Goal: Task Accomplishment & Management: Manage account settings

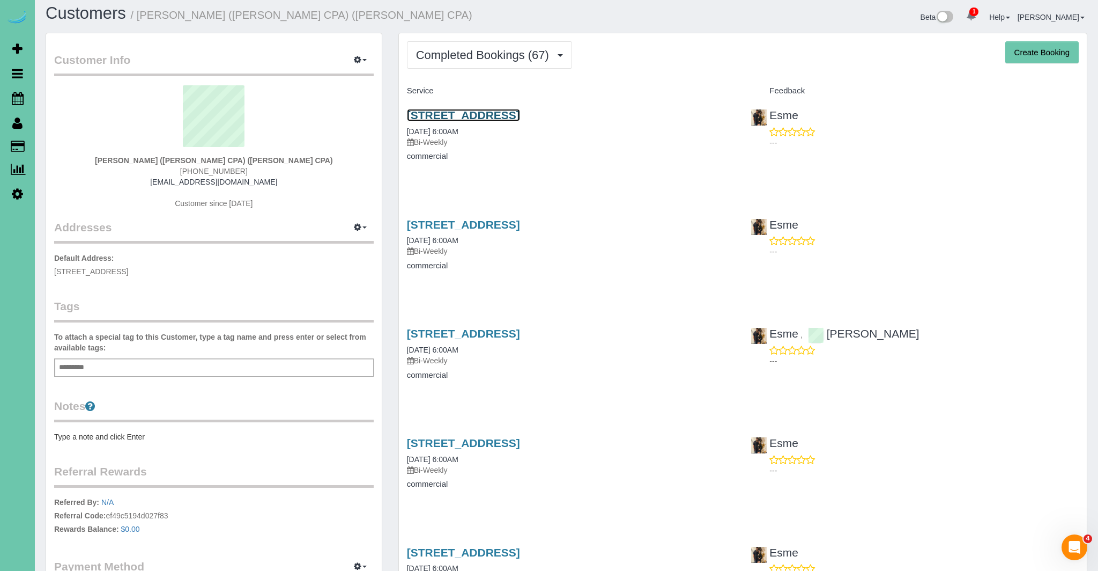
scroll to position [4, 0]
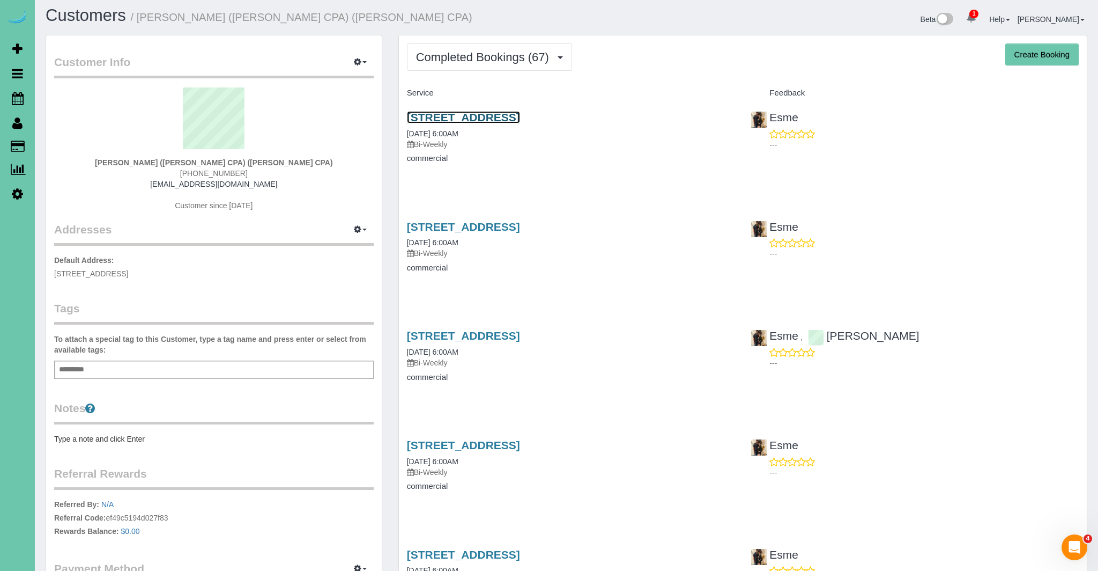
click at [520, 118] on link "[STREET_ADDRESS]" at bounding box center [463, 117] width 113 height 12
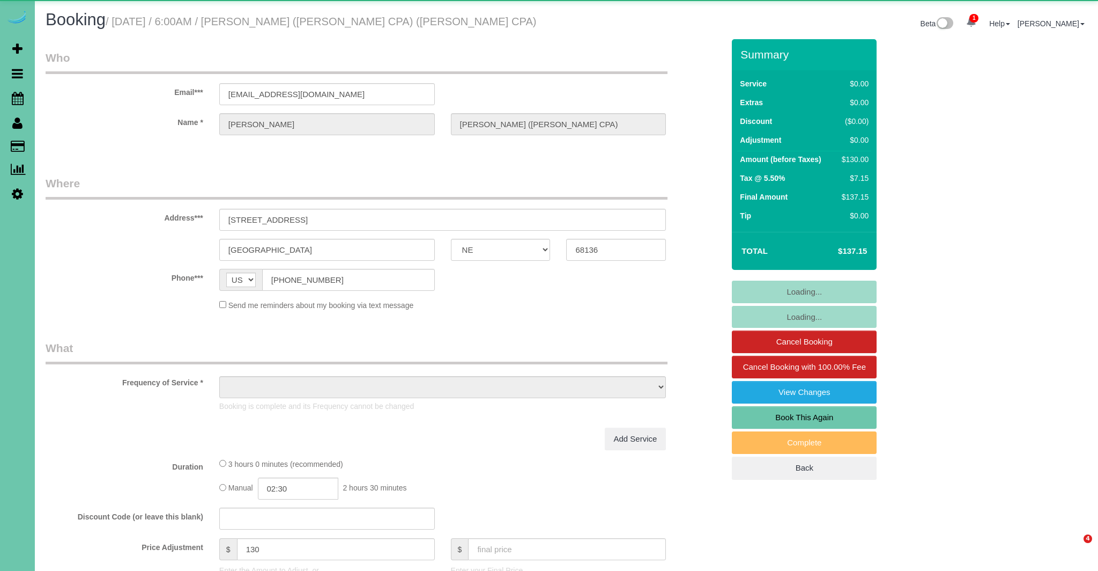
select select "NE"
select select "object:635"
select select "string:fspay-51cfa508-8213-472a-b461-3caf97f2a8b2"
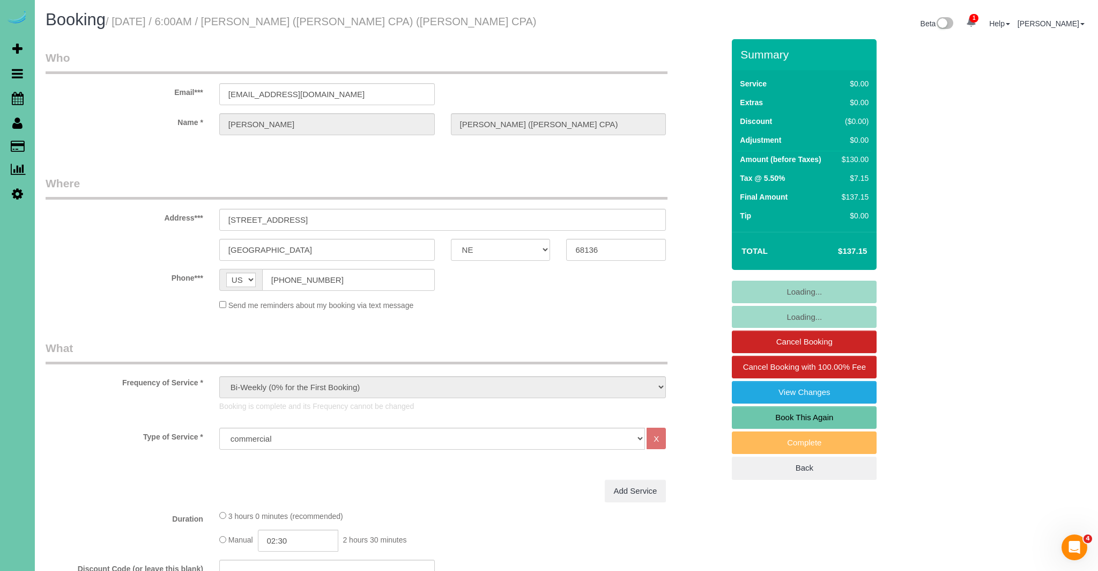
select select "object:724"
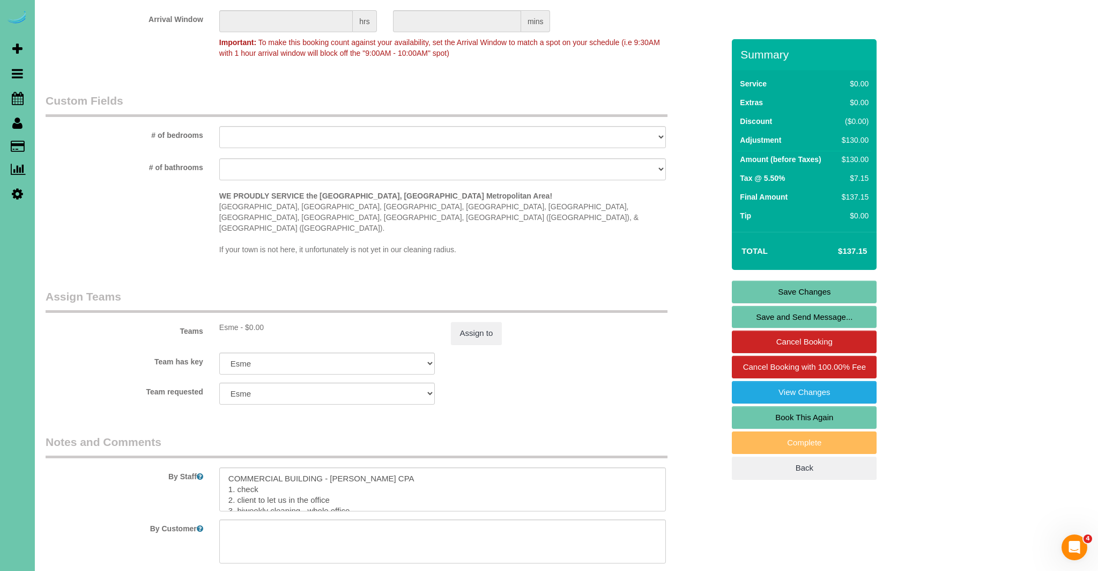
scroll to position [1039, 0]
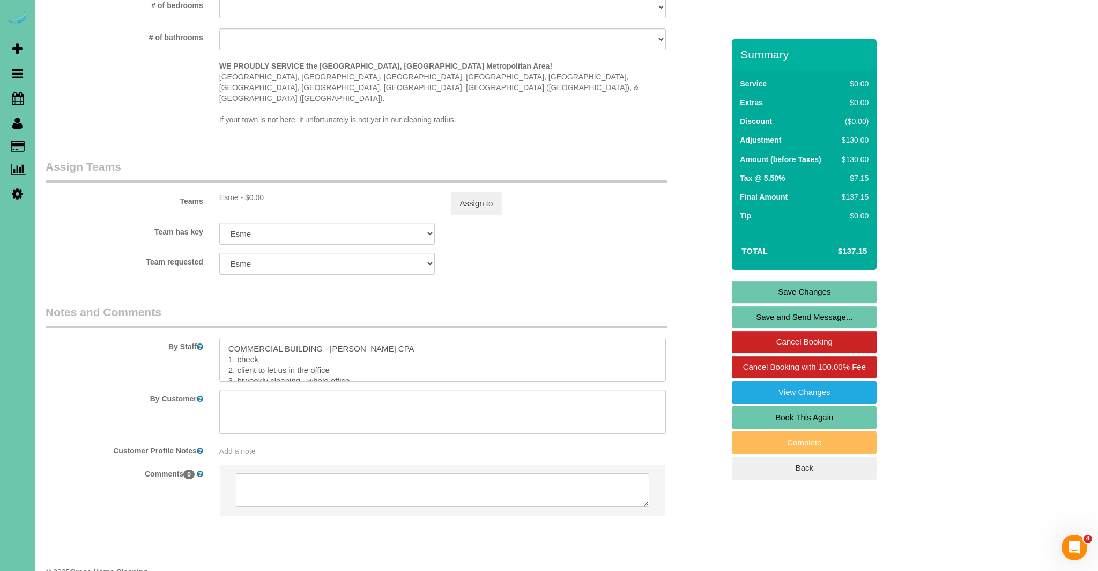
drag, startPoint x: 260, startPoint y: 337, endPoint x: 239, endPoint y: 343, distance: 22.4
click at [238, 342] on textarea at bounding box center [442, 359] width 447 height 44
type textarea "COMMERCIAL BUILDING - BRICKER CPA 1. Credit 2. client to let us in the office 3…"
click at [790, 301] on link "Save Changes" at bounding box center [804, 292] width 145 height 23
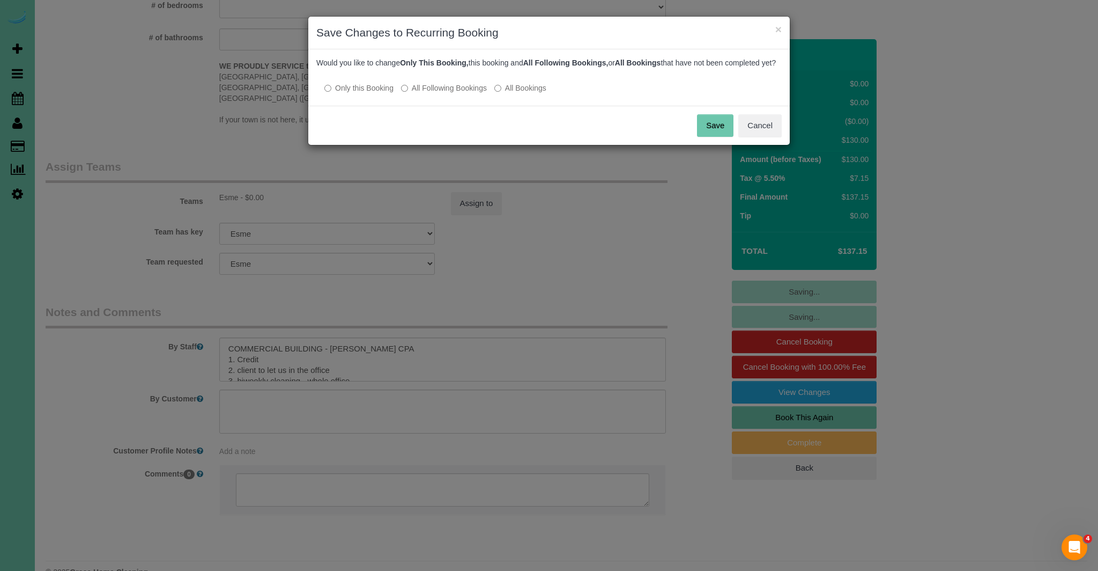
click at [717, 137] on button "Save" at bounding box center [715, 125] width 36 height 23
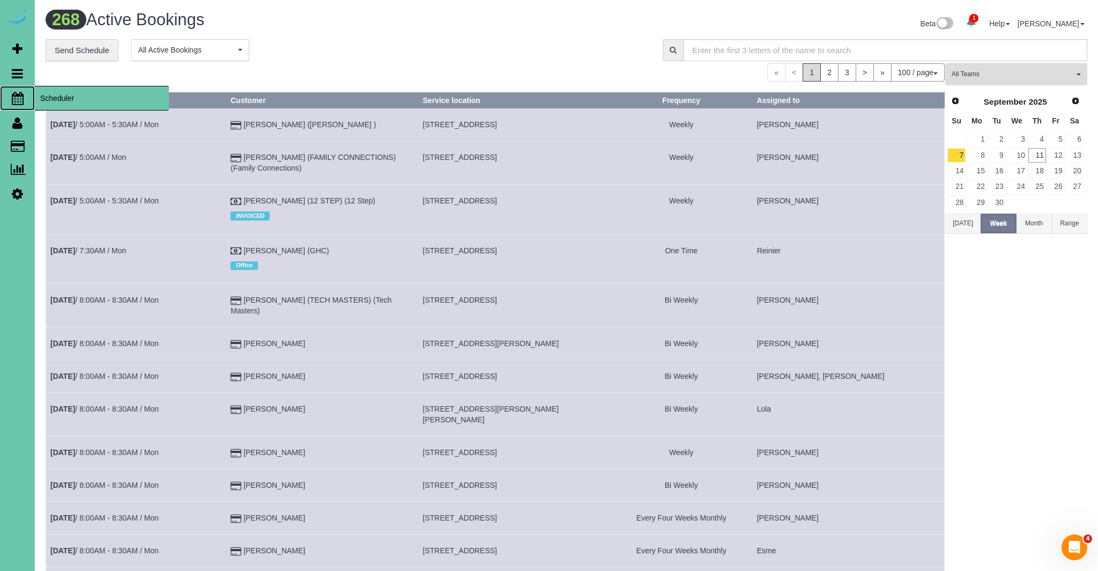
click at [17, 94] on icon at bounding box center [18, 98] width 12 height 13
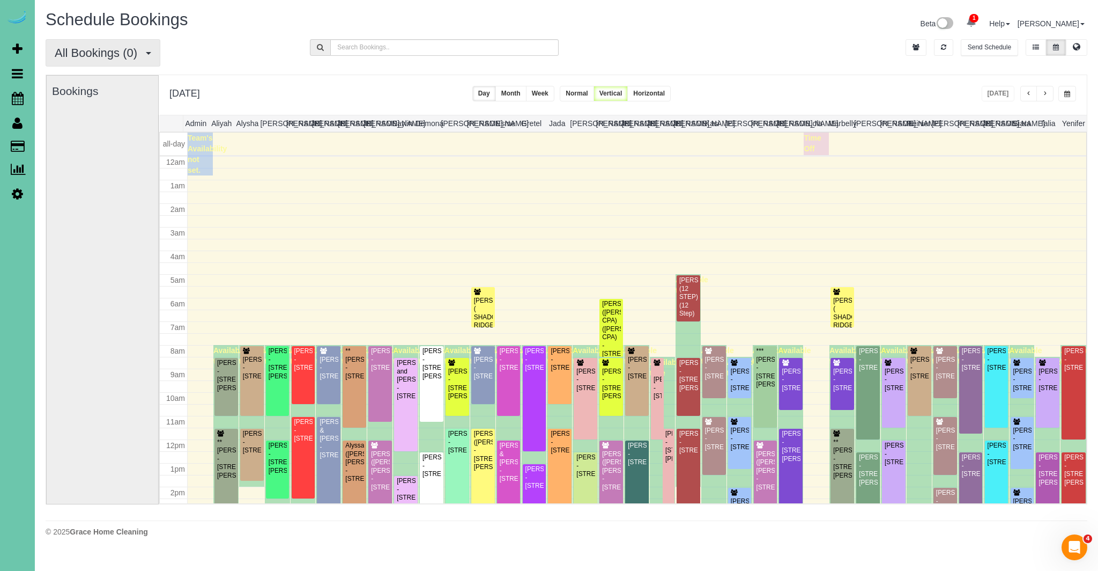
scroll to position [142, 0]
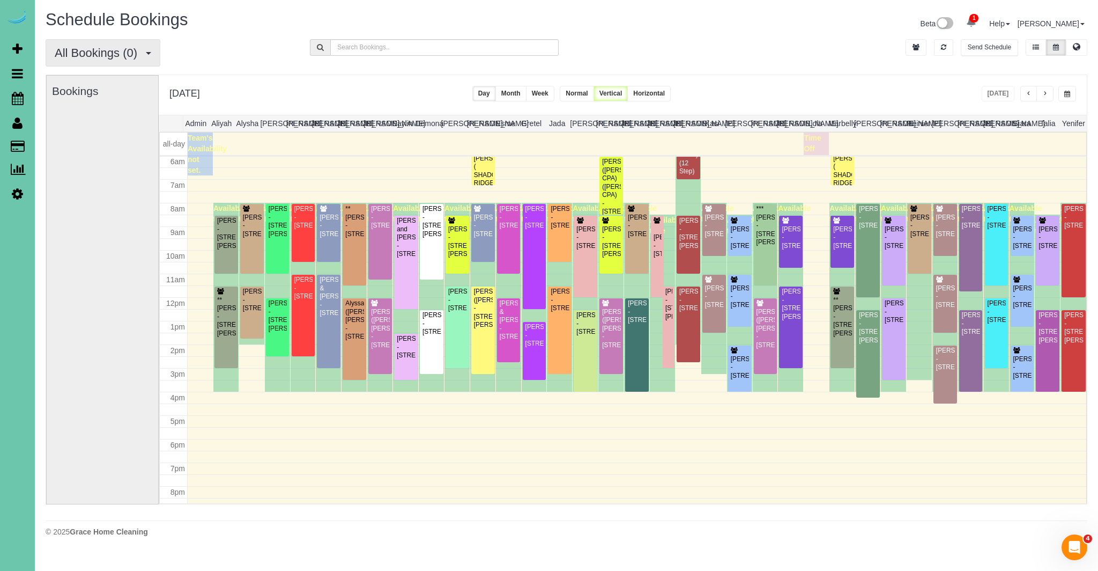
click at [113, 51] on span "All Bookings (0)" at bounding box center [99, 52] width 88 height 13
click at [114, 117] on link "New Customer Bookings" at bounding box center [103, 120] width 114 height 14
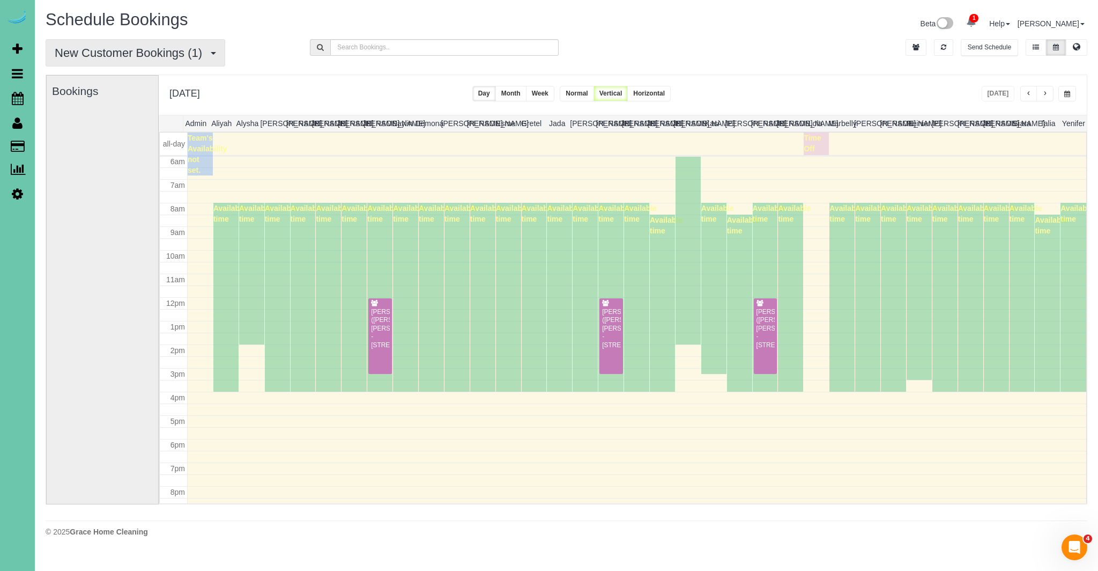
click at [136, 58] on span "New Customer Bookings (1)" at bounding box center [131, 52] width 153 height 13
click at [119, 104] on link "Recurring Bookings" at bounding box center [103, 106] width 114 height 14
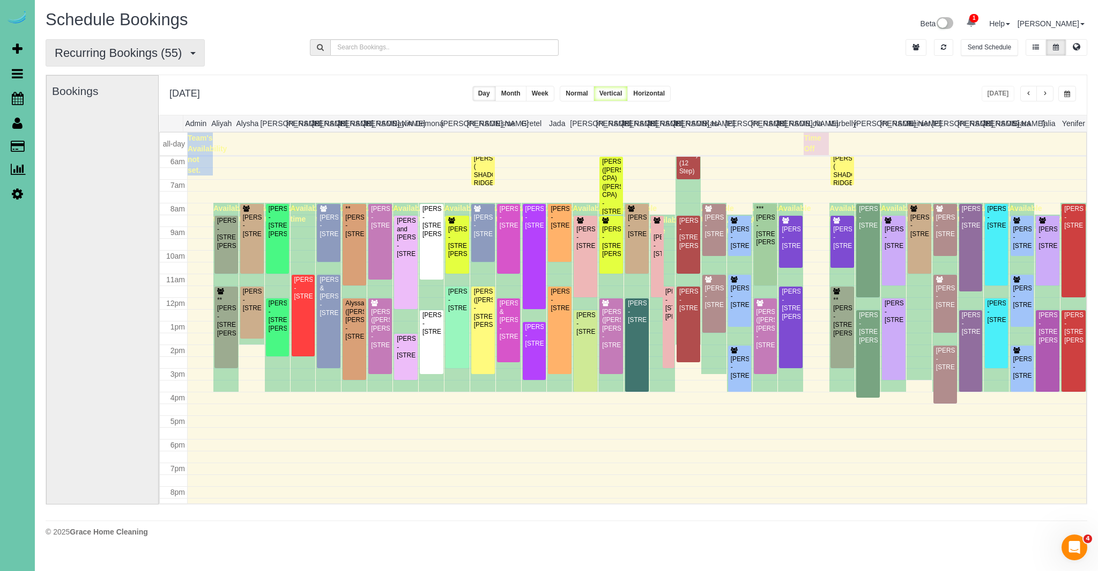
click at [161, 54] on span "Recurring Bookings (55)" at bounding box center [121, 52] width 132 height 13
click at [126, 73] on link "All Bookings" at bounding box center [103, 78] width 114 height 14
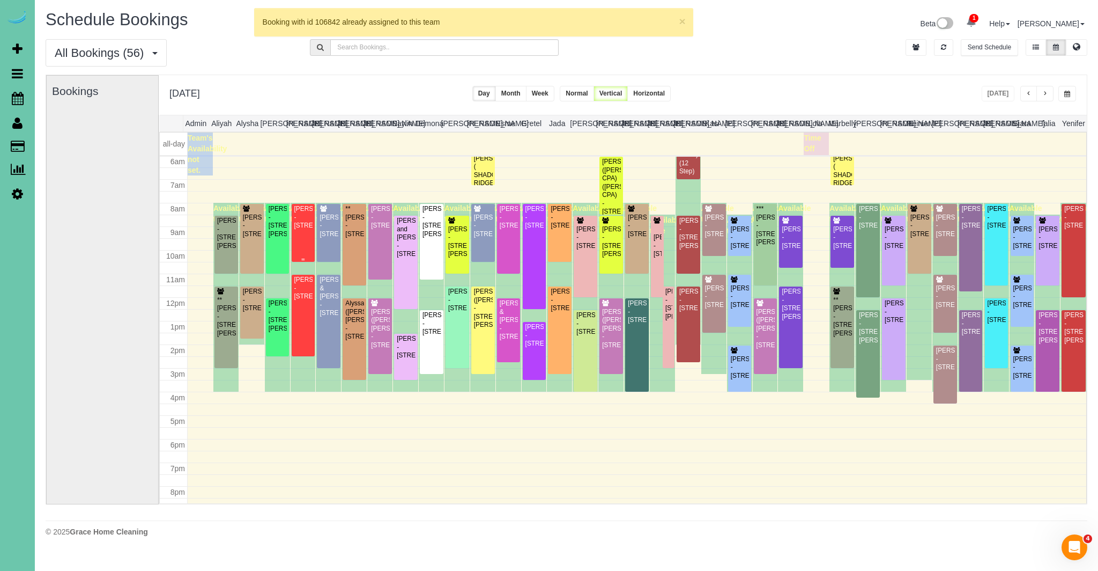
click at [301, 225] on div "Connie Kovash - 13110 Sterling Ridge Dr #240, Omaha, NE 68144" at bounding box center [303, 217] width 19 height 25
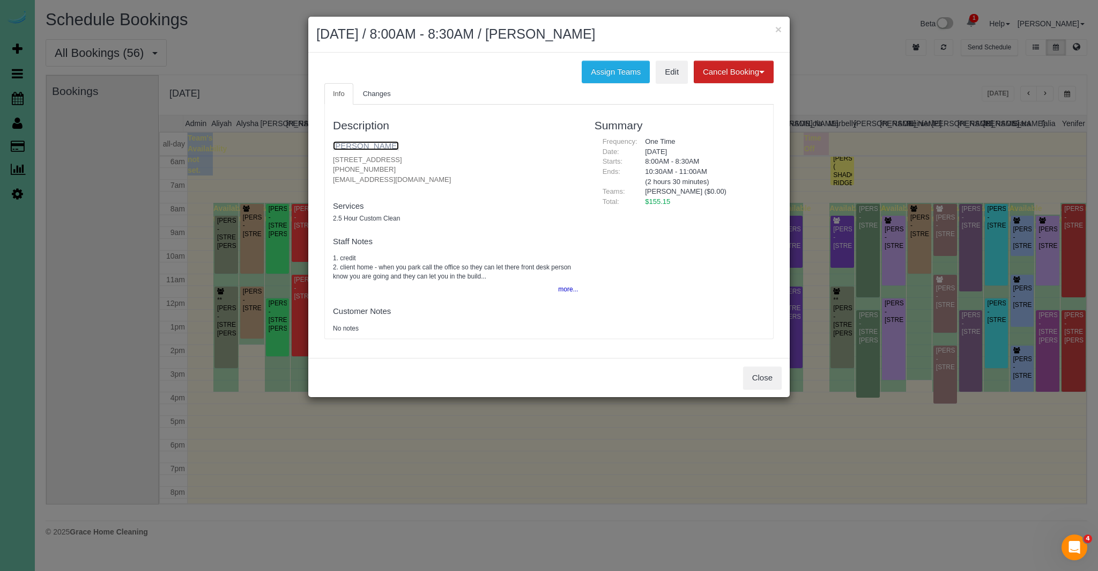
click at [352, 149] on link "Connie Kovash" at bounding box center [366, 145] width 66 height 9
click at [569, 292] on button "more..." at bounding box center [565, 290] width 26 height 16
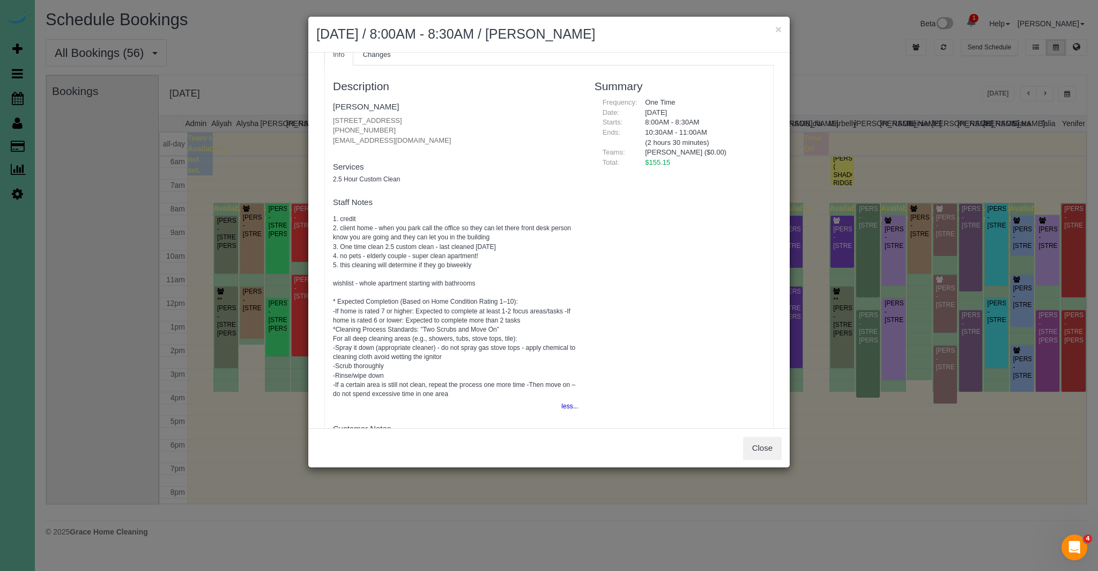
scroll to position [40, 0]
click at [758, 447] on button "Close" at bounding box center [762, 448] width 39 height 23
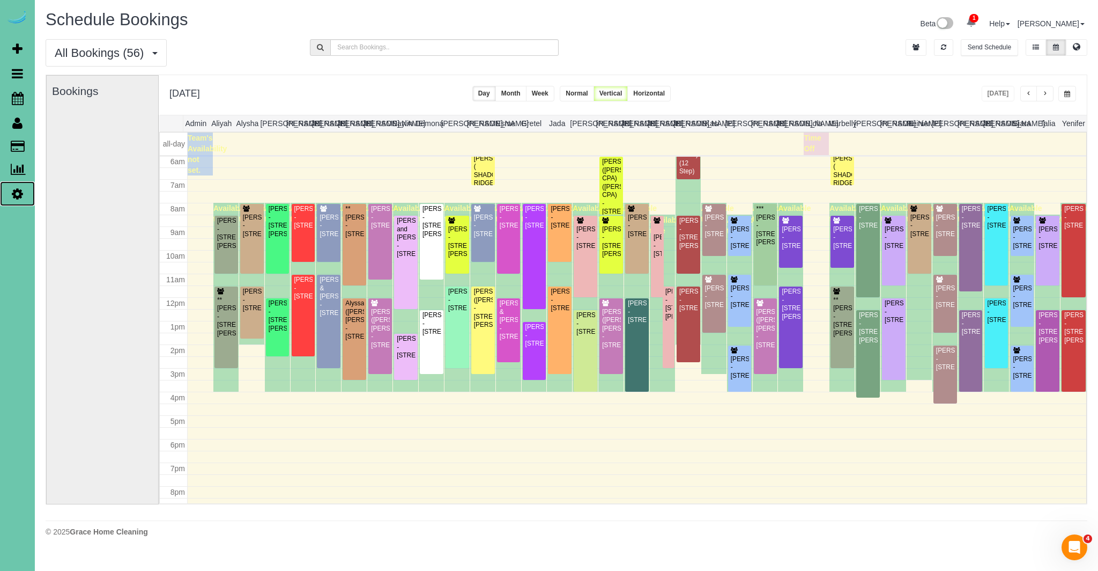
click at [21, 191] on icon at bounding box center [17, 193] width 11 height 13
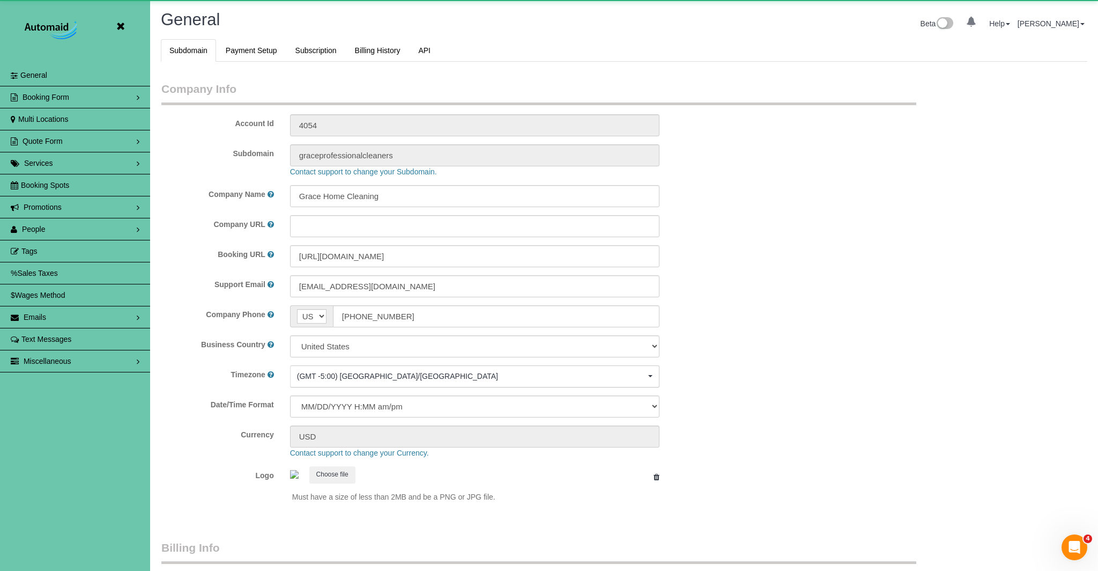
select select "5796"
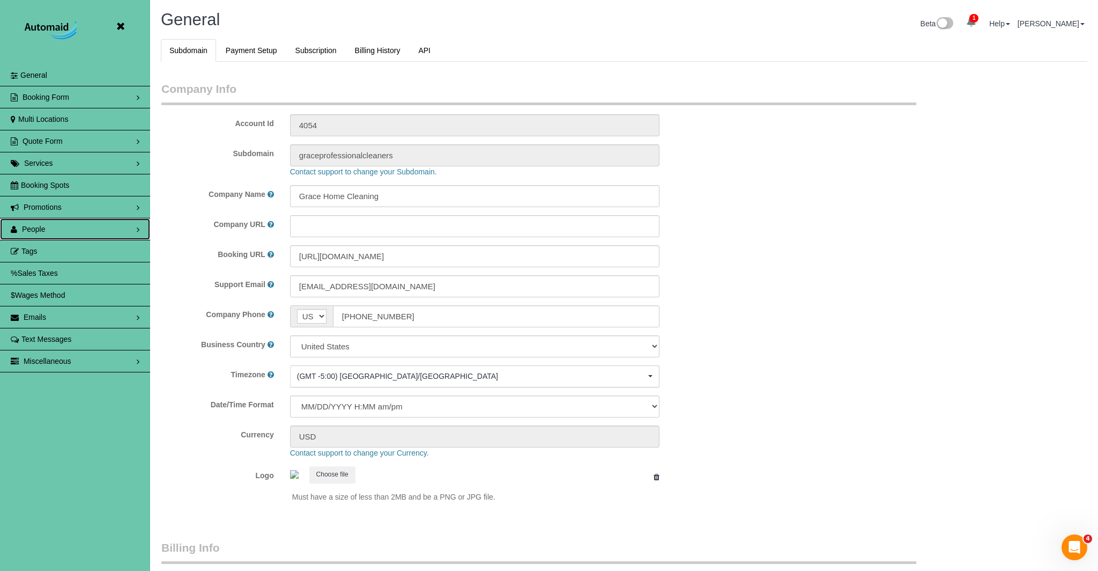
click at [62, 232] on link "People" at bounding box center [75, 228] width 150 height 21
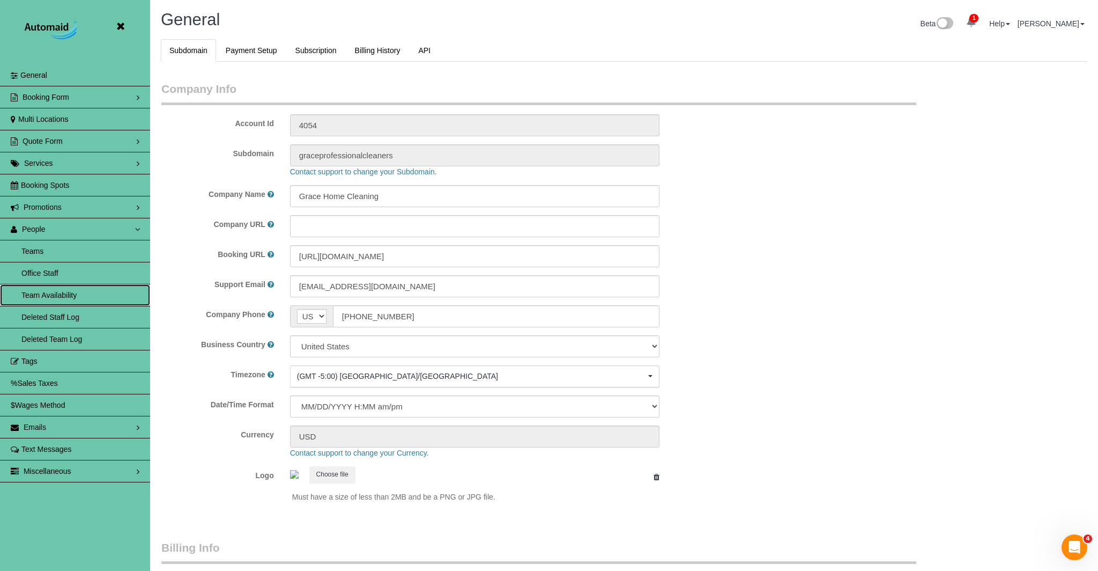
click at [56, 295] on link "Team Availability" at bounding box center [75, 294] width 150 height 21
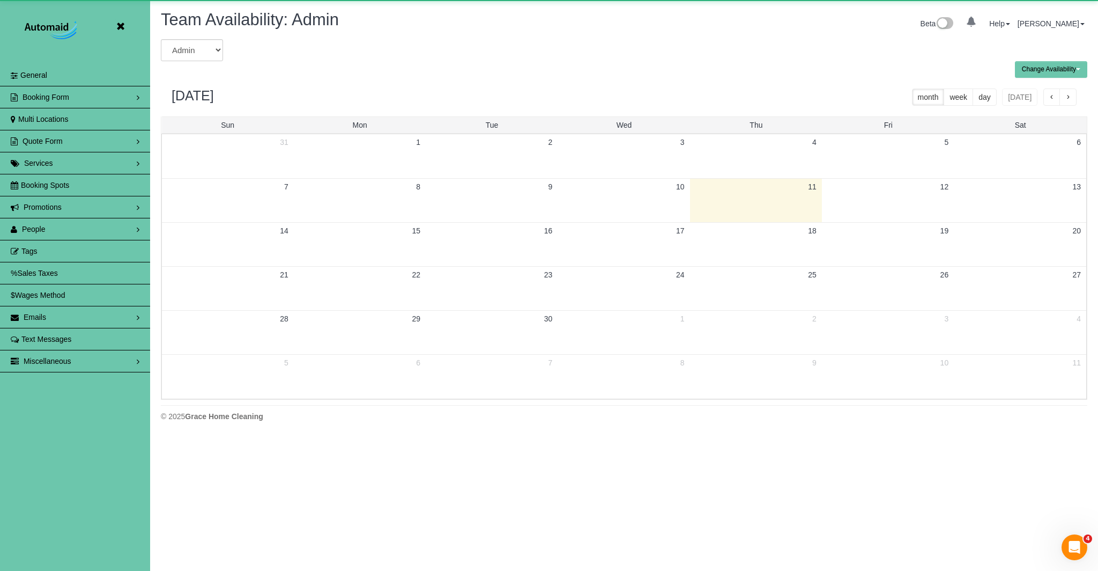
scroll to position [437, 1098]
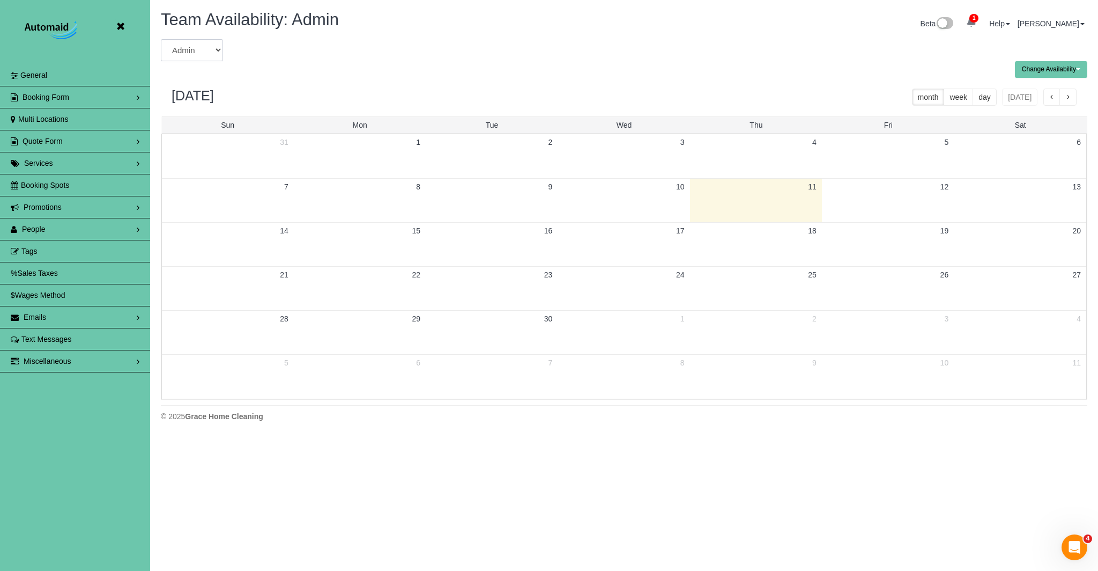
click at [198, 50] on select "Admin Aliyah Alysha Andrea Angie Anny Audrey Claudia Daylin Demona Elizabeth Em…" at bounding box center [192, 50] width 62 height 22
select select "number:37458"
click at [161, 39] on select "Admin Aliyah Alysha Andrea Angie Anny Audrey Claudia Daylin Demona Elizabeth Em…" at bounding box center [192, 50] width 62 height 22
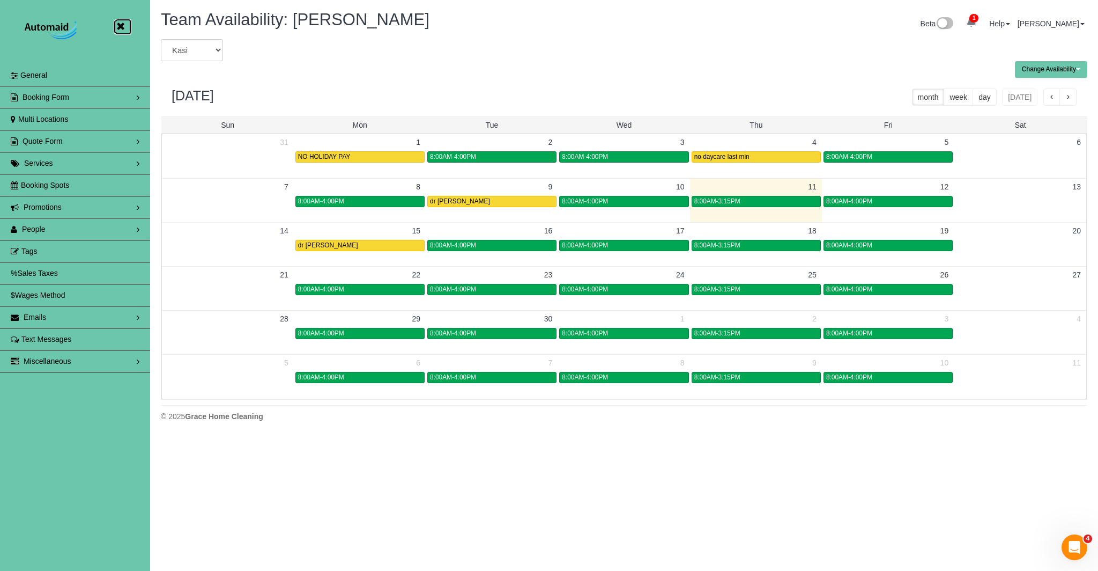
click at [123, 23] on icon at bounding box center [120, 26] width 13 height 13
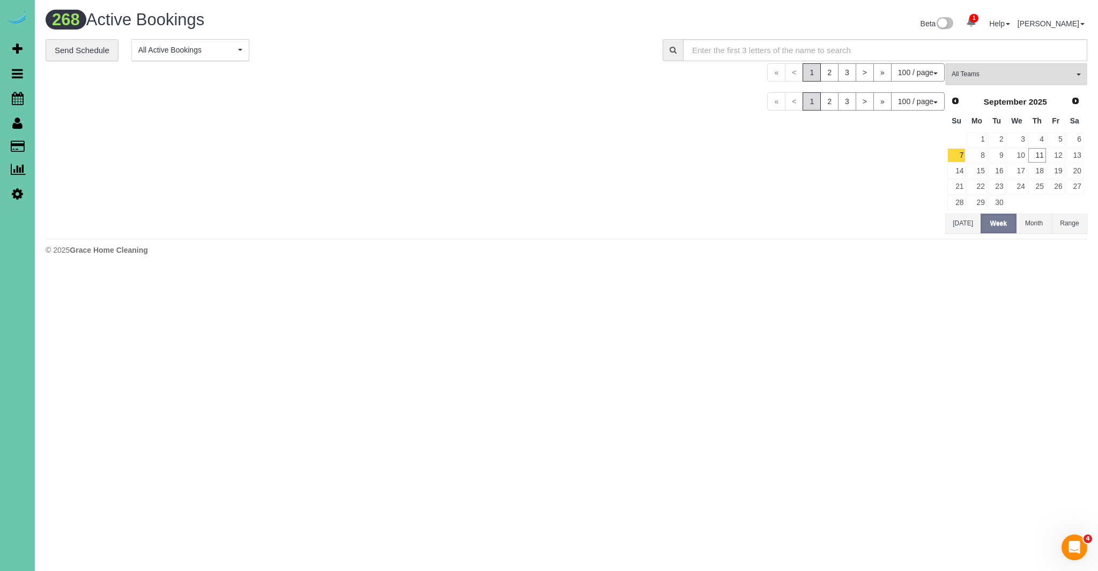
scroll to position [3602, 1098]
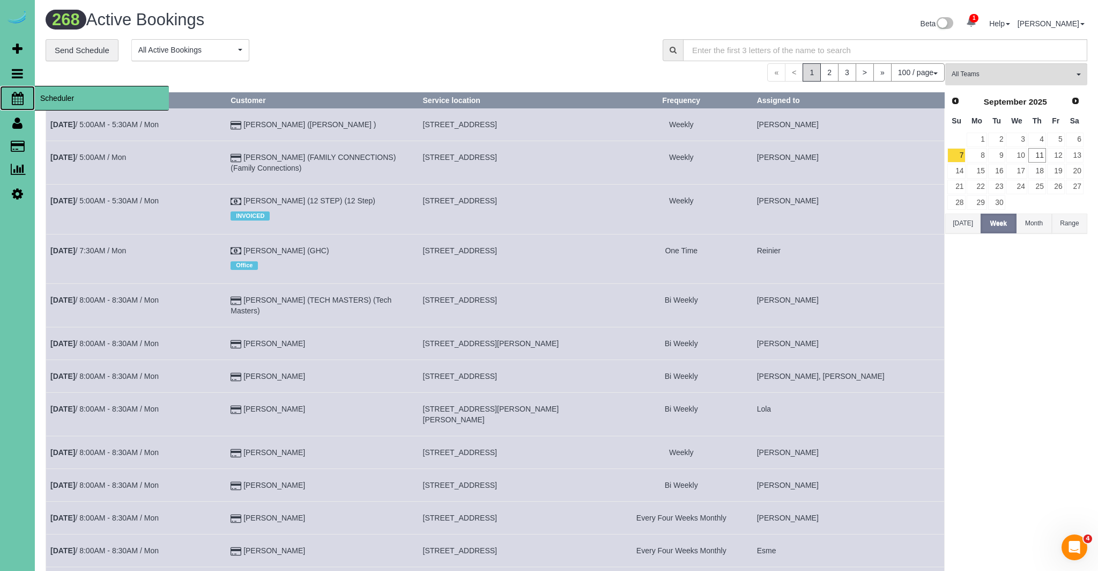
click at [16, 97] on icon at bounding box center [18, 98] width 12 height 13
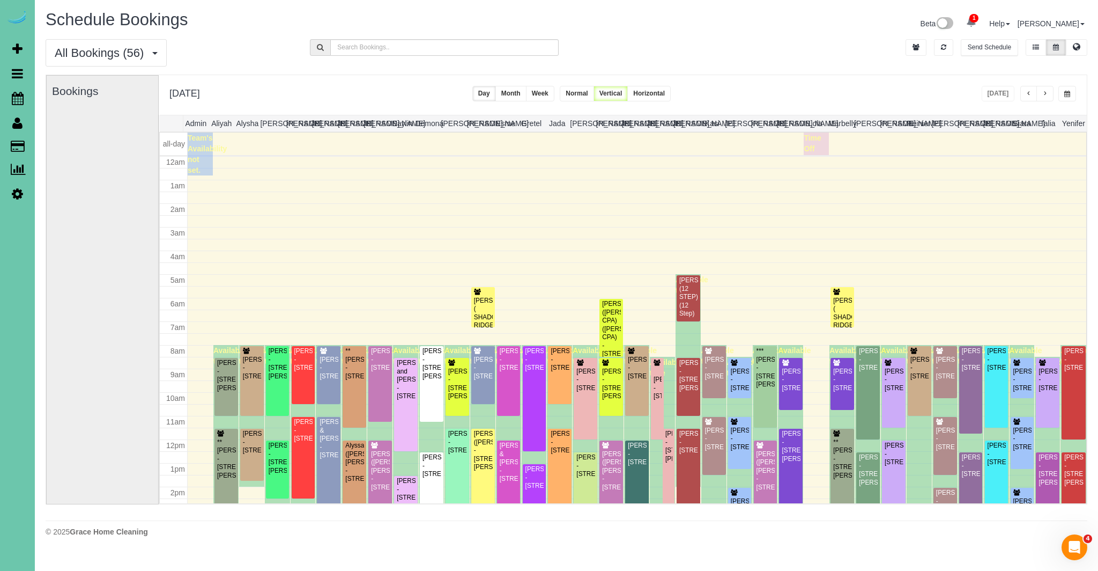
scroll to position [142, 0]
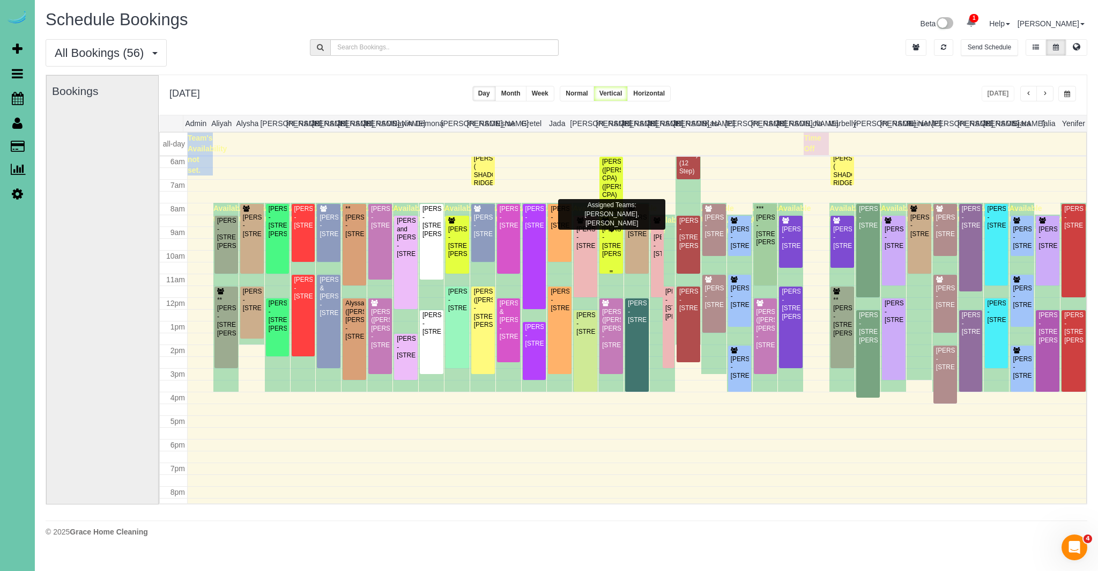
click at [610, 259] on div "Breann Barnhill - 16955 Doreen St, Gretna, NE 68028" at bounding box center [611, 241] width 19 height 33
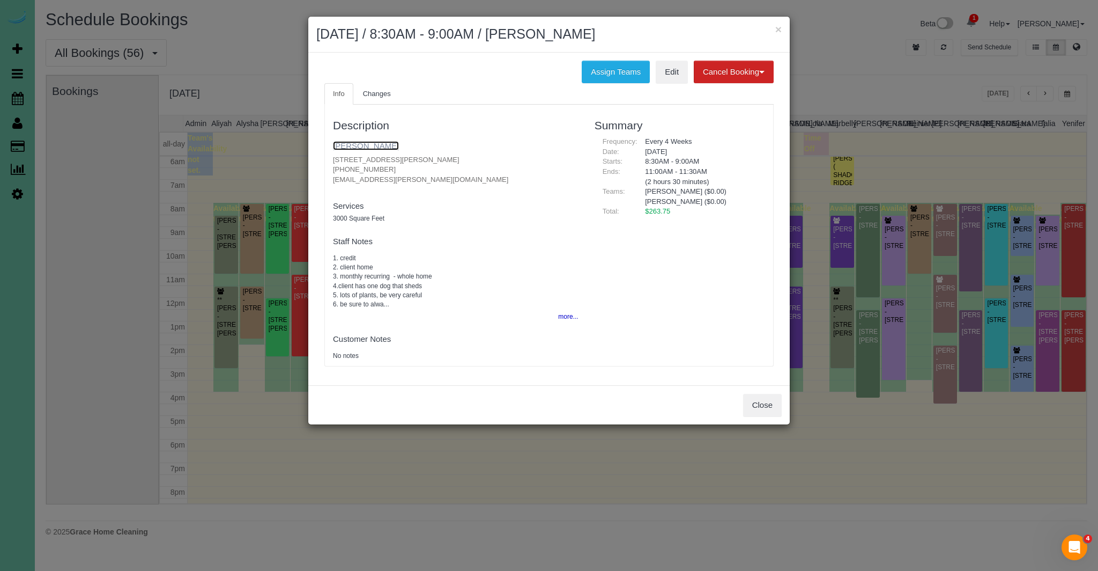
click at [380, 144] on link "Breann Barnhill" at bounding box center [366, 145] width 66 height 9
click at [766, 409] on button "Close" at bounding box center [762, 405] width 39 height 23
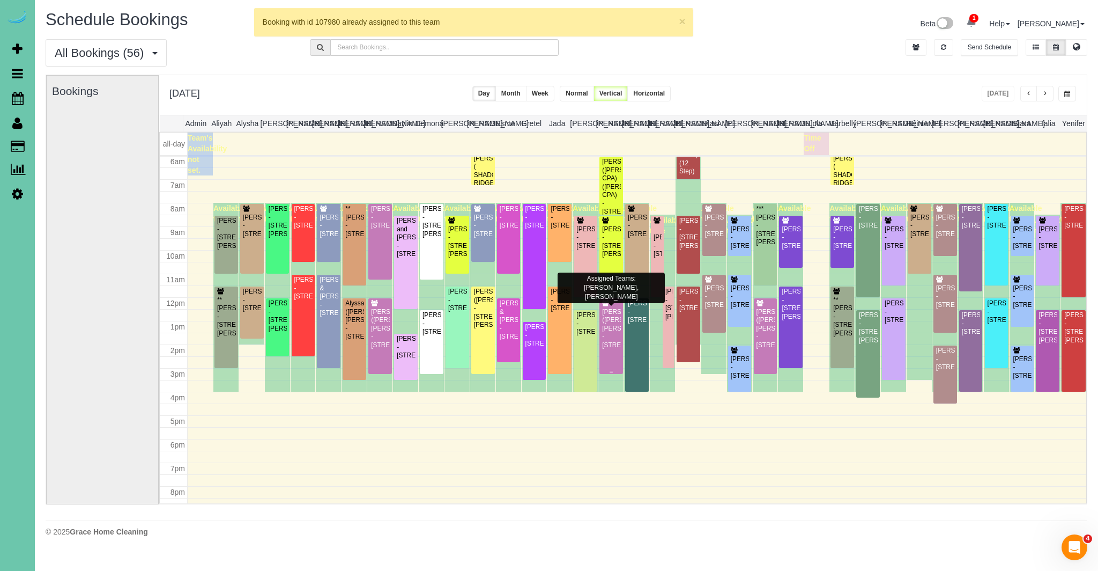
click at [615, 342] on div "Daniel (Curtis) Rowe - 2902 Eagle Hills Circle, Papillion, NE 68133" at bounding box center [611, 328] width 19 height 41
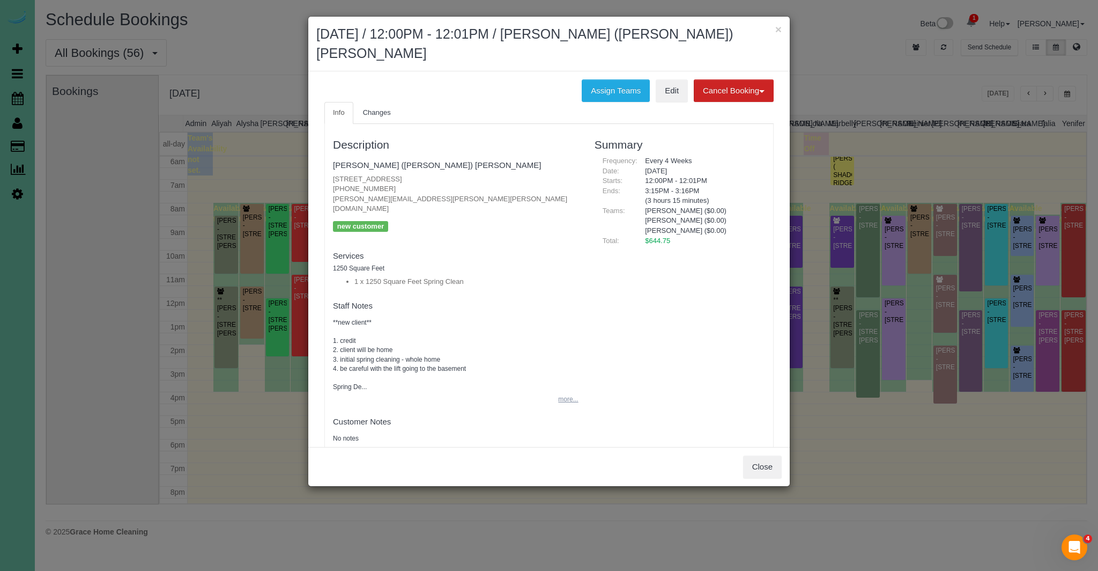
click at [564, 392] on button "more..." at bounding box center [565, 400] width 26 height 16
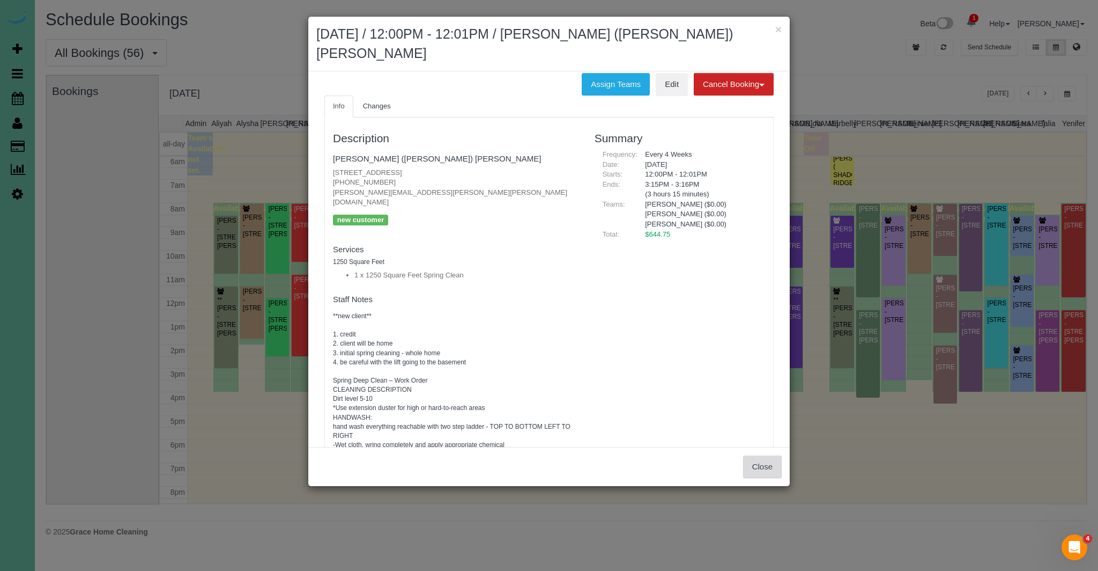
click at [764, 455] on button "Close" at bounding box center [762, 466] width 39 height 23
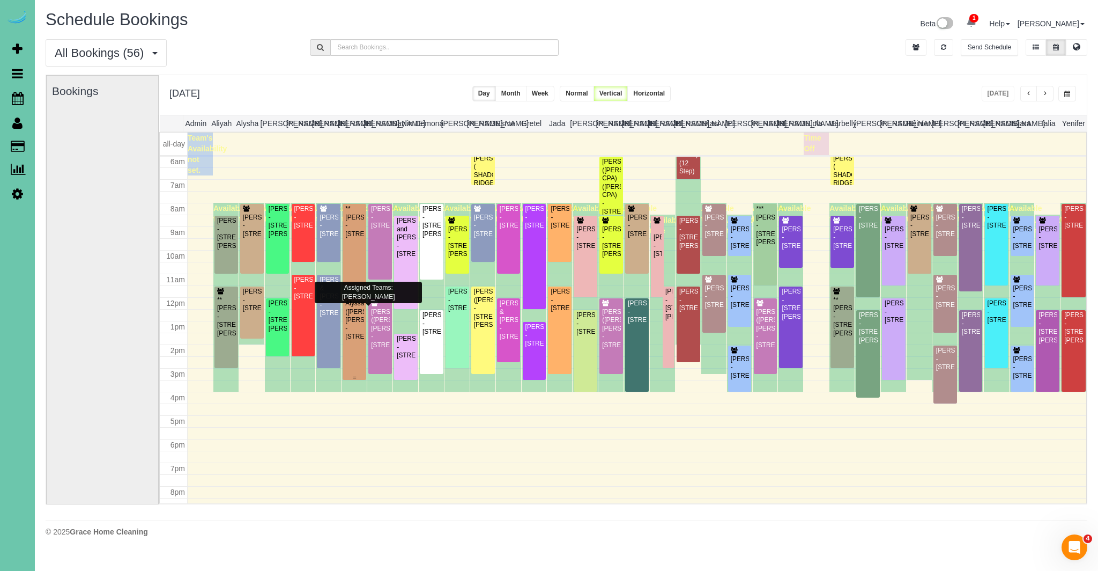
click at [358, 333] on div "Alyssa (Diane) Arends-Johnson - 3512 N 125th Avenue, Omaha, NE 68164" at bounding box center [354, 319] width 19 height 41
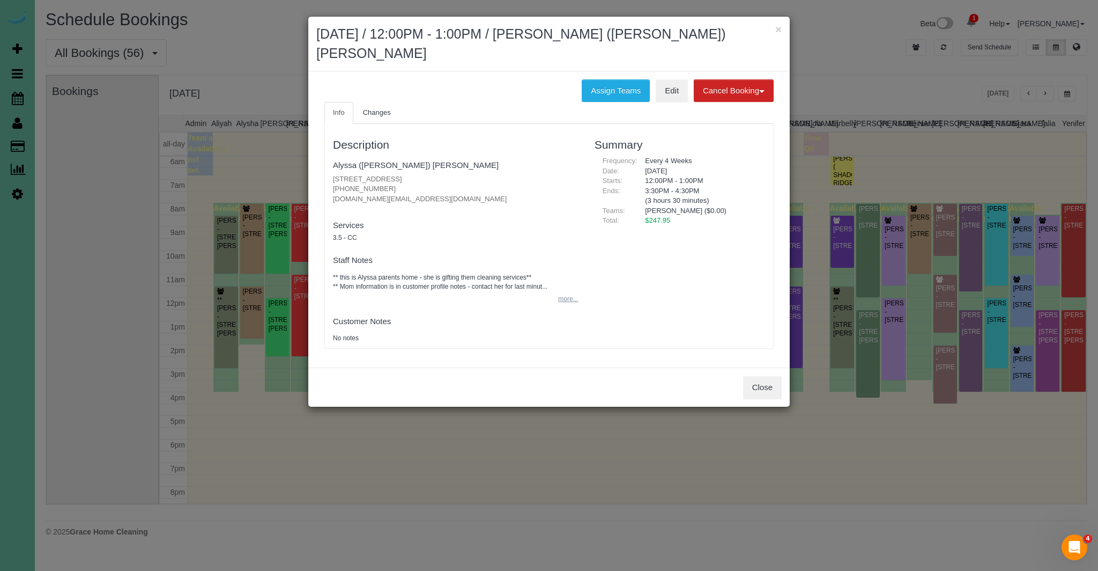
click at [569, 291] on button "more..." at bounding box center [565, 299] width 26 height 16
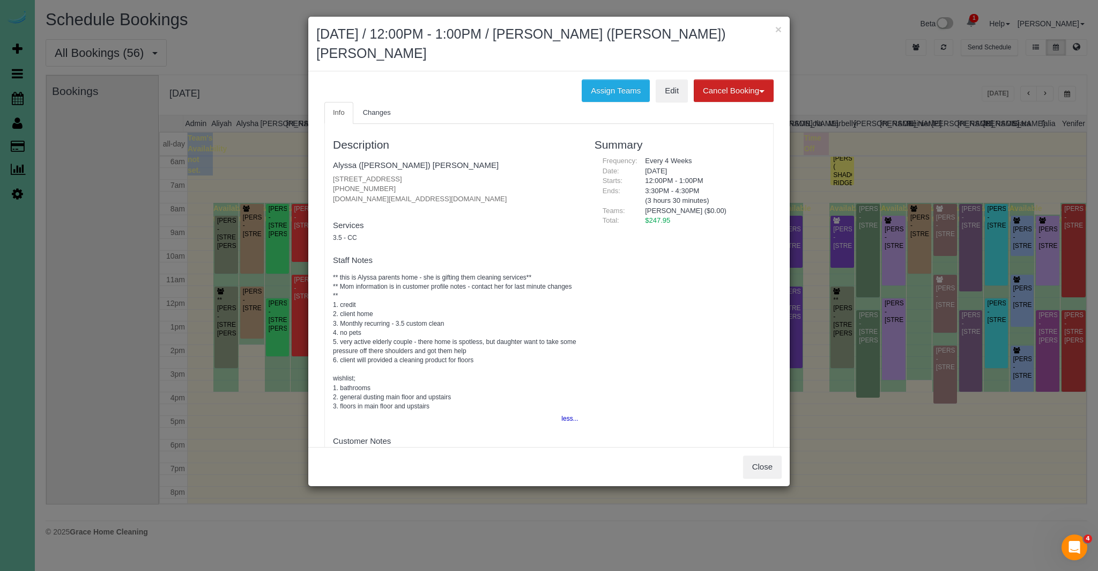
drag, startPoint x: 766, startPoint y: 446, endPoint x: 740, endPoint y: 443, distance: 26.5
click at [740, 447] on div "Close" at bounding box center [549, 466] width 482 height 39
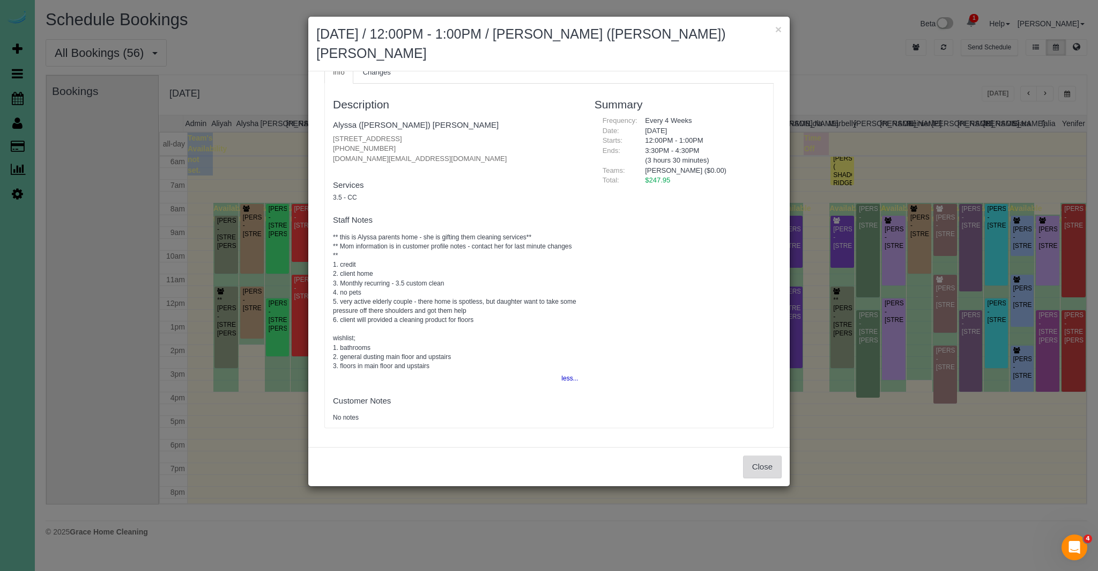
click at [771, 455] on button "Close" at bounding box center [762, 466] width 39 height 23
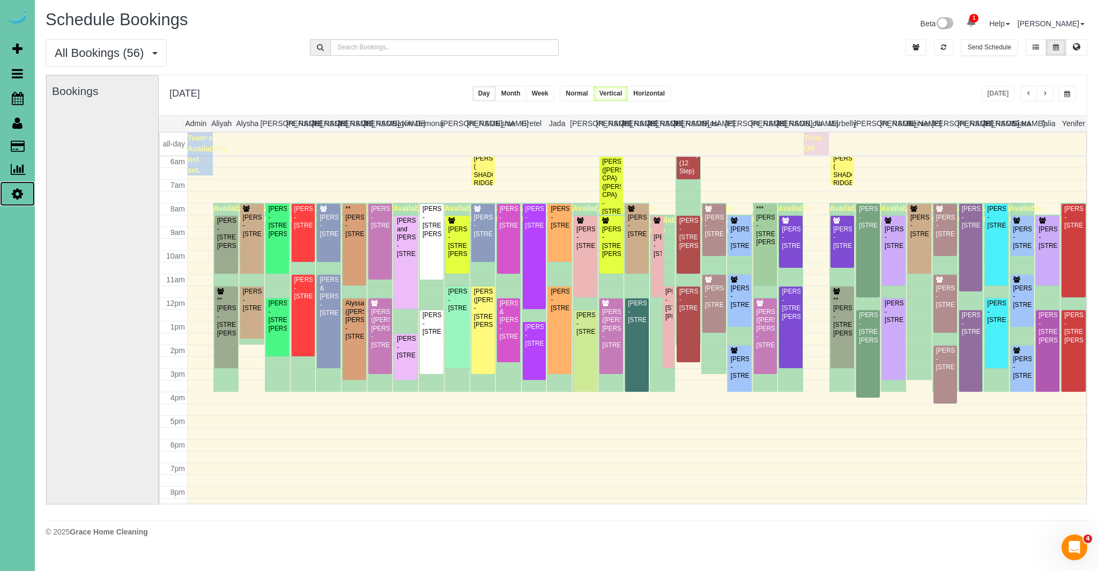
click at [17, 187] on icon at bounding box center [17, 193] width 11 height 13
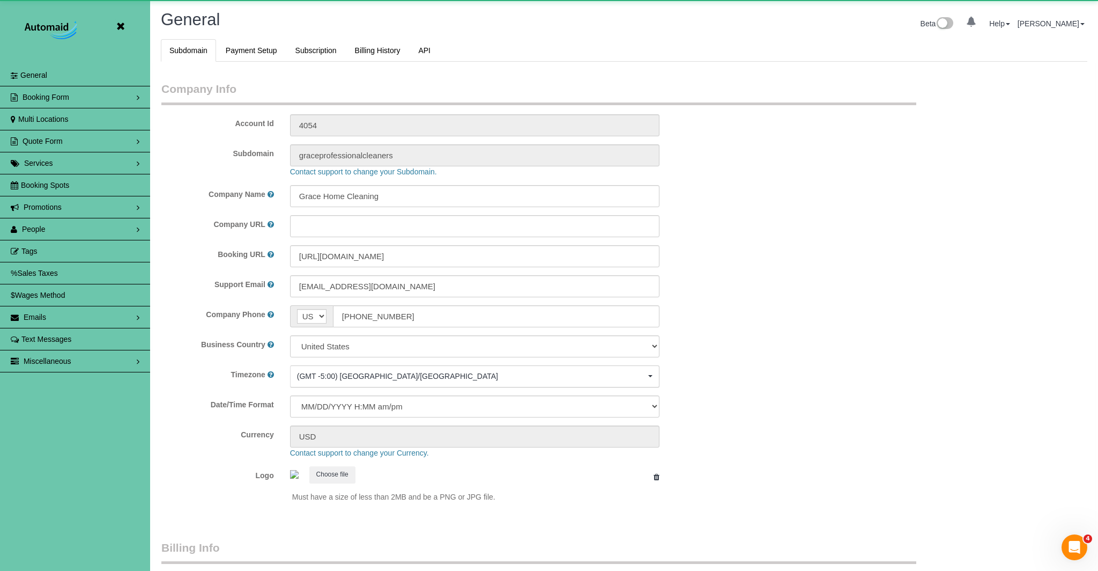
scroll to position [2263, 1098]
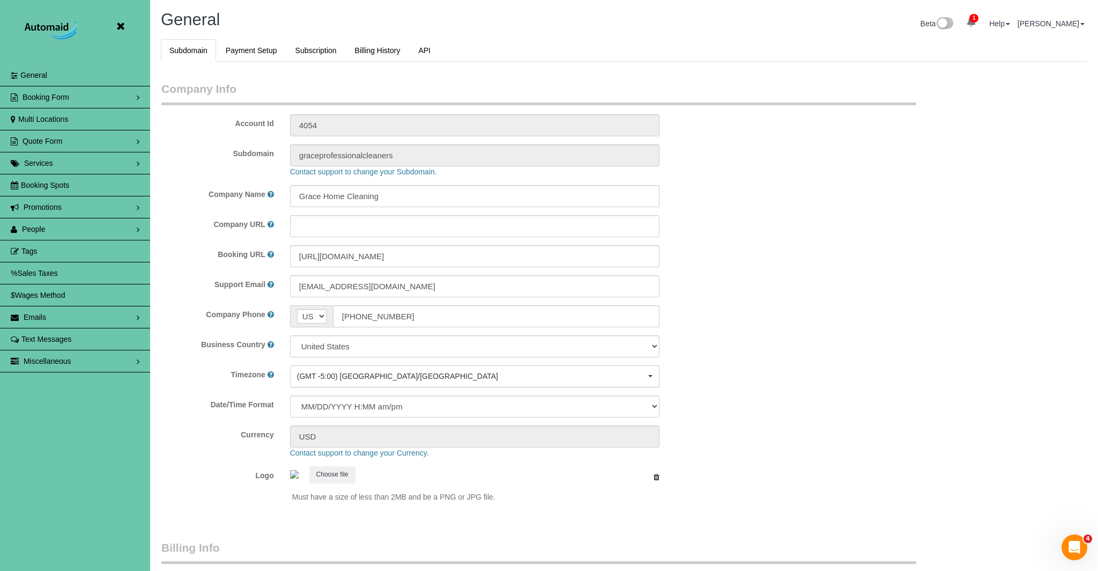
select select "5796"
click at [73, 221] on link "People" at bounding box center [75, 228] width 150 height 21
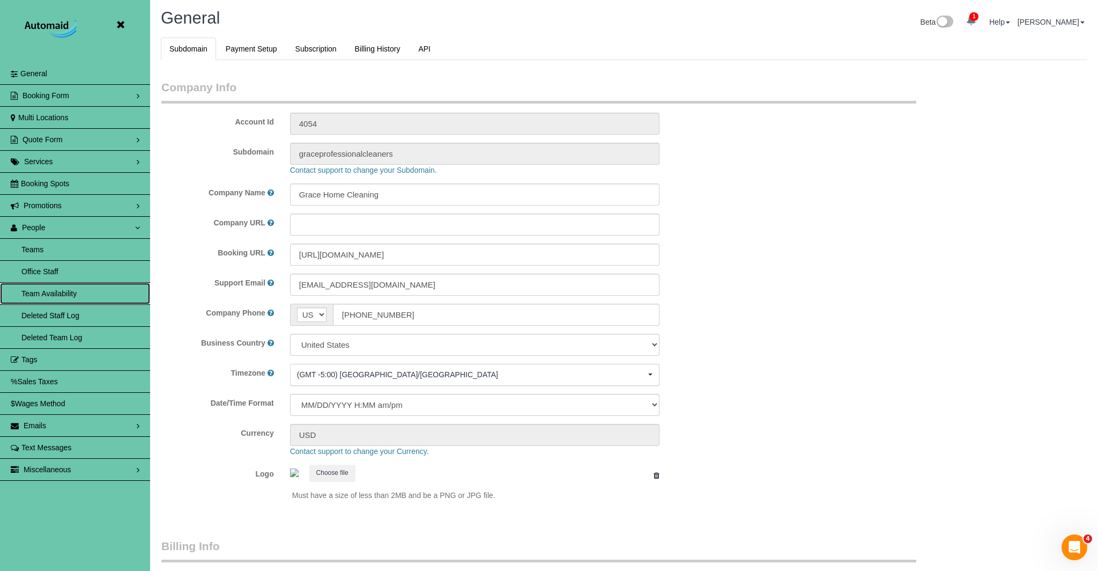
click at [37, 291] on link "Team Availability" at bounding box center [75, 293] width 150 height 21
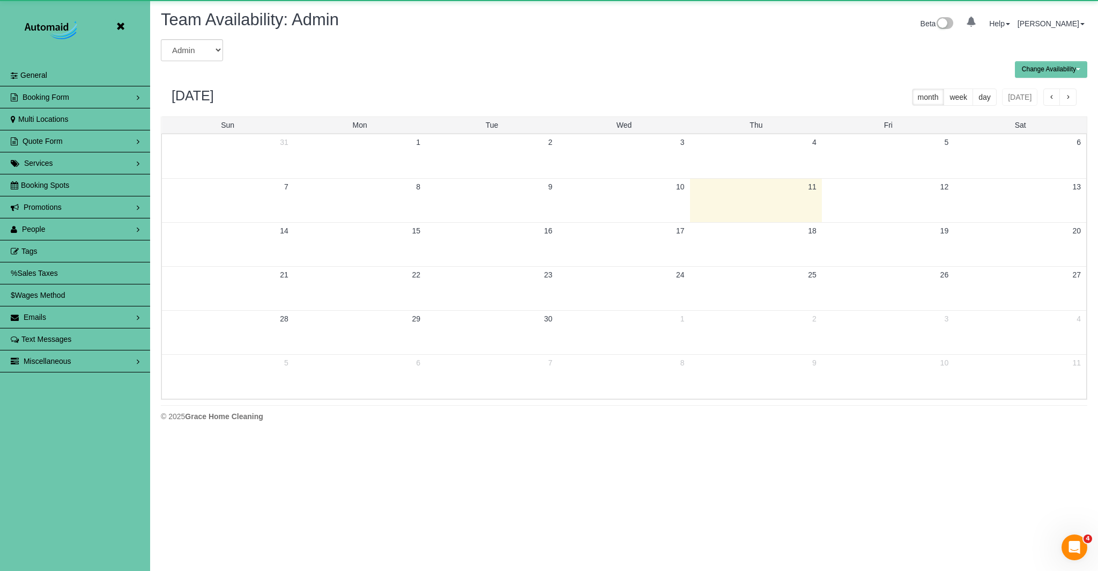
scroll to position [437, 1098]
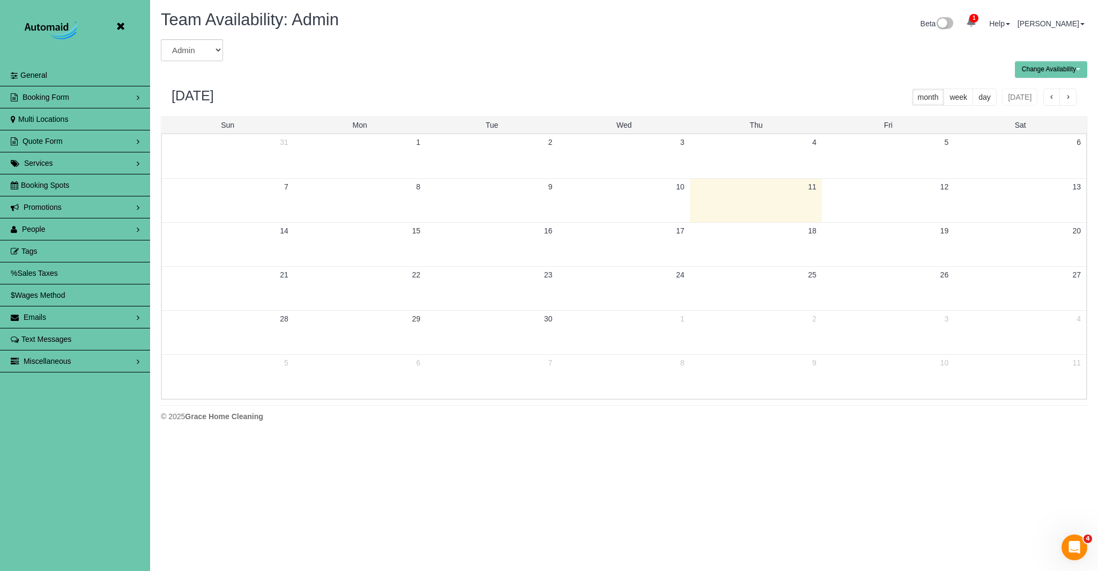
click at [223, 57] on form "Admin Aliyah Alysha Andrea Angie Anny Audrey Claudia Daylin Demona Elizabeth Em…" at bounding box center [388, 50] width 455 height 22
click at [215, 54] on select "Admin Aliyah Alysha Andrea Angie Anny Audrey Claudia Daylin Demona Elizabeth Em…" at bounding box center [192, 50] width 62 height 22
select select "number:37458"
click at [161, 39] on select "Admin Aliyah Alysha Andrea Angie Anny Audrey Claudia Daylin Demona Elizabeth Em…" at bounding box center [192, 50] width 62 height 22
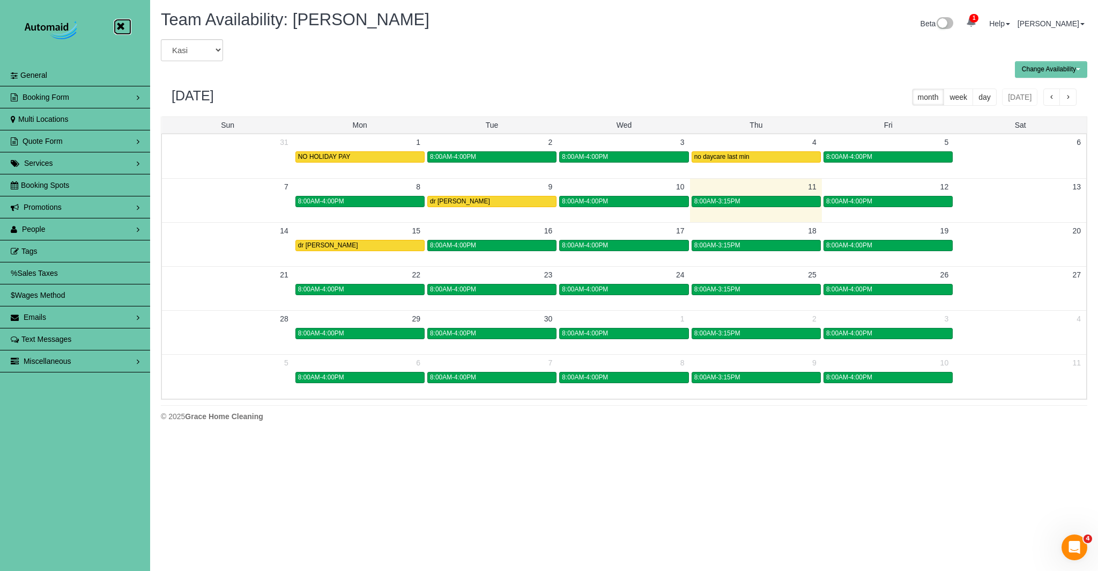
click at [122, 25] on icon at bounding box center [120, 26] width 13 height 13
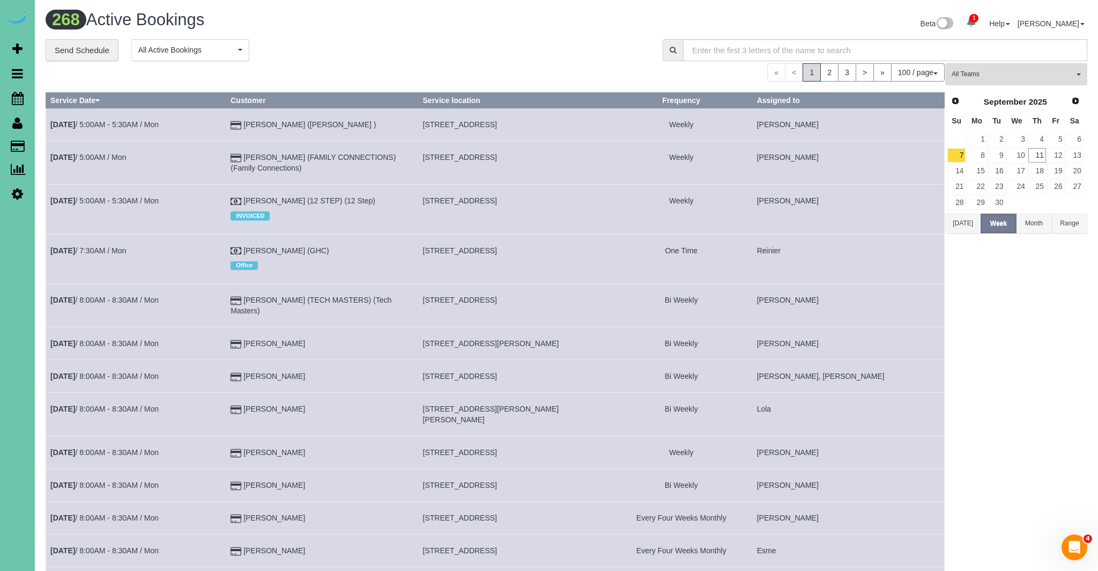
scroll to position [3602, 1098]
click at [15, 97] on icon at bounding box center [18, 98] width 12 height 13
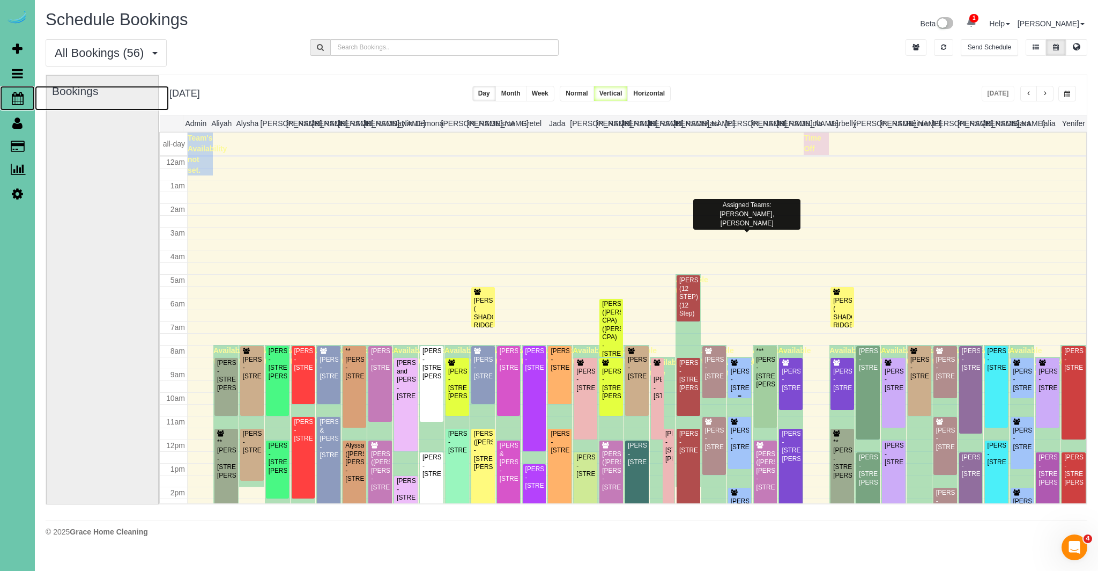
scroll to position [142, 0]
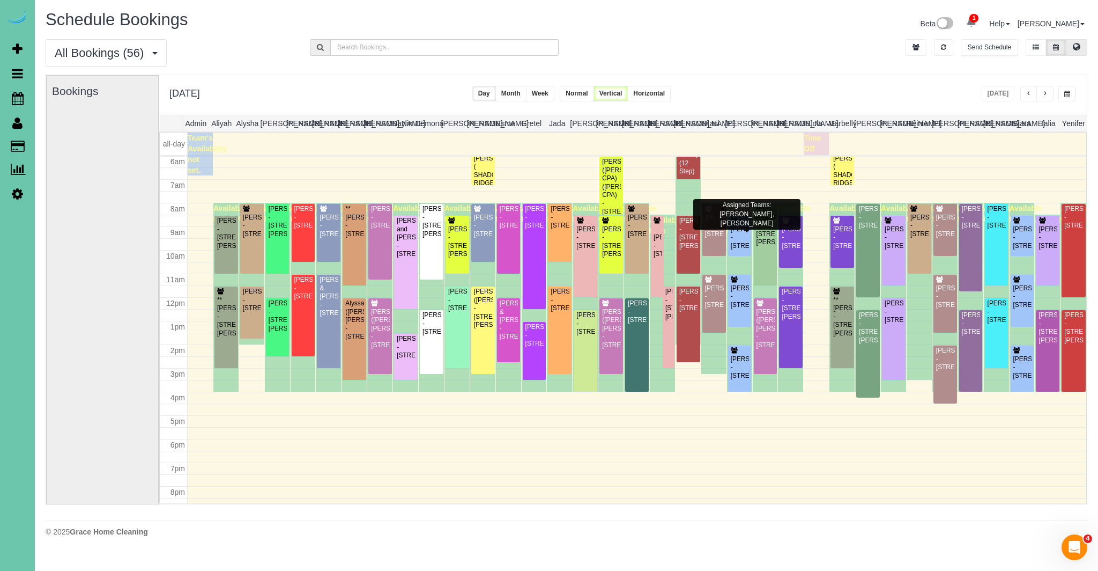
click at [1082, 46] on button at bounding box center [1076, 47] width 21 height 17
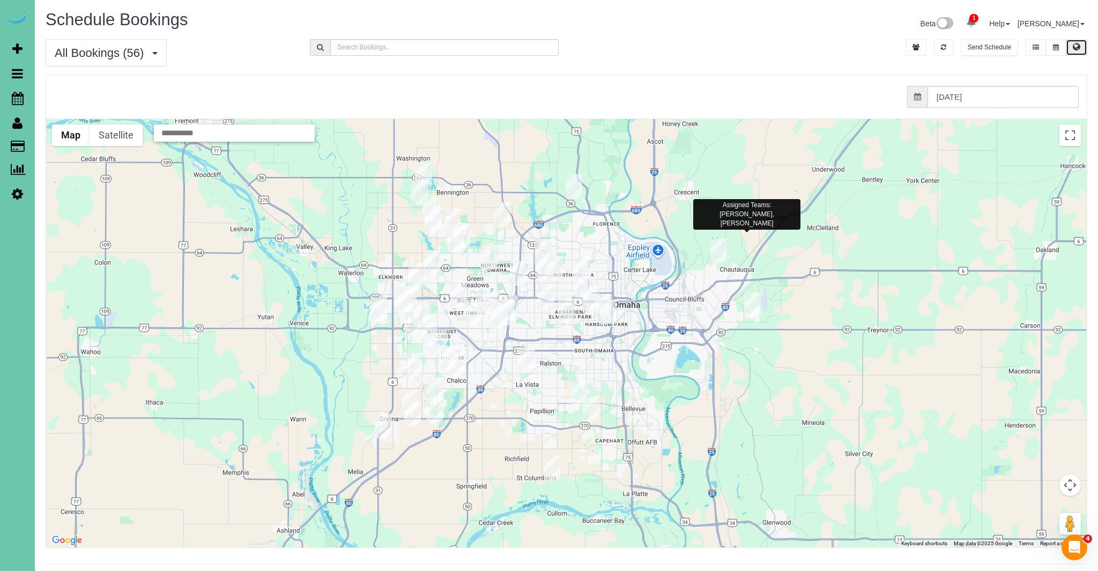
click at [514, 300] on img "09/11/2025 8:00AM - **Maryann Duffy - 1722 S 109th Street, Omaha, NE 68144" at bounding box center [510, 307] width 17 height 25
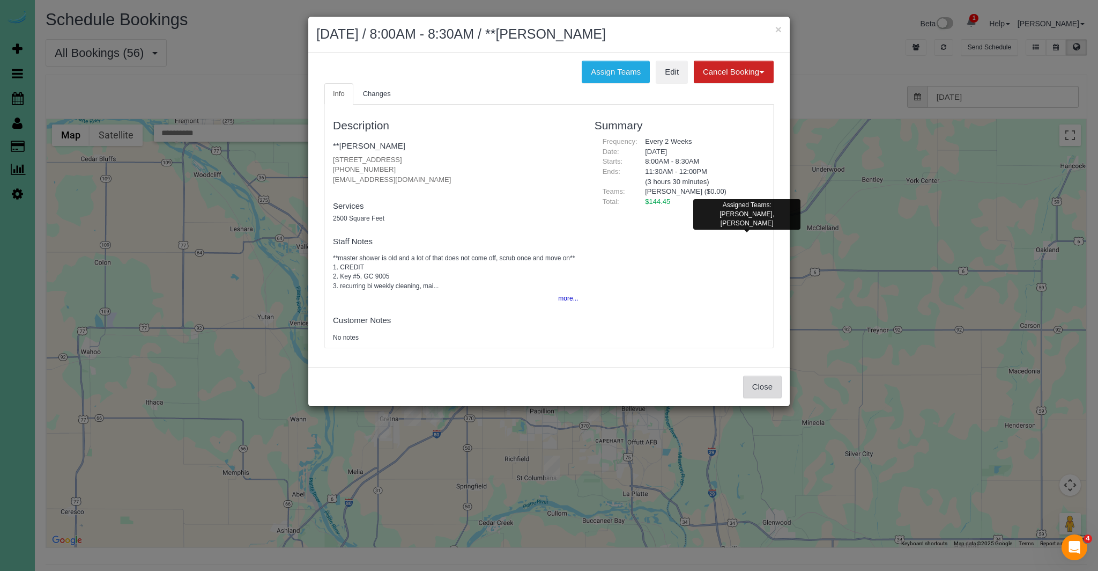
click at [746, 380] on button "Close" at bounding box center [762, 386] width 39 height 23
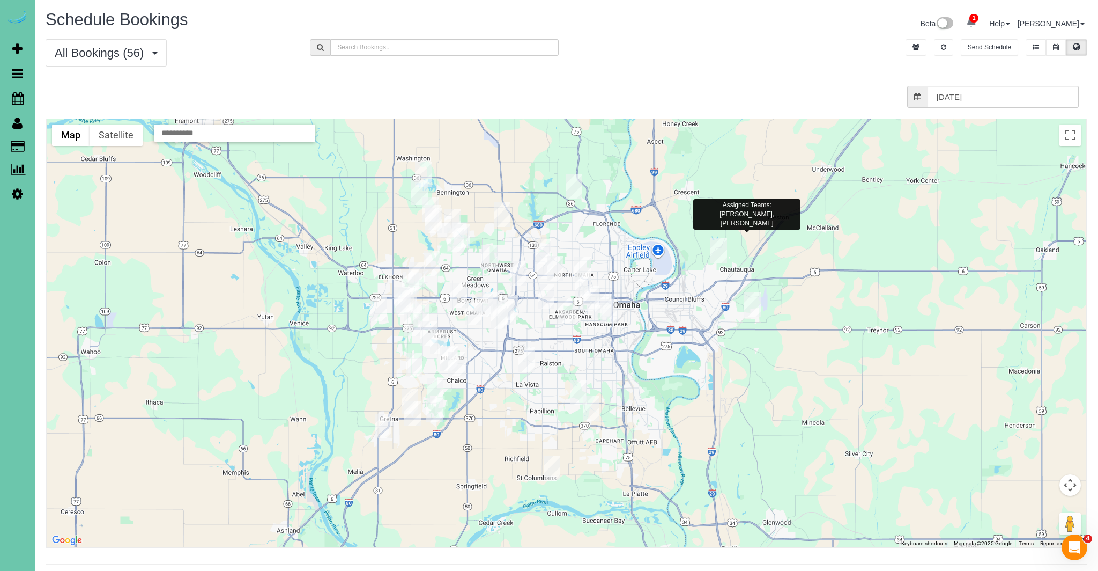
click at [436, 390] on img "09/11/2025 6:00AM - AUNDREA BRICKER (BRICKER CPA) (Bricker CPA) - 9839 S 168th …" at bounding box center [435, 390] width 17 height 25
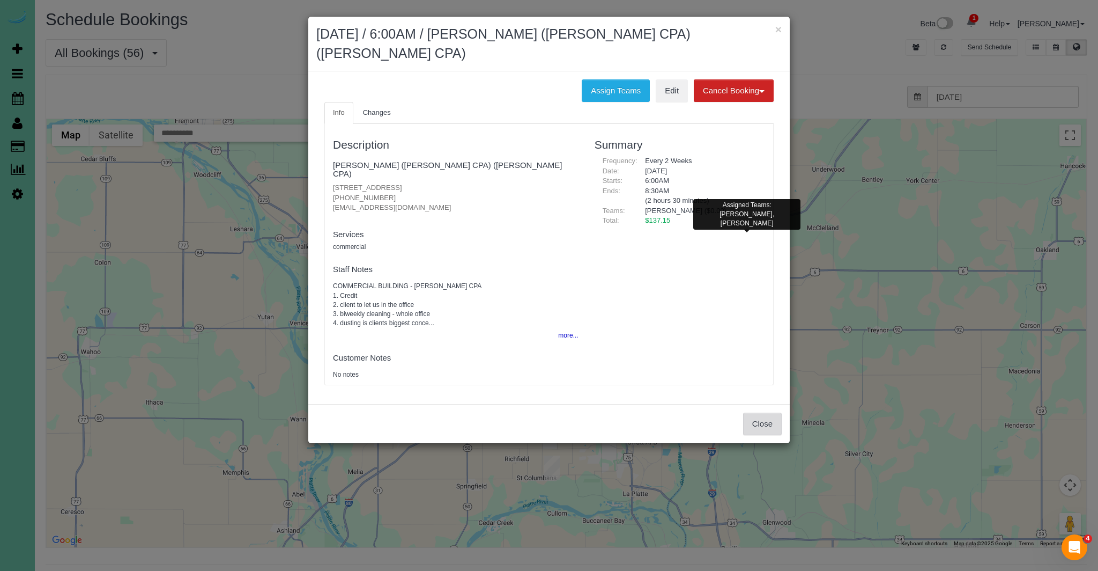
click at [757, 416] on button "Close" at bounding box center [762, 423] width 39 height 23
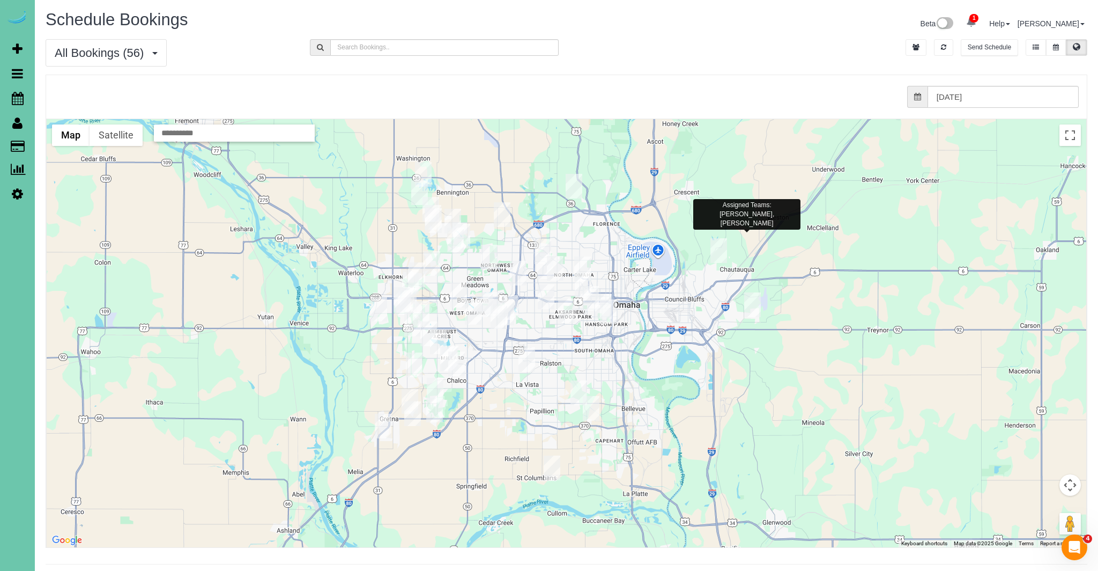
click at [436, 410] on img "09/11/2025 8:30AM - Breann Barnhill - 16955 Doreen St, Gretna, NE 68028" at bounding box center [434, 409] width 17 height 25
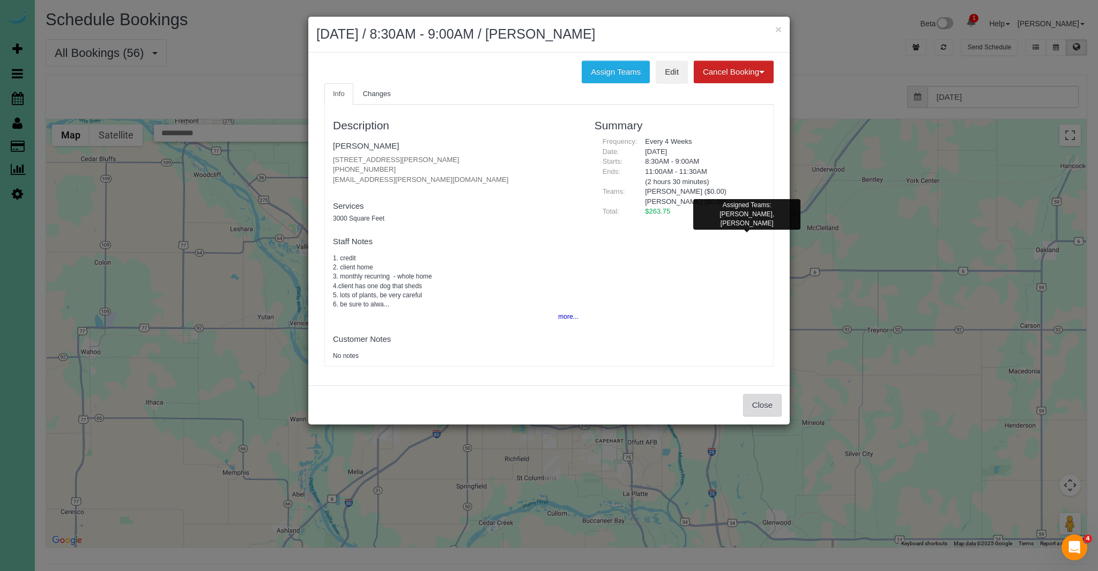
click at [773, 404] on button "Close" at bounding box center [762, 405] width 39 height 23
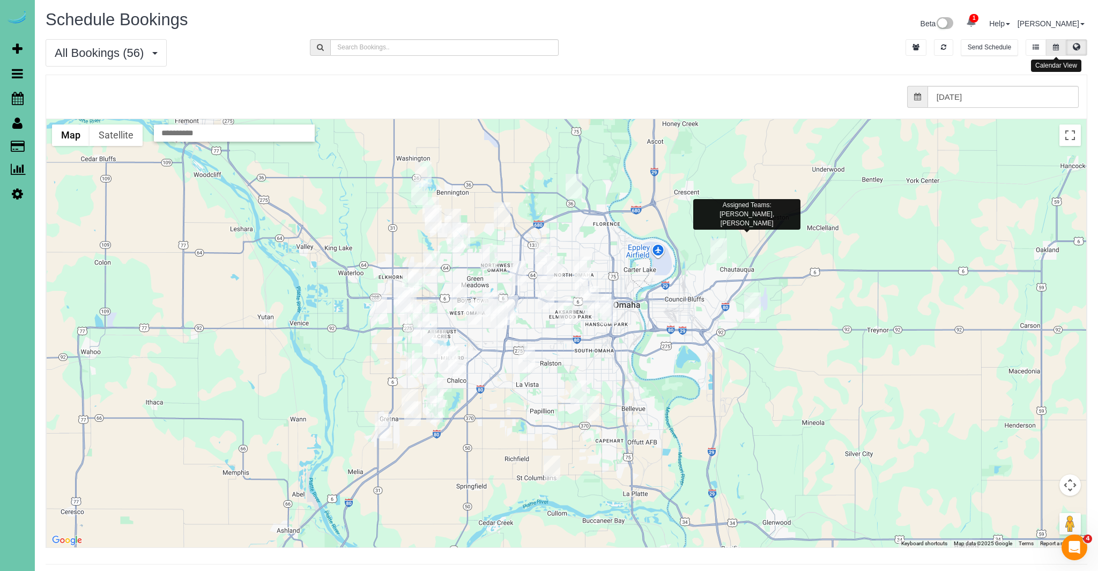
click at [1061, 47] on button at bounding box center [1056, 47] width 20 height 17
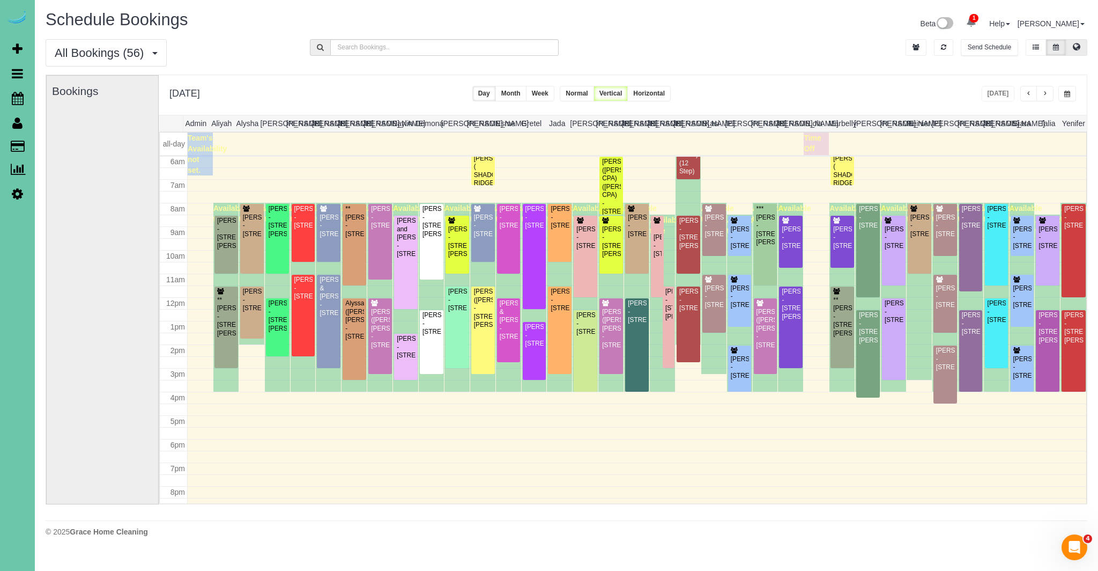
click at [1079, 41] on button at bounding box center [1076, 47] width 21 height 17
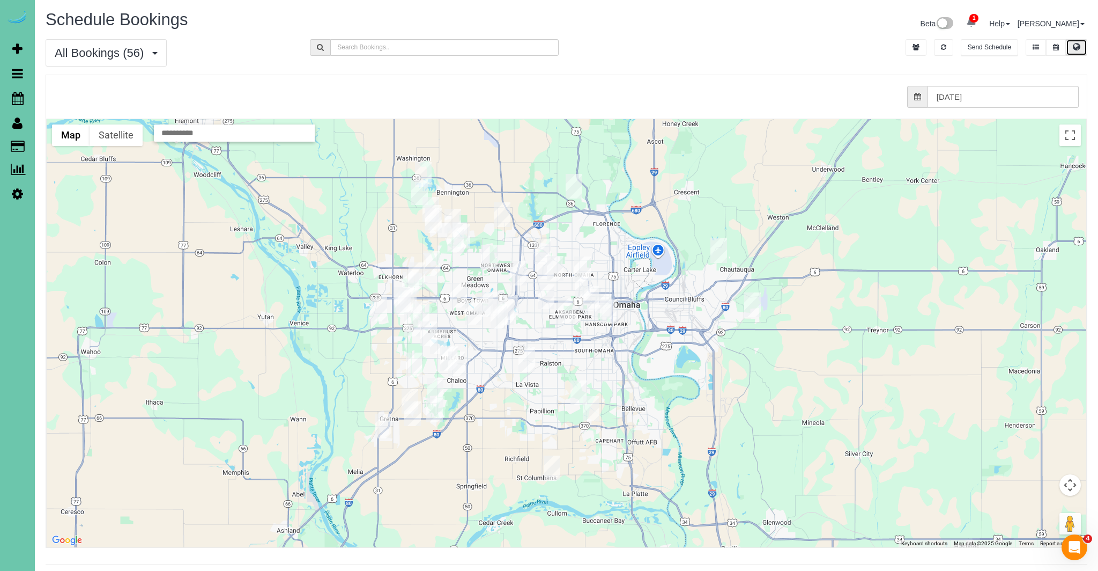
click at [468, 233] on img "09/11/2025 8:00AM - Bill Sammon - 14726 Laurel Plaza, Omaha, NE 68116" at bounding box center [462, 236] width 17 height 25
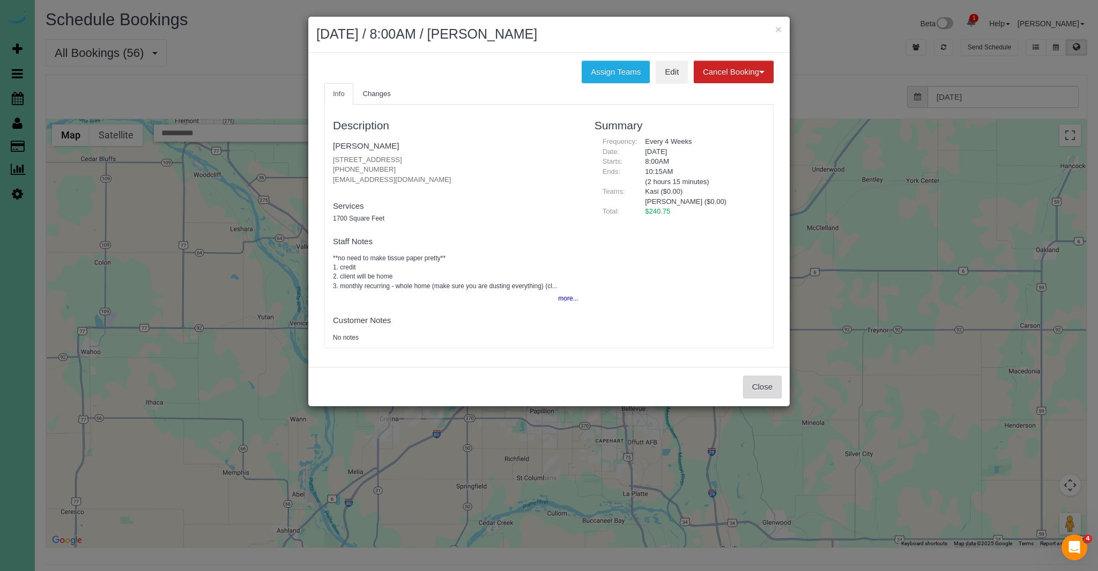
click at [759, 388] on button "Close" at bounding box center [762, 386] width 39 height 23
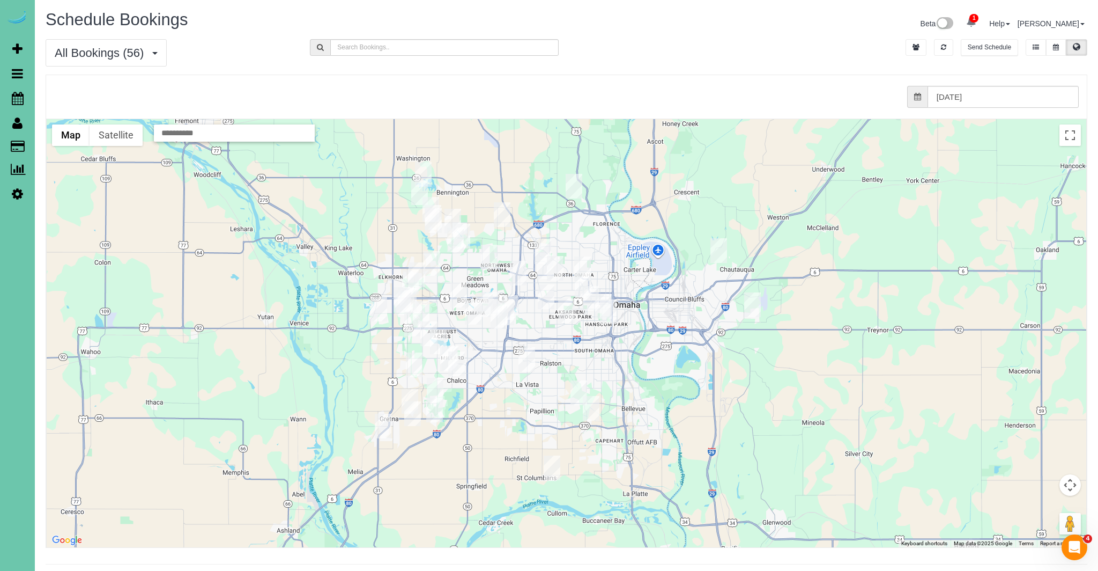
click at [420, 196] on img "09/11/2025 8:30AM - Maureen D'Angelo - 10233 N 182nd Circle, Bennington, NE 680…" at bounding box center [419, 192] width 17 height 25
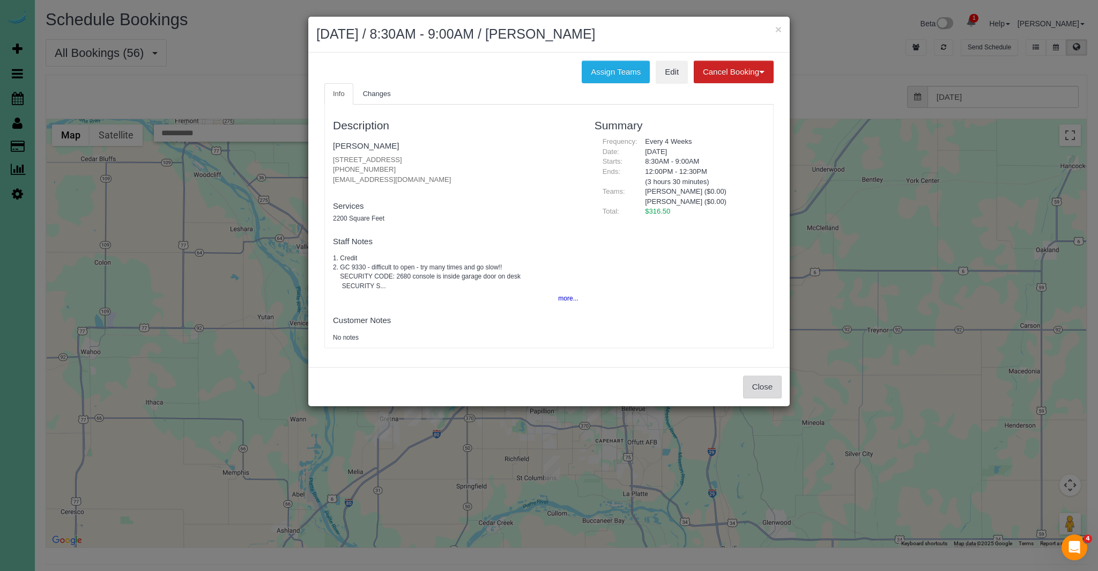
click at [761, 390] on button "Close" at bounding box center [762, 386] width 39 height 23
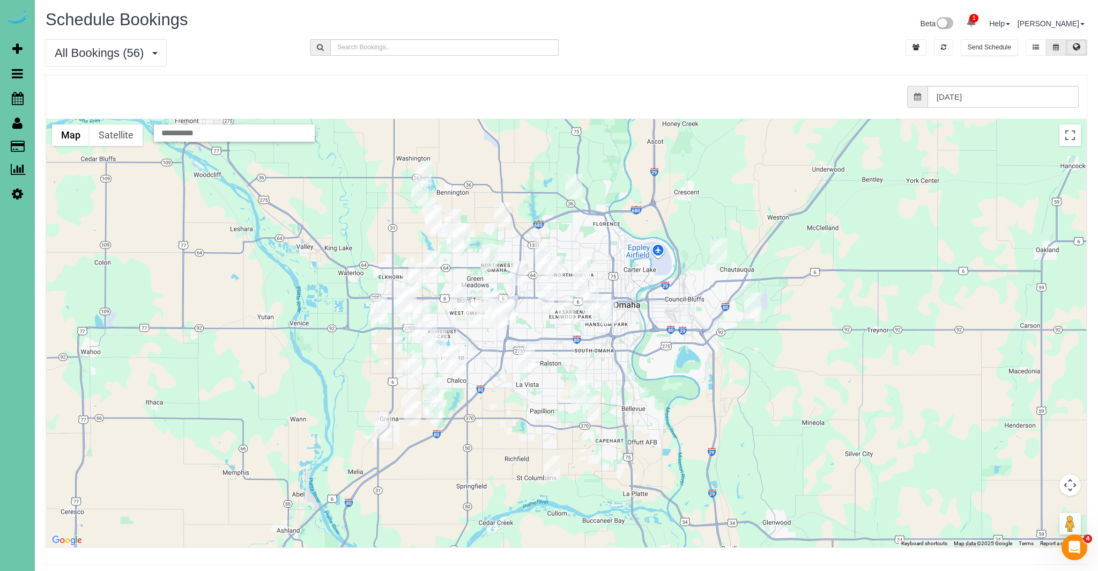
click at [1056, 48] on icon at bounding box center [1056, 47] width 6 height 6
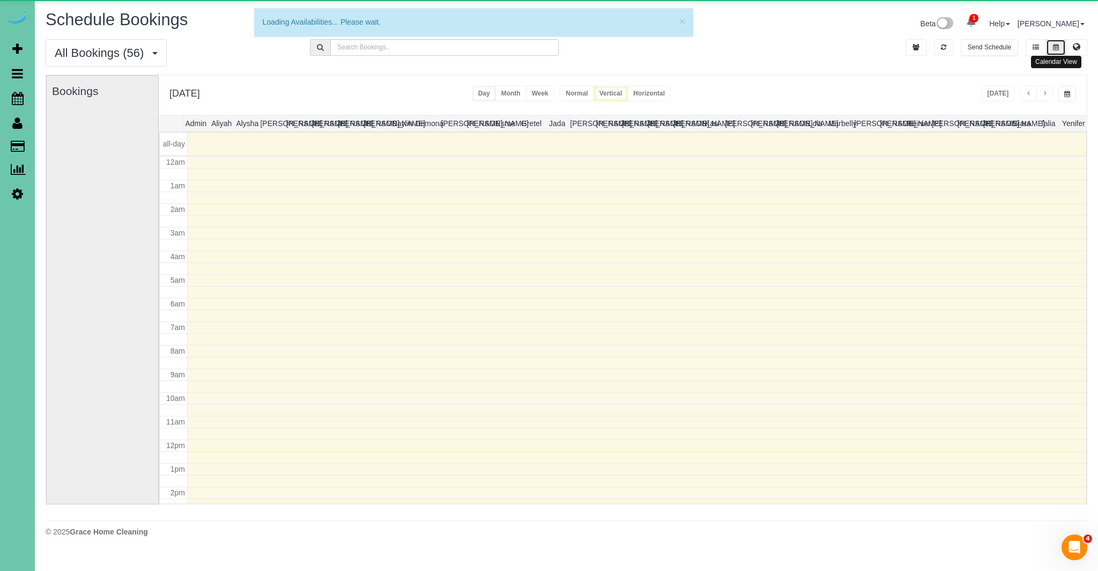
click at [1056, 48] on icon at bounding box center [1056, 47] width 6 height 6
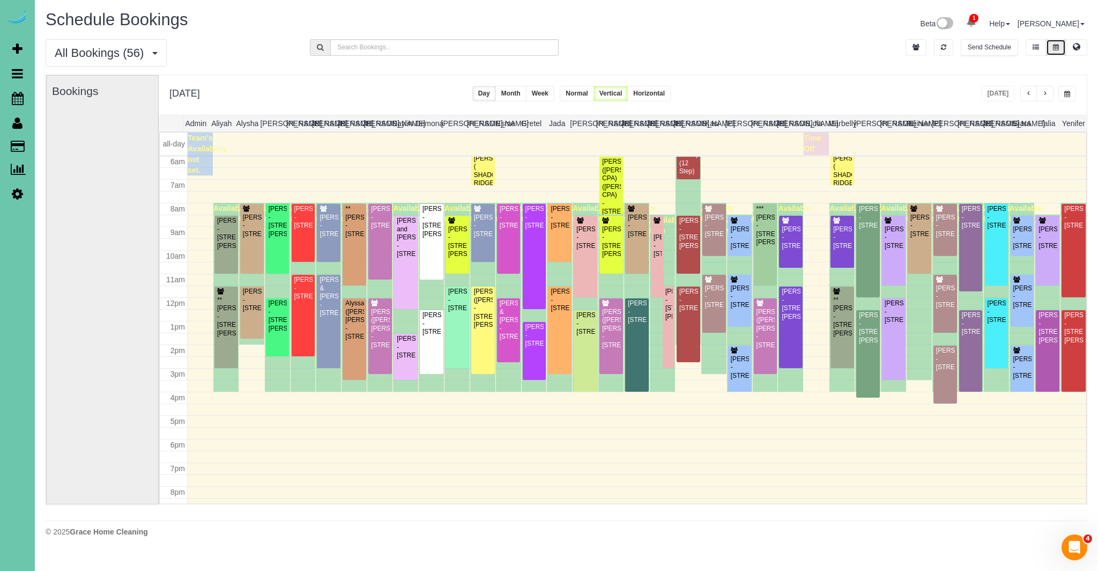
click at [1049, 90] on button "button" at bounding box center [1045, 94] width 17 height 16
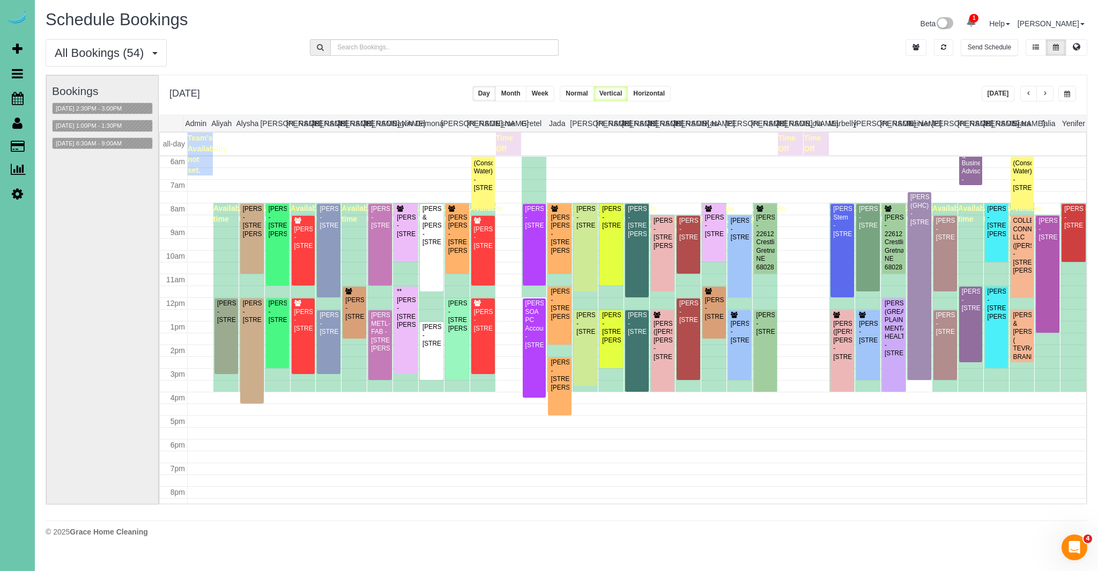
click at [962, 171] on td at bounding box center [650, 153] width 874 height 43
click at [968, 171] on td at bounding box center [650, 153] width 874 height 43
click at [969, 169] on td at bounding box center [650, 153] width 874 height 43
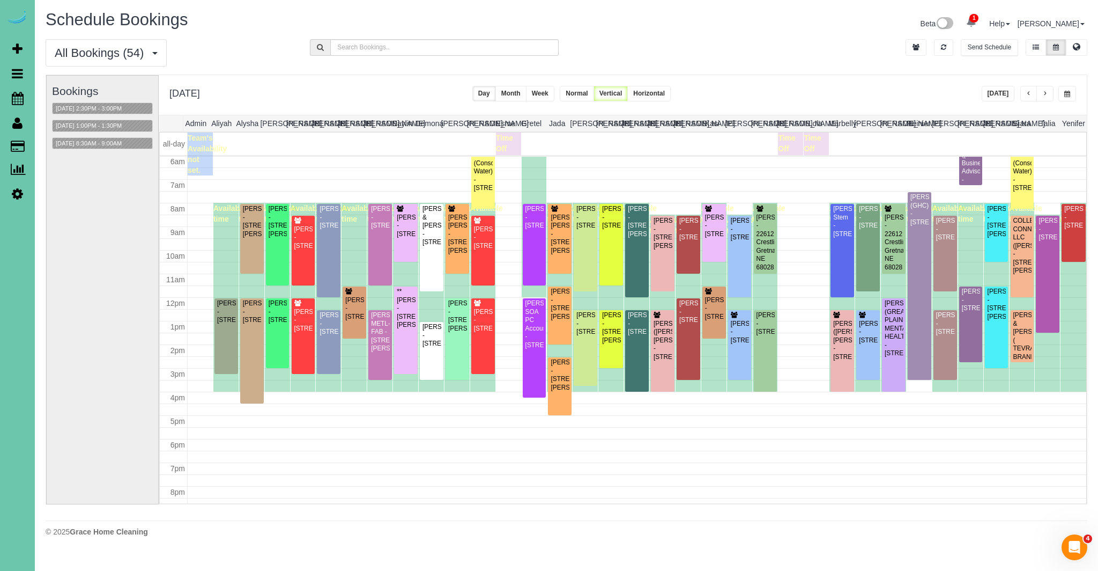
click at [969, 169] on td at bounding box center [650, 153] width 874 height 43
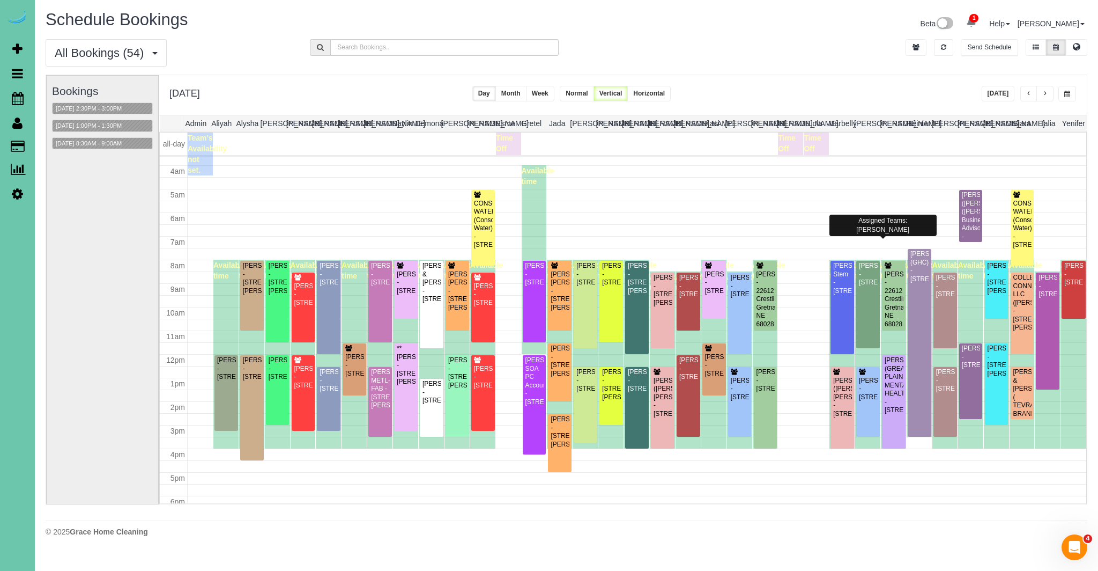
scroll to position [77, 0]
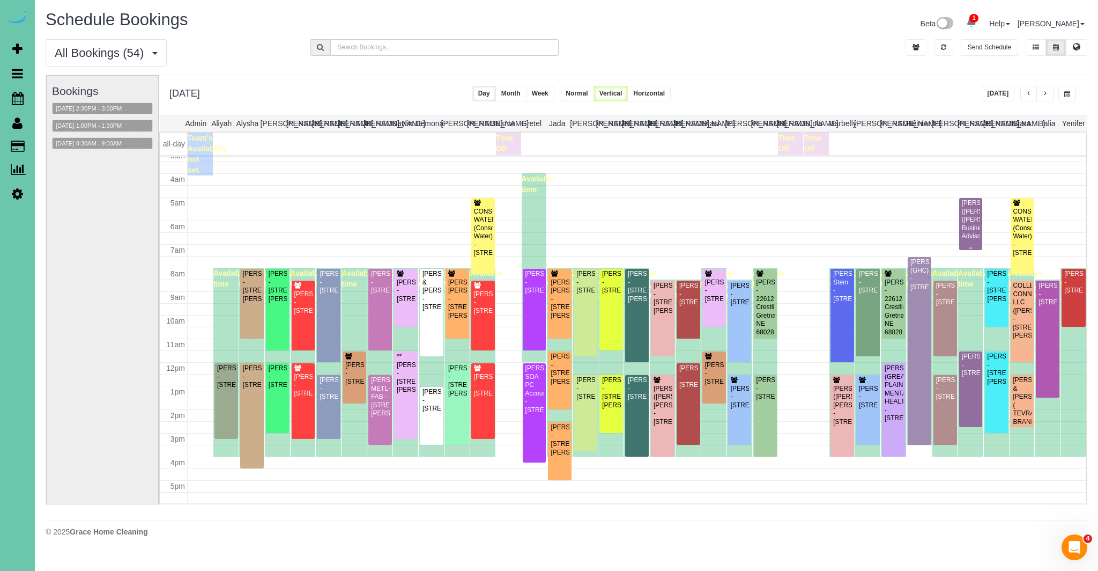
click at [974, 220] on div "SUZI KING(NABITY) (Nabity Business Advisors) - 9802 Nicholas Street, Omaha, NE …" at bounding box center [971, 232] width 19 height 67
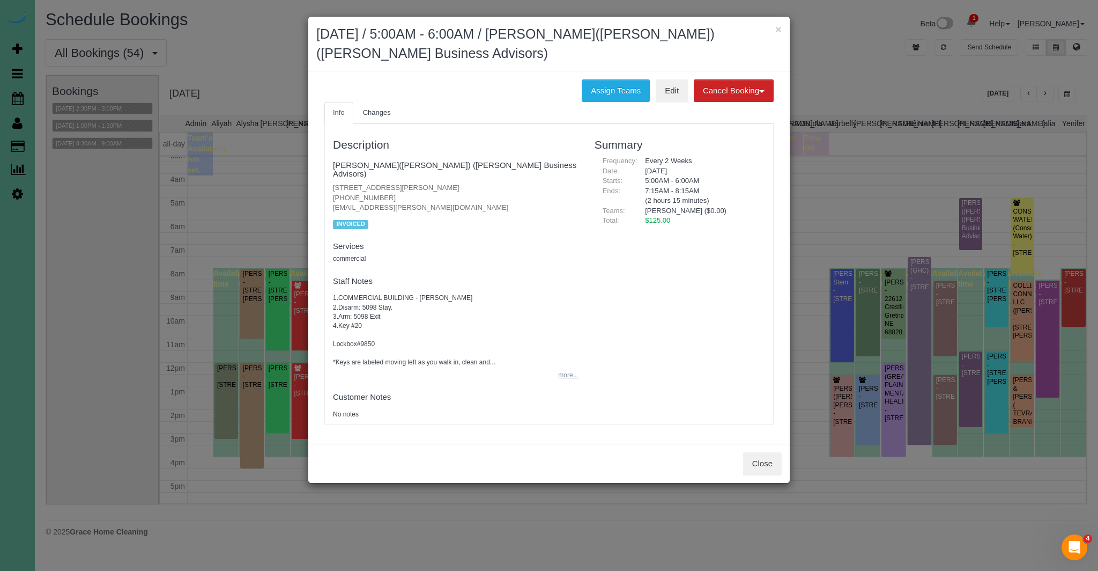
click at [571, 367] on button "more..." at bounding box center [565, 375] width 26 height 16
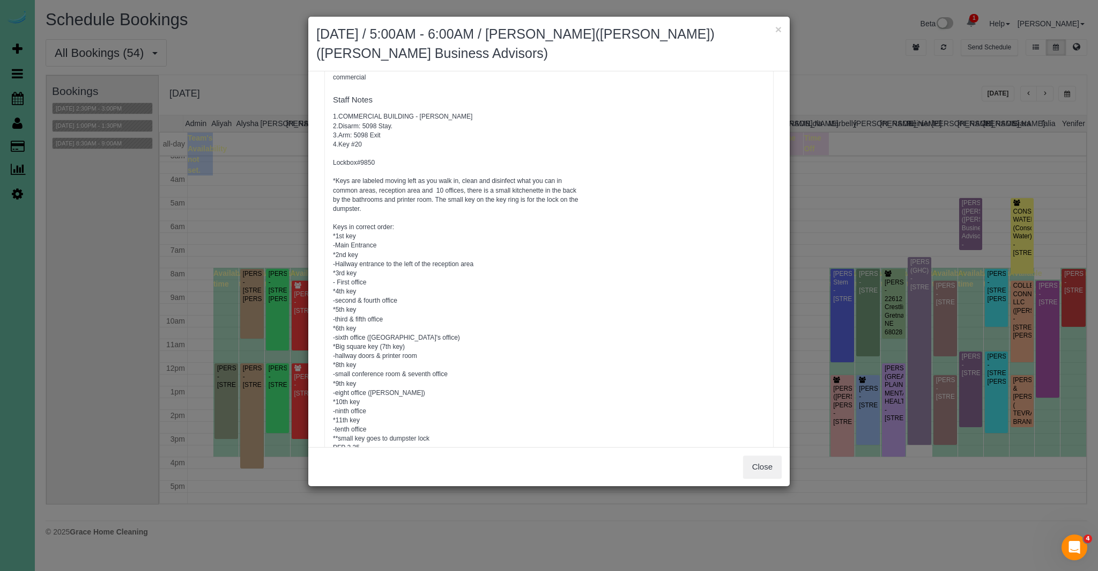
scroll to position [207, 0]
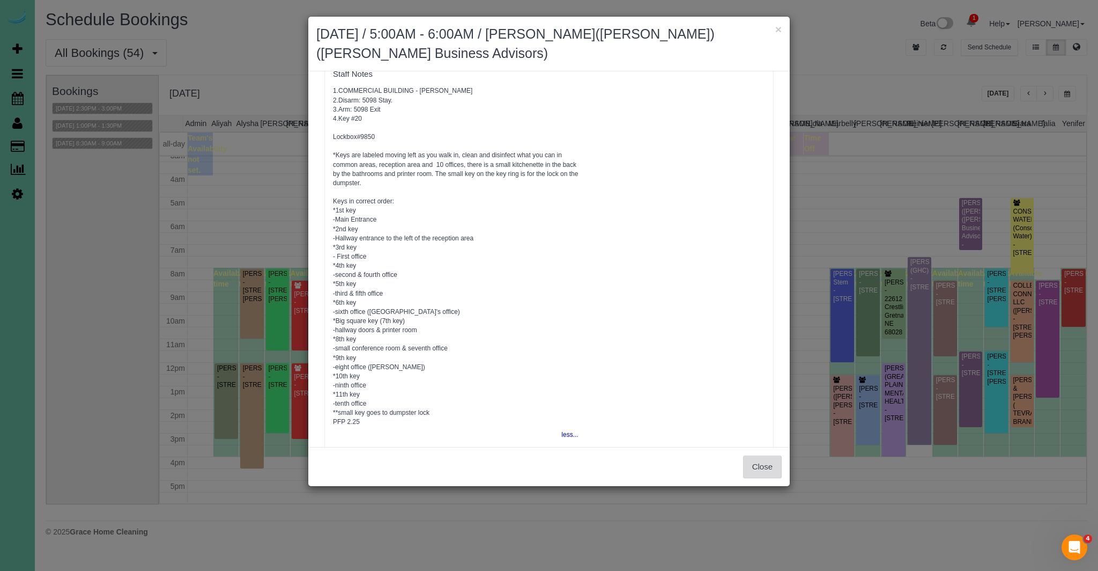
click at [755, 462] on button "Close" at bounding box center [762, 466] width 39 height 23
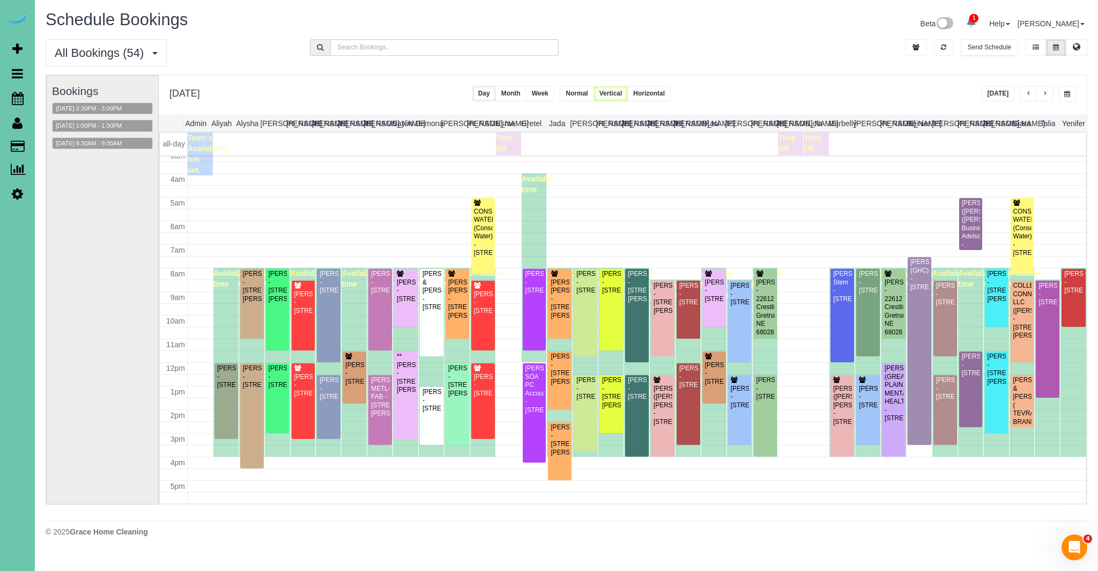
click at [1007, 100] on button "Today" at bounding box center [998, 94] width 33 height 16
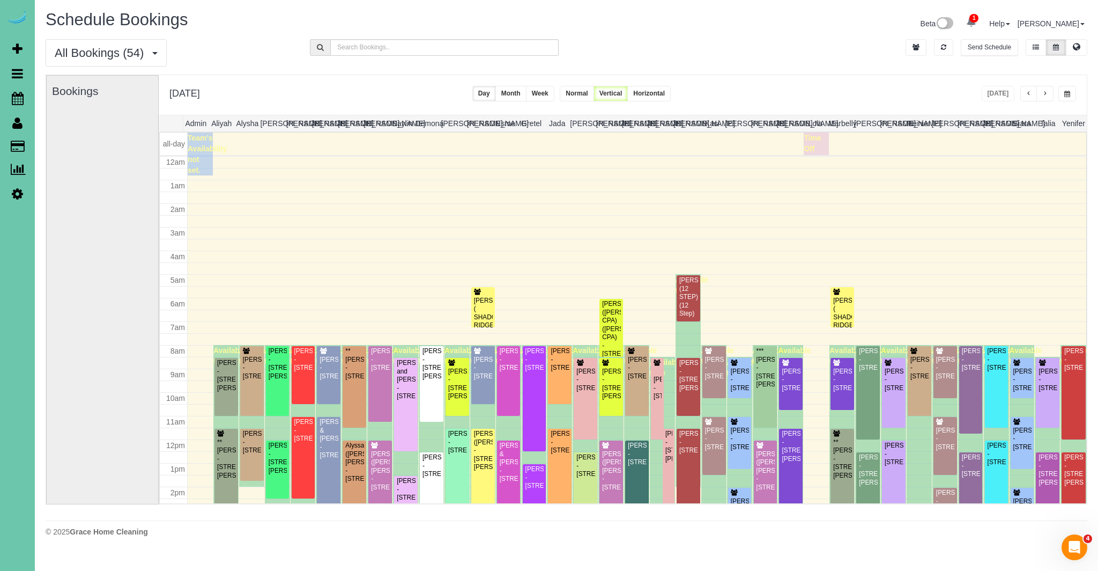
scroll to position [142, 0]
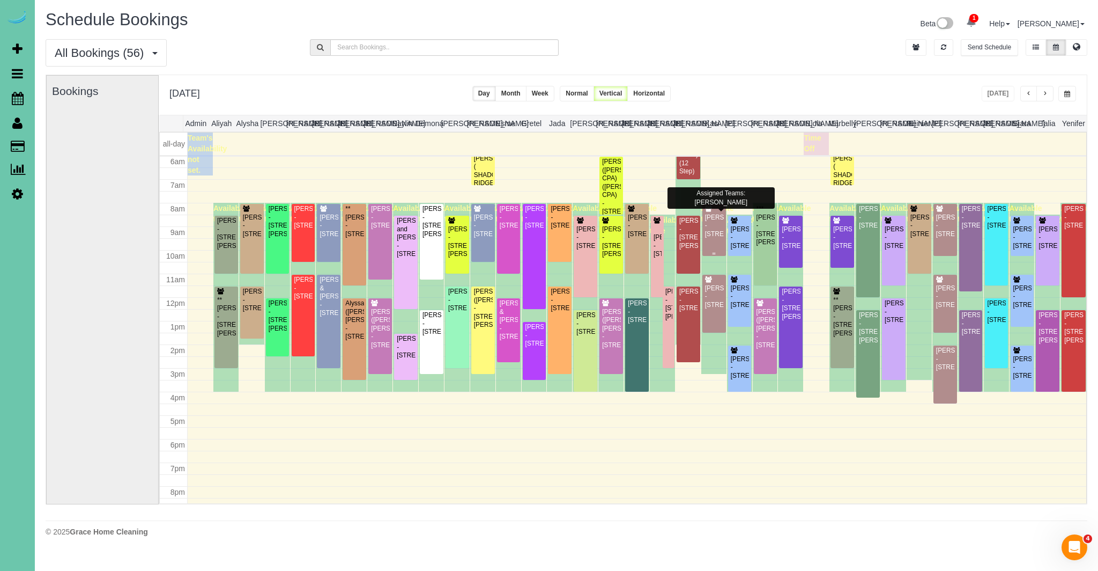
click at [724, 215] on div "Bill Sammon - 14726 Laurel Plaza, Omaha, NE 68116" at bounding box center [714, 225] width 19 height 25
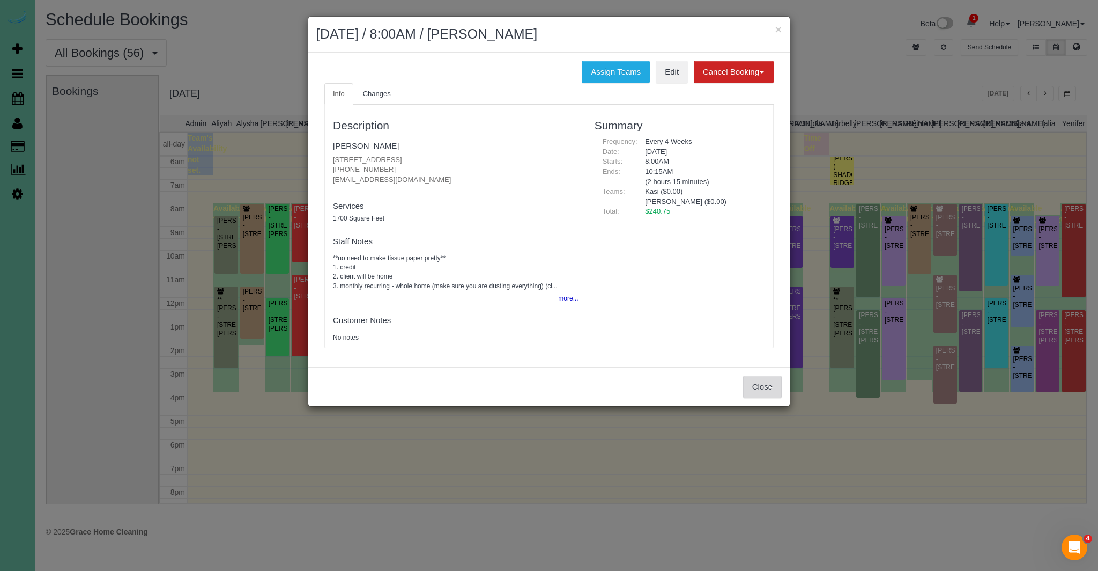
click at [772, 387] on button "Close" at bounding box center [762, 386] width 39 height 23
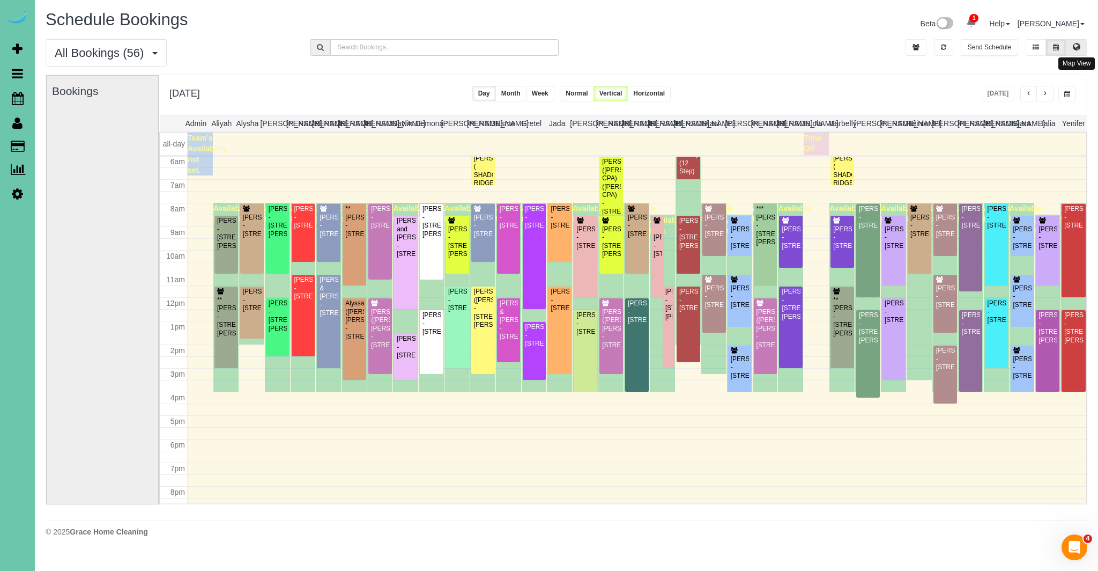
click at [1086, 48] on button at bounding box center [1076, 47] width 21 height 17
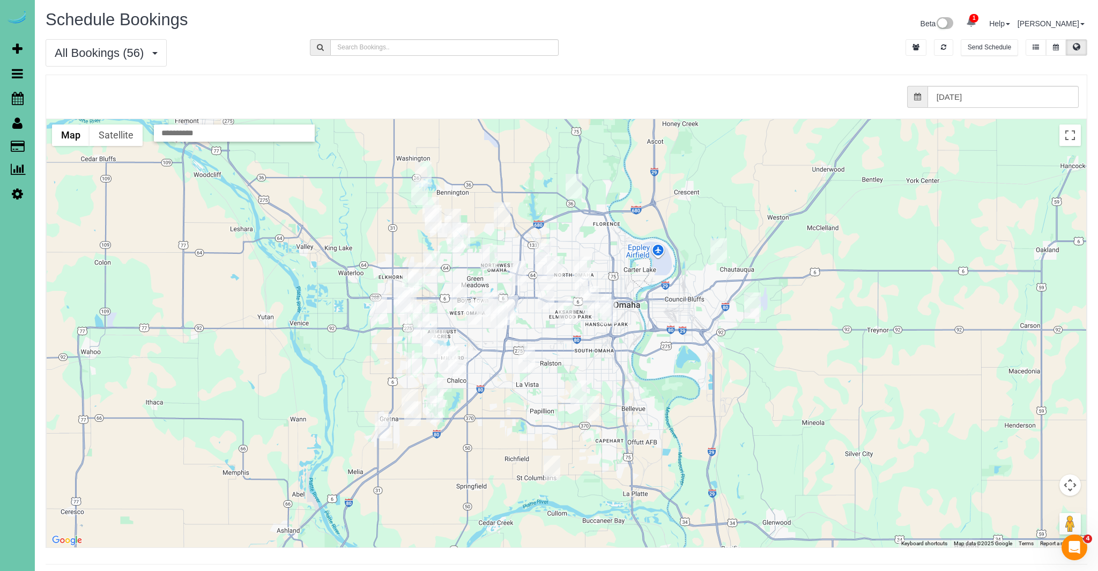
click at [515, 304] on img "09/11/2025 8:00AM - **Maryann Duffy - 1722 S 109th Street, Omaha, NE 68144" at bounding box center [510, 307] width 17 height 25
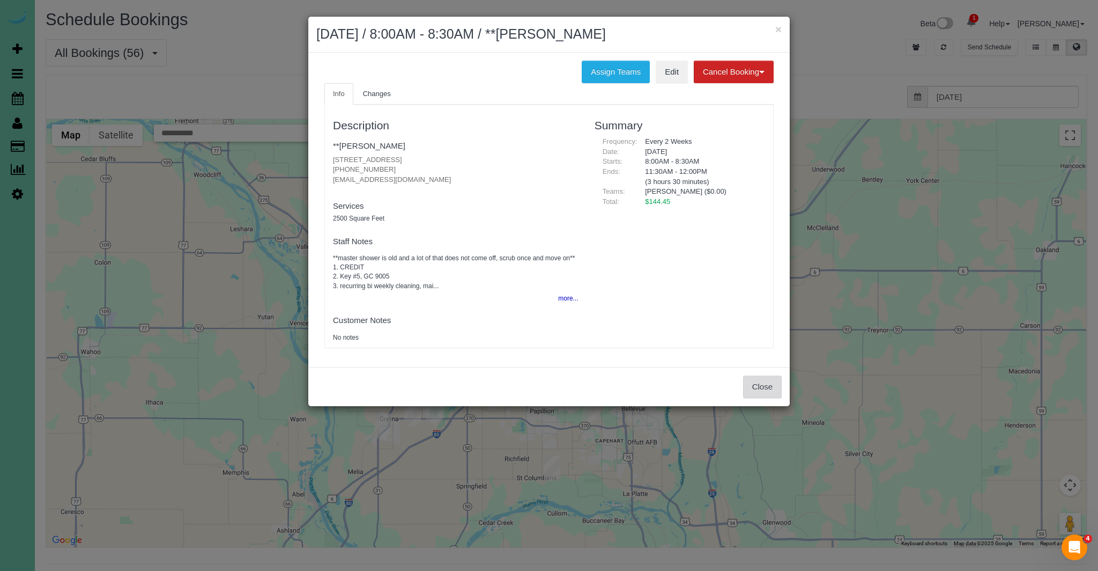
click at [746, 388] on button "Close" at bounding box center [762, 386] width 39 height 23
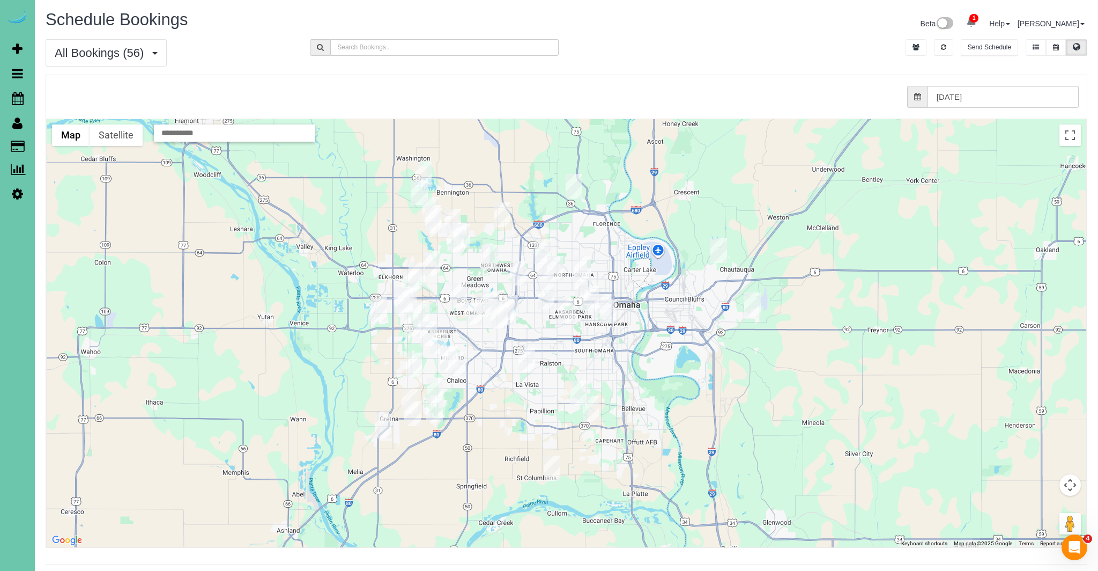
click at [470, 232] on div "To navigate, press the arrow keys." at bounding box center [567, 333] width 1040 height 428
click at [467, 233] on img "09/11/2025 8:00AM - Bill Sammon - 14726 Laurel Plaza, Omaha, NE 68116" at bounding box center [462, 236] width 17 height 25
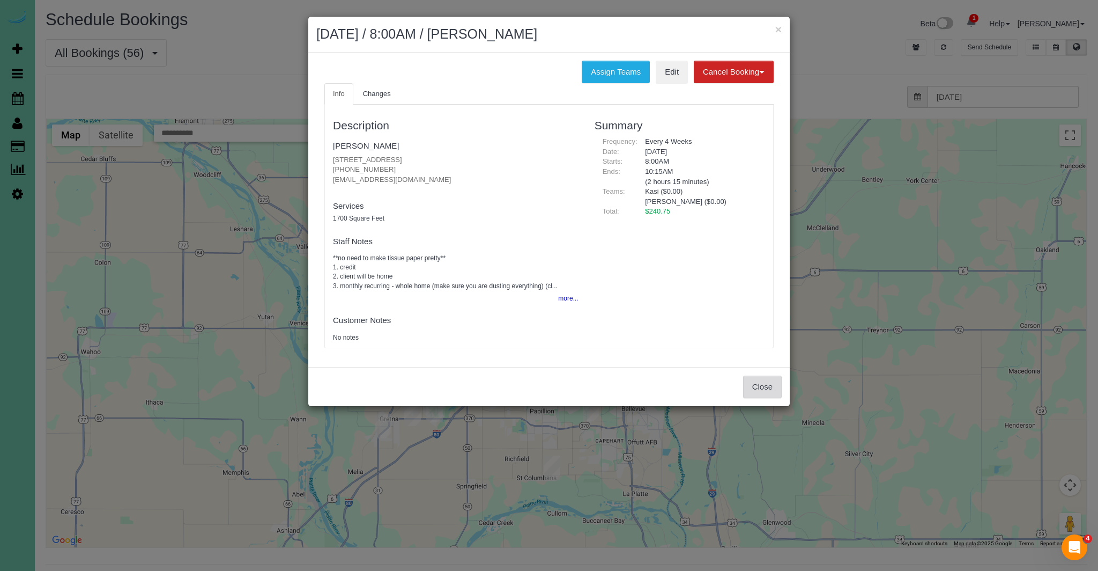
click at [764, 386] on button "Close" at bounding box center [762, 386] width 39 height 23
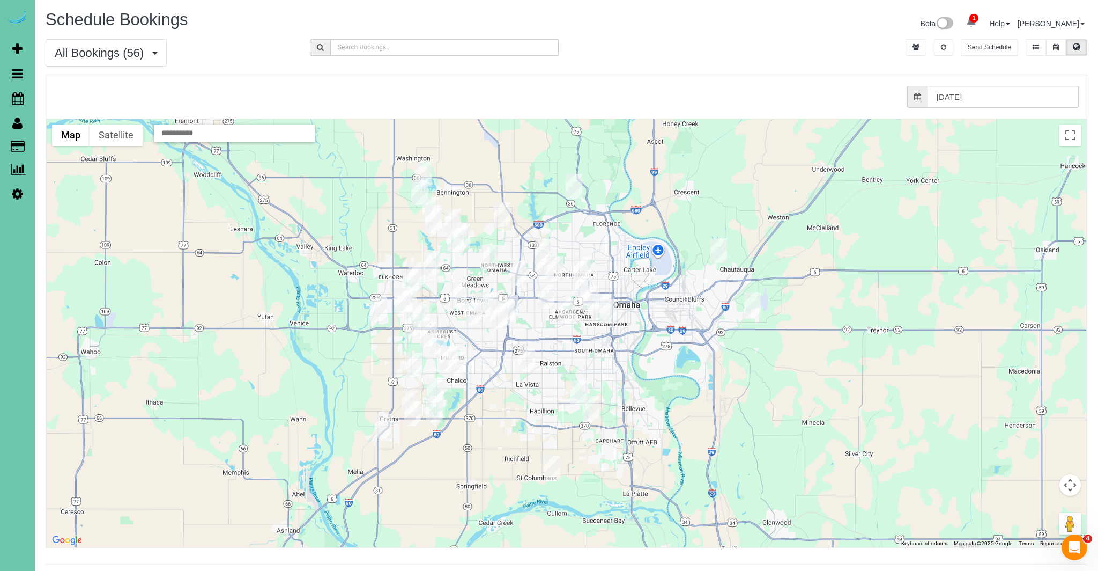
click at [455, 214] on img "09/11/2025 11:00AM - Renne & Rich Hume - 7265 N 155th St, Bennington, NE 68007" at bounding box center [453, 221] width 17 height 25
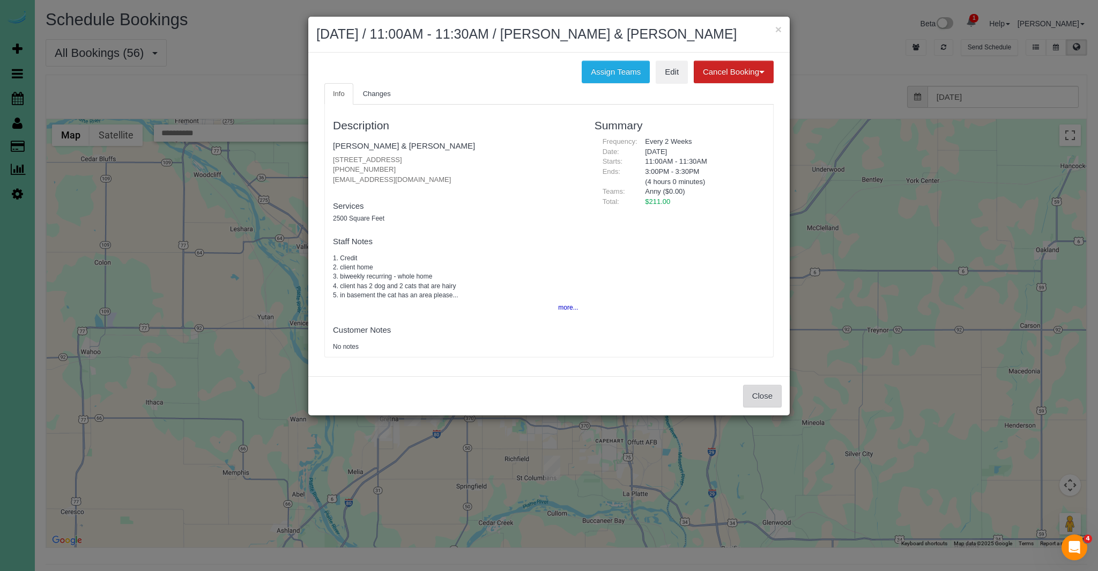
click at [762, 394] on button "Close" at bounding box center [762, 396] width 39 height 23
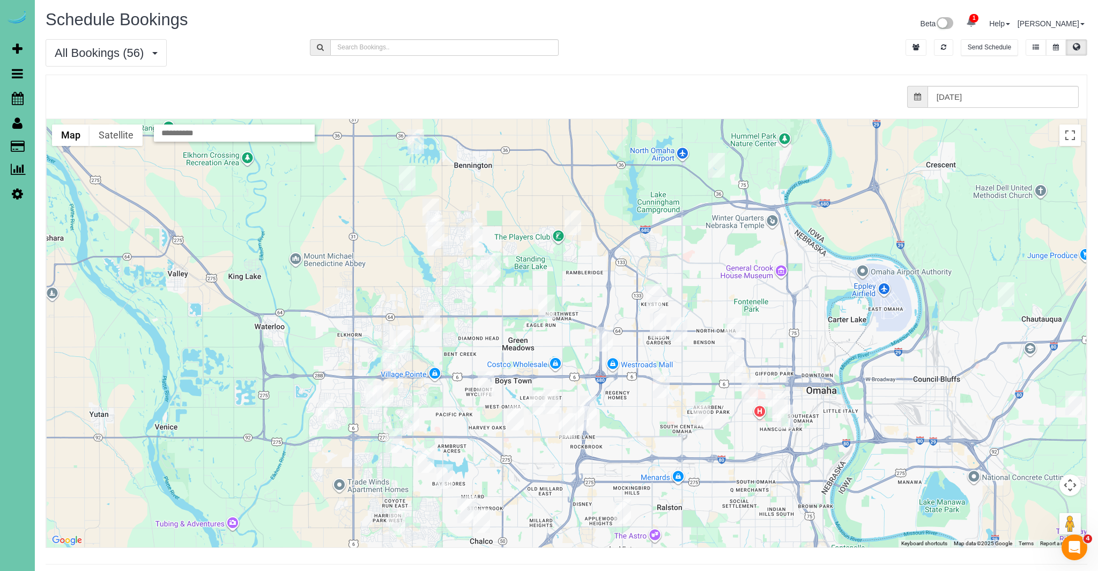
click at [437, 237] on img "09/11/2025 12:00PM - Lexie Ohri - 7233 N 171st Street, Bennington, NE 68007" at bounding box center [436, 234] width 17 height 25
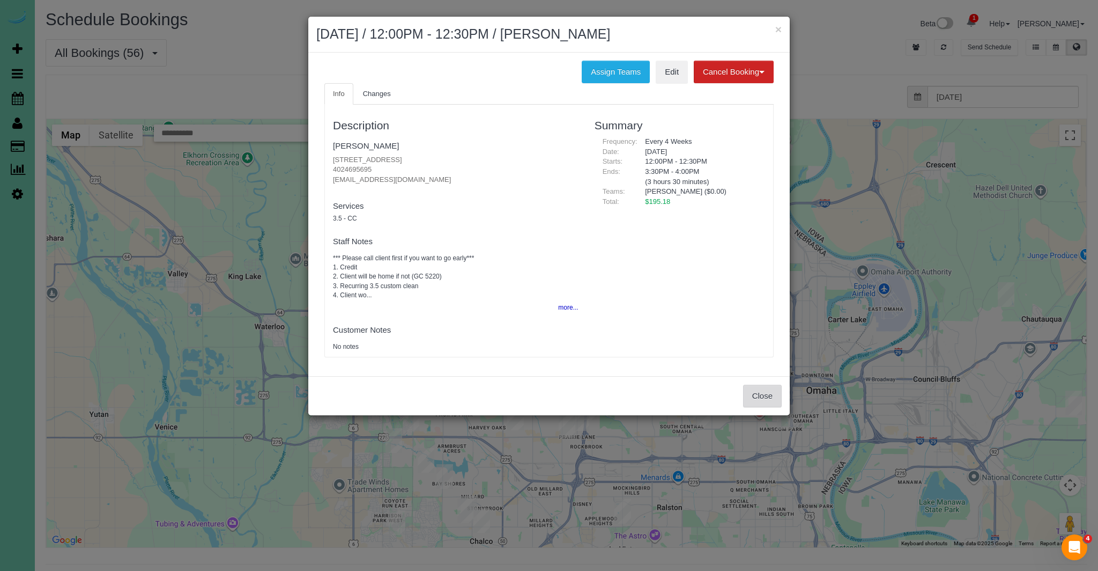
drag, startPoint x: 766, startPoint y: 398, endPoint x: 732, endPoint y: 380, distance: 38.4
click at [766, 398] on button "Close" at bounding box center [762, 396] width 39 height 23
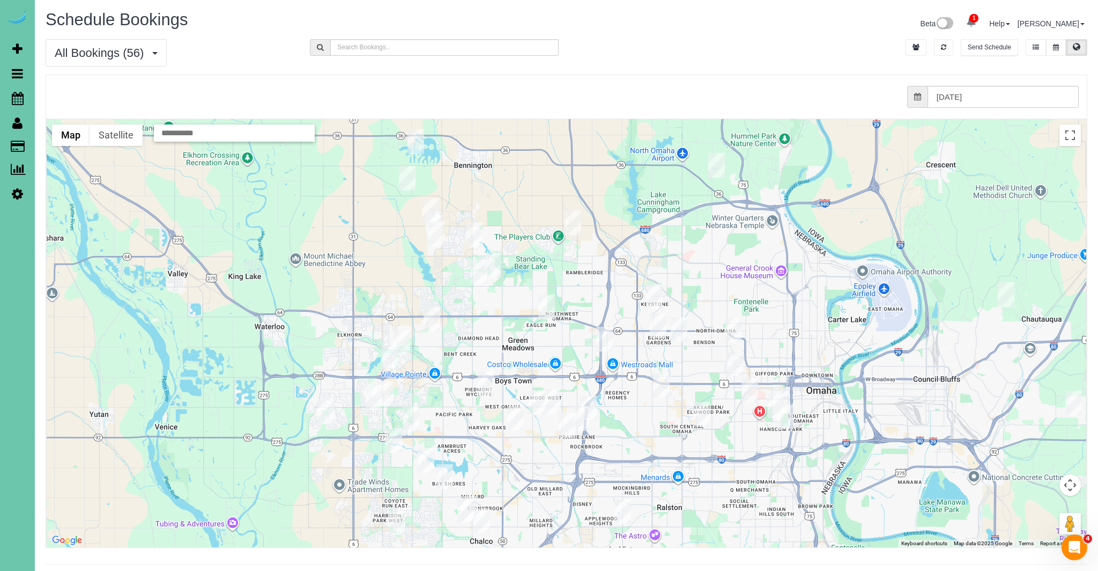
click at [439, 218] on img "09/11/2025 11:30AM - **Amber Swartz - 17102 Craig Street, Bennington, NE 68007" at bounding box center [434, 227] width 17 height 25
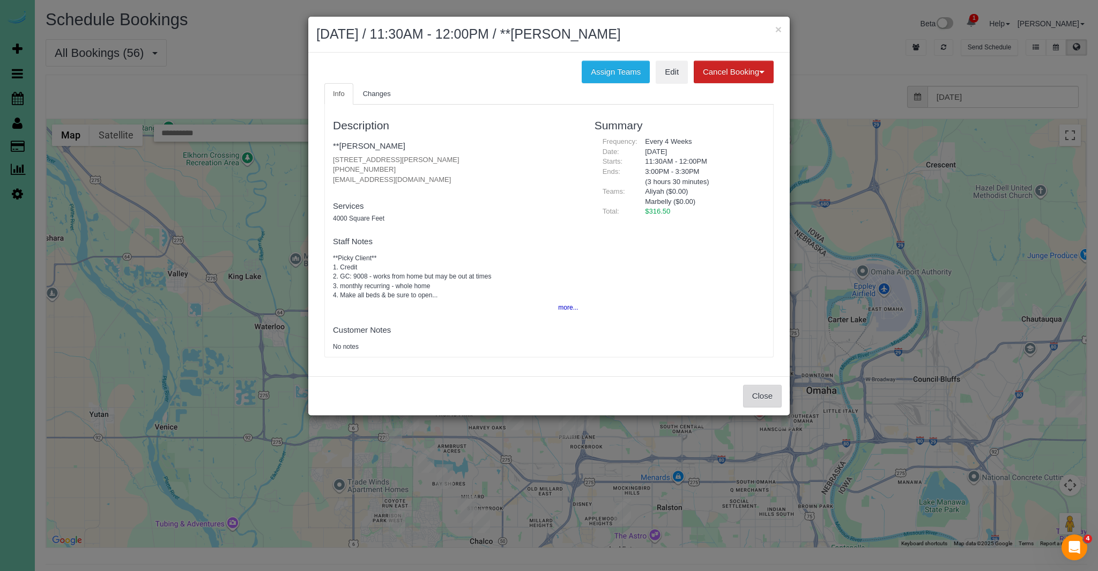
click at [765, 404] on button "Close" at bounding box center [762, 396] width 39 height 23
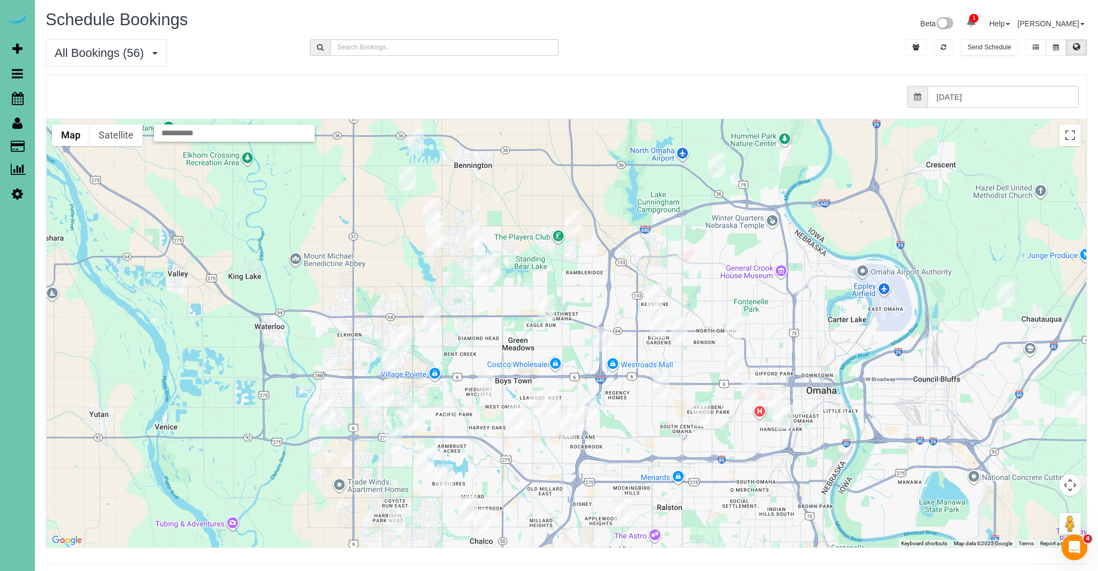
click at [428, 209] on img "09/11/2025 8:00AM - Mary Hillabrand - 8526 N 172 Circle, Bennington, NE 68007" at bounding box center [431, 210] width 17 height 25
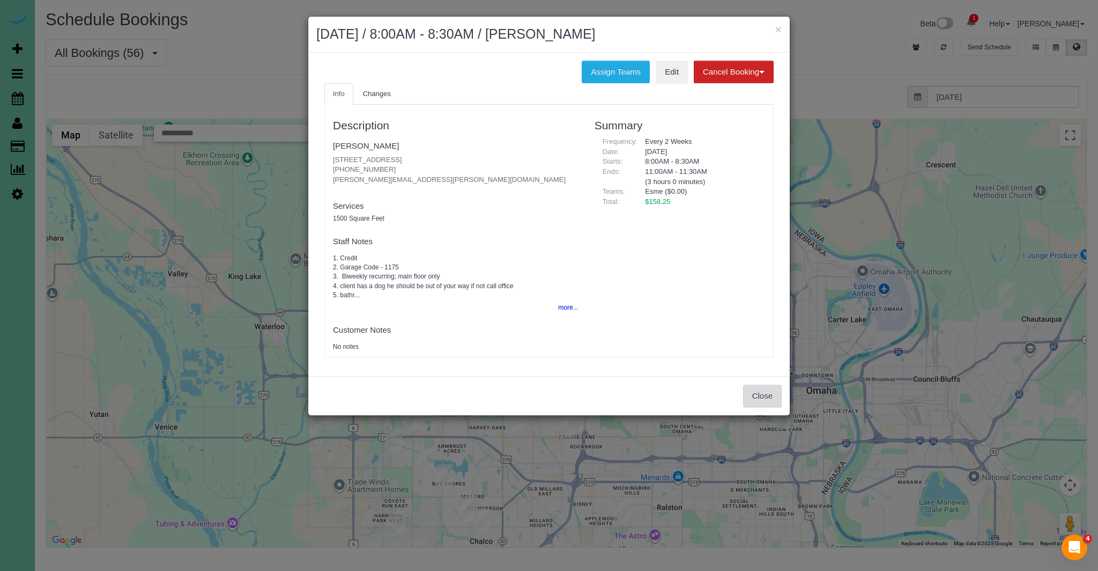
click at [751, 400] on button "Close" at bounding box center [762, 396] width 39 height 23
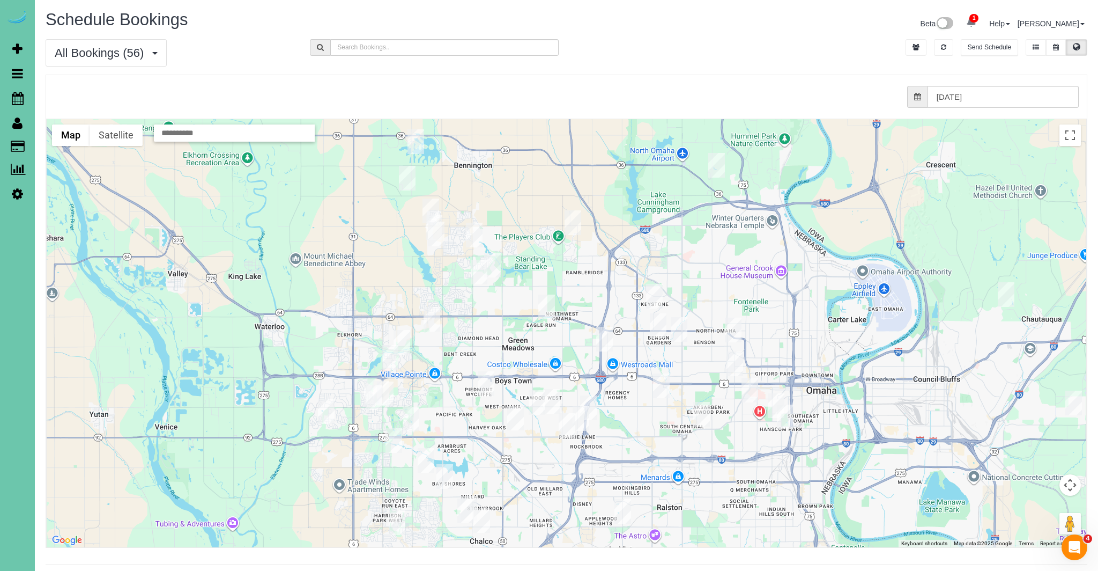
click at [408, 174] on img "09/11/2025 8:30AM - Maureen D'Angelo - 10233 N 182nd Circle, Bennington, NE 680…" at bounding box center [407, 178] width 17 height 25
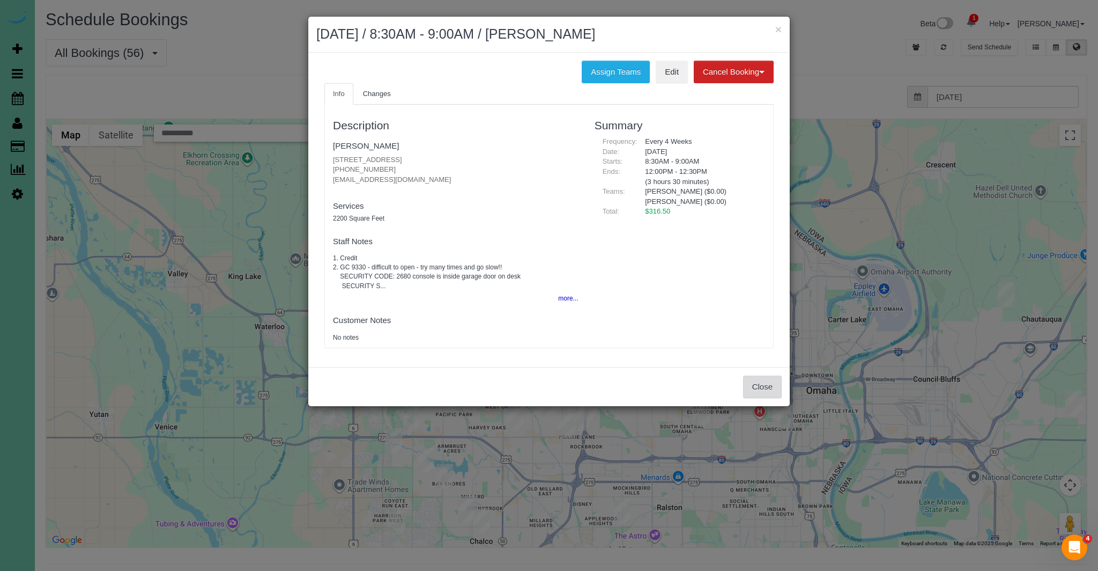
drag, startPoint x: 762, startPoint y: 385, endPoint x: 729, endPoint y: 371, distance: 35.4
click at [761, 385] on button "Close" at bounding box center [762, 386] width 39 height 23
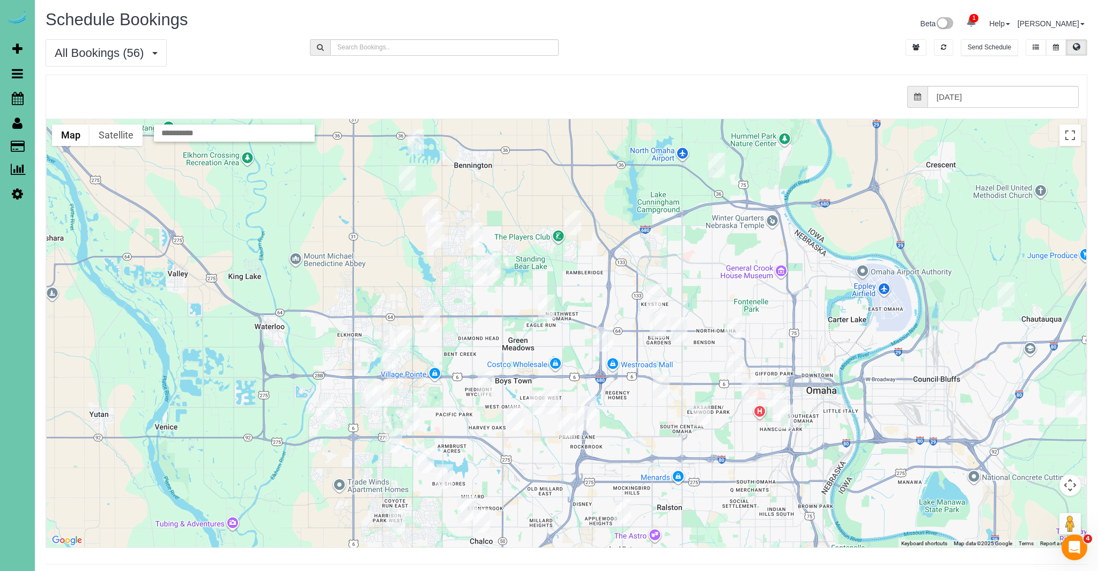
click at [422, 138] on img "09/11/2025 8:00AM - Alicia Millard - 12145 N 178th Cir,, Bennington, NE 68007" at bounding box center [416, 141] width 17 height 25
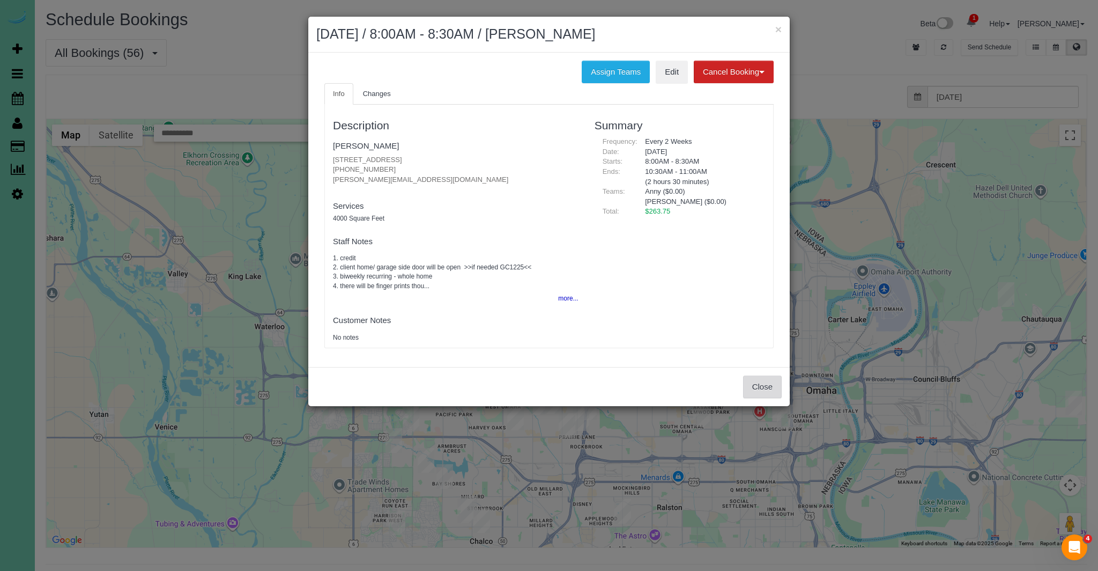
click at [757, 388] on button "Close" at bounding box center [762, 386] width 39 height 23
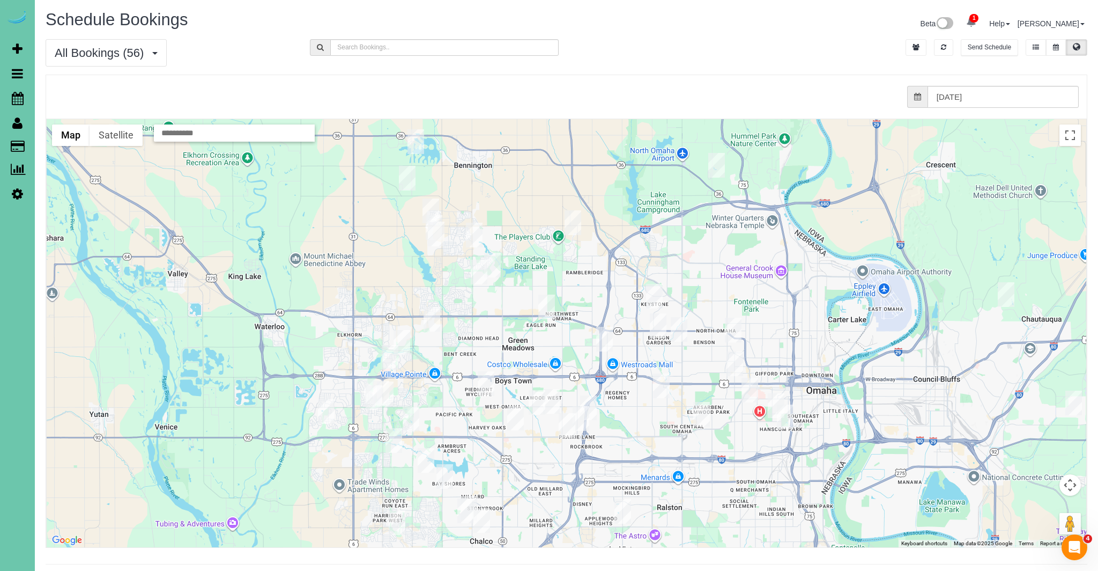
click at [437, 233] on img "09/11/2025 12:00PM - Lexie Ohri - 7233 N 171st Street, Bennington, NE 68007" at bounding box center [436, 234] width 17 height 25
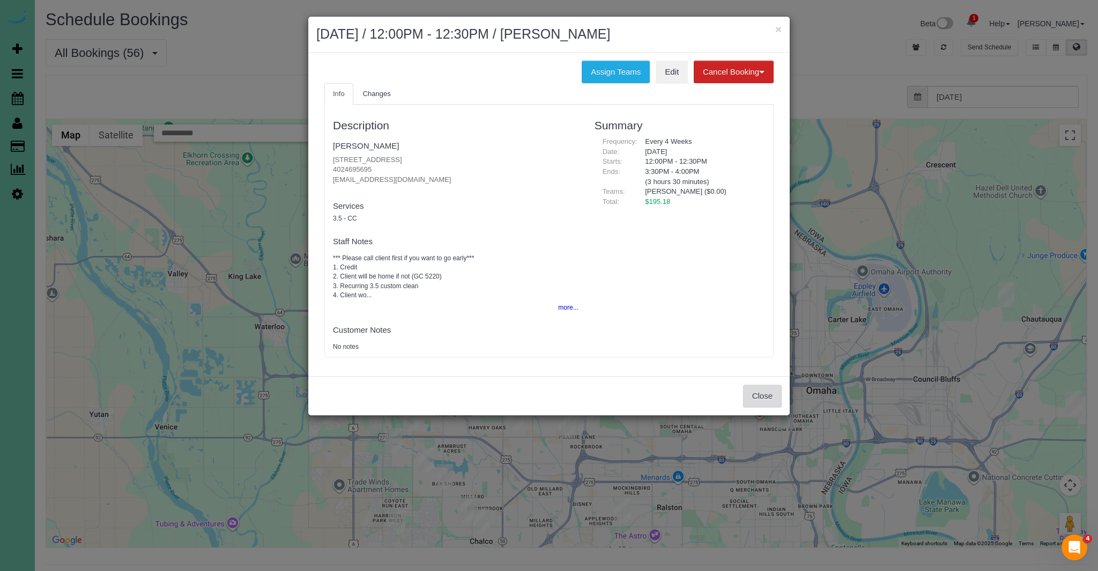
click at [769, 402] on button "Close" at bounding box center [762, 396] width 39 height 23
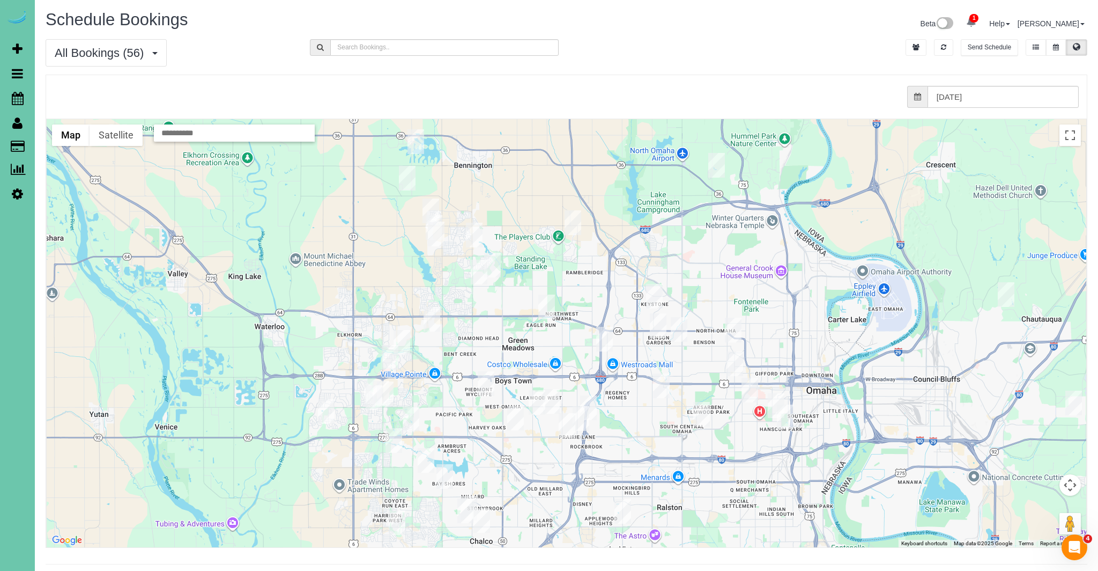
click at [428, 223] on img "09/11/2025 12:00PM - Lexie Ohri - 7233 N 171st Street, Bennington, NE 68007" at bounding box center [436, 234] width 17 height 25
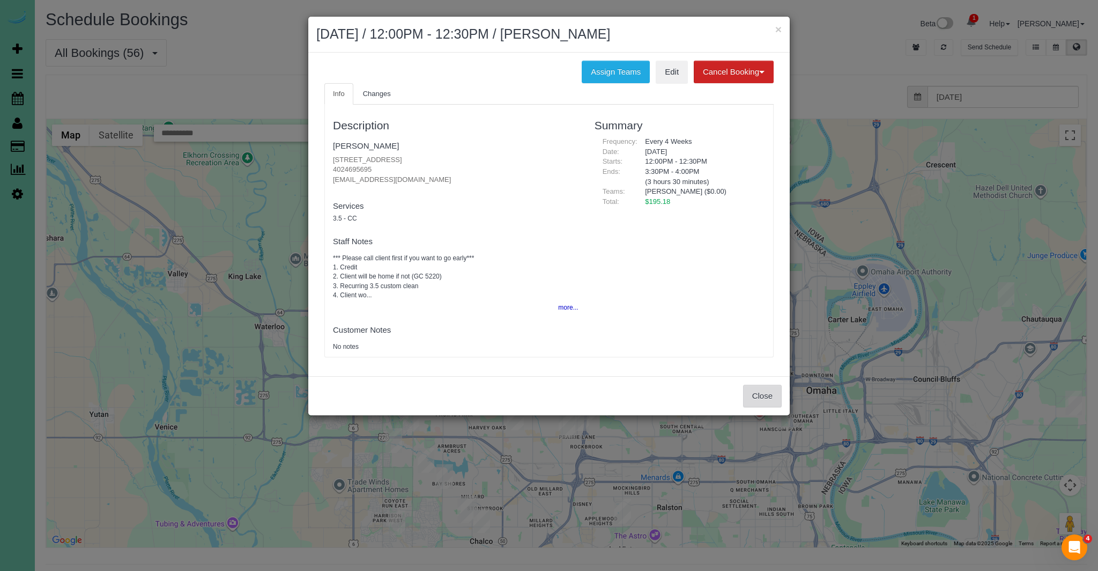
click at [763, 394] on button "Close" at bounding box center [762, 396] width 39 height 23
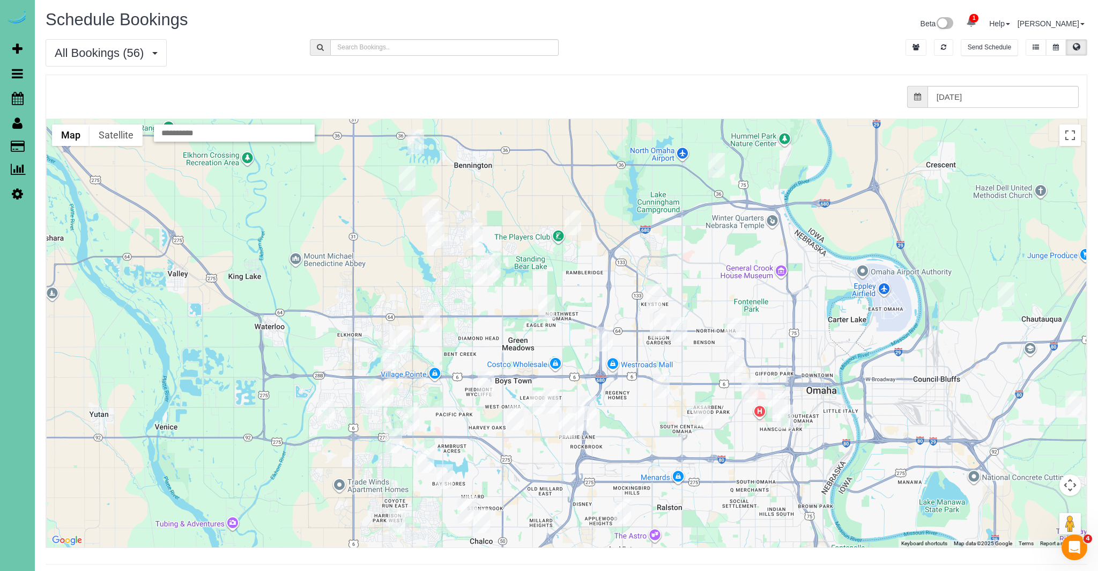
click at [573, 225] on img "09/11/2025 8:00AM - Mike Muller - 7928 N 116th St, Omaha, NE 68142" at bounding box center [573, 222] width 17 height 25
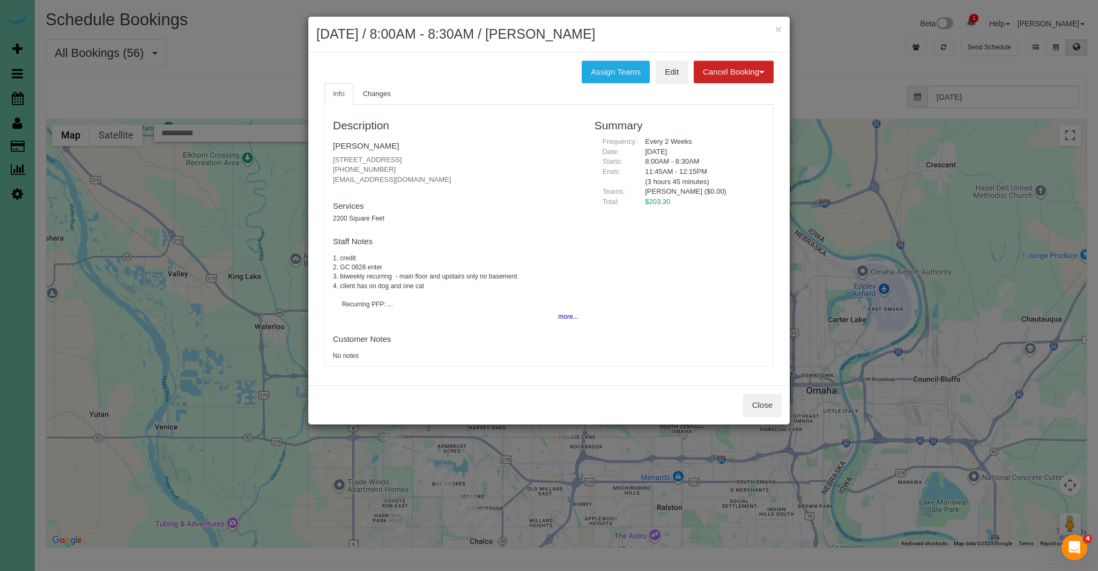
click at [829, 417] on div "× September 11, 2025 / 8:00AM - 8:30AM / Mike Muller Assign Teams Edit Cancel B…" at bounding box center [549, 285] width 1098 height 571
click at [754, 409] on button "Close" at bounding box center [762, 405] width 39 height 23
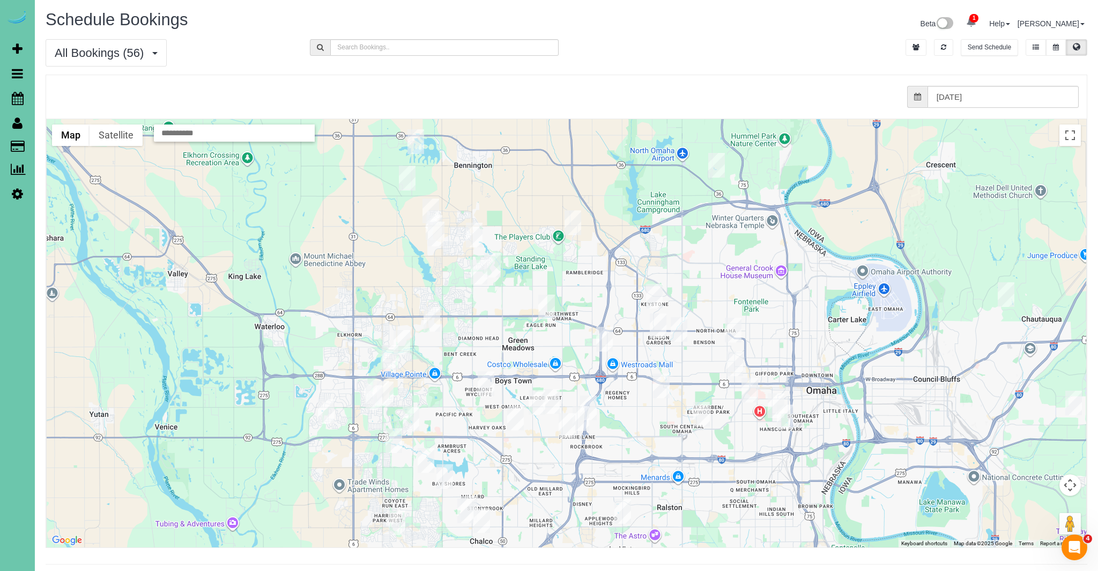
click at [608, 340] on img "09/11/2025 8:00AM - Michael Milone - 1712 N 102nd Ave, Omaha, NE 68114" at bounding box center [604, 339] width 17 height 25
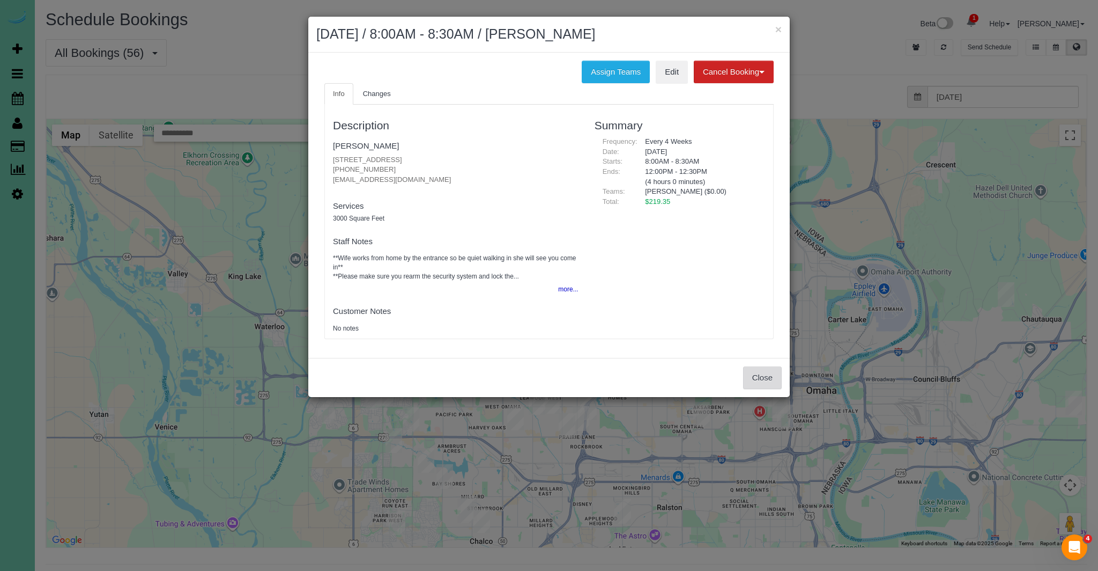
click at [755, 386] on button "Close" at bounding box center [762, 377] width 39 height 23
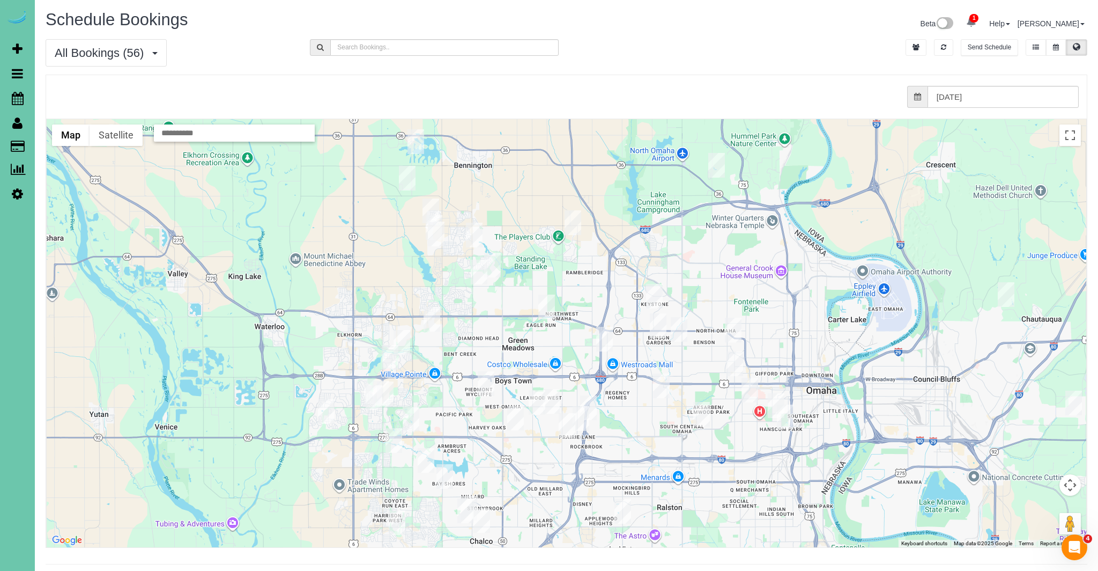
click at [555, 399] on img "09/11/2025 11:30AM - Luke Wagoner - 12405 Crawford Rd, Omaha, NE 68144" at bounding box center [551, 401] width 17 height 25
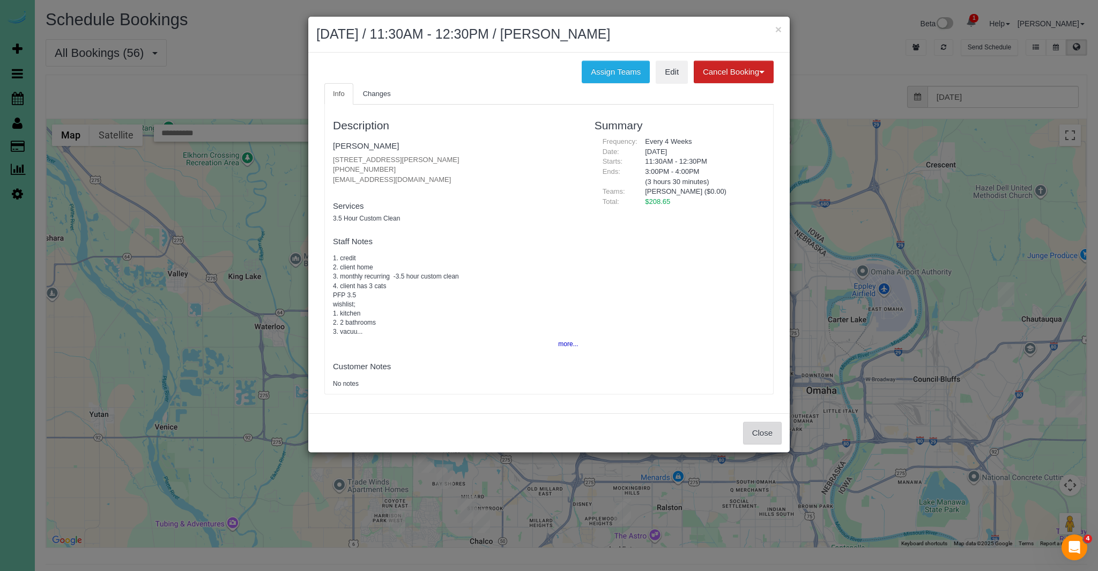
click at [758, 432] on button "Close" at bounding box center [762, 433] width 39 height 23
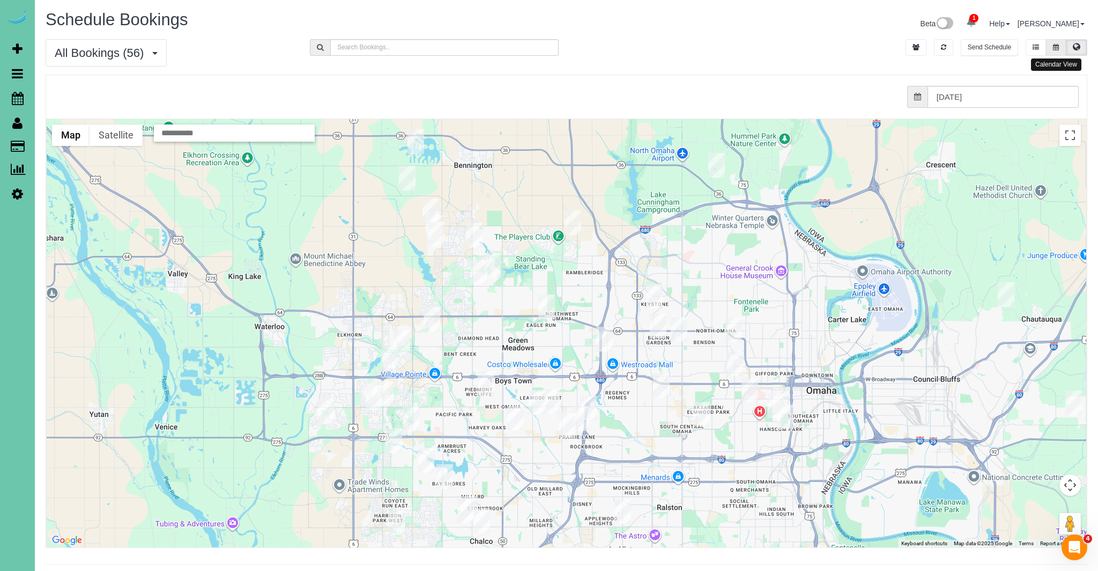
click at [1062, 54] on button at bounding box center [1056, 47] width 20 height 17
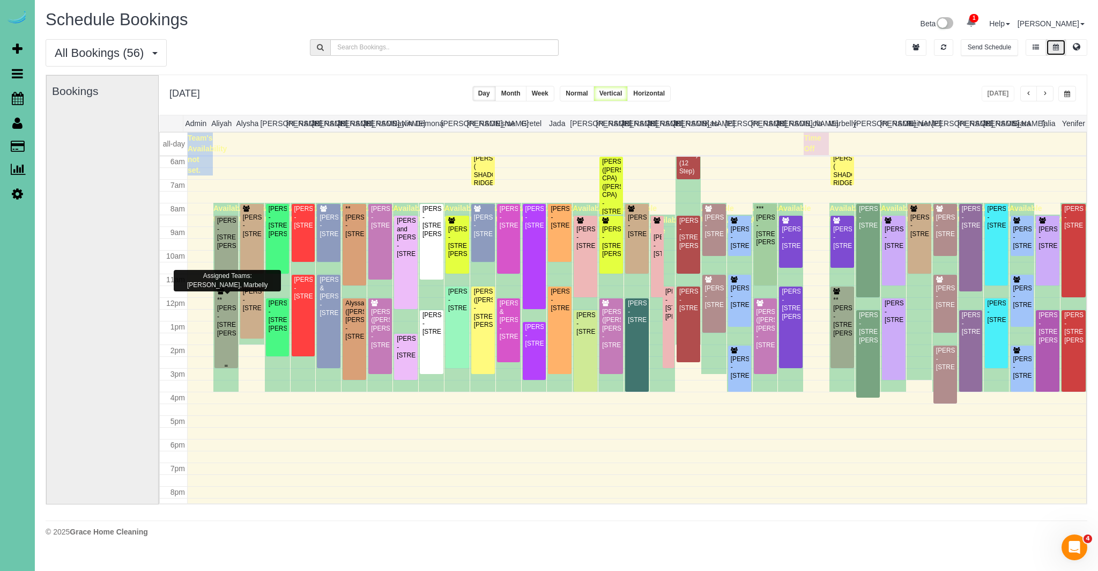
click at [225, 299] on div "**Amber Swartz - 17102 Craig Street, Bennington, NE 68007" at bounding box center [226, 316] width 19 height 41
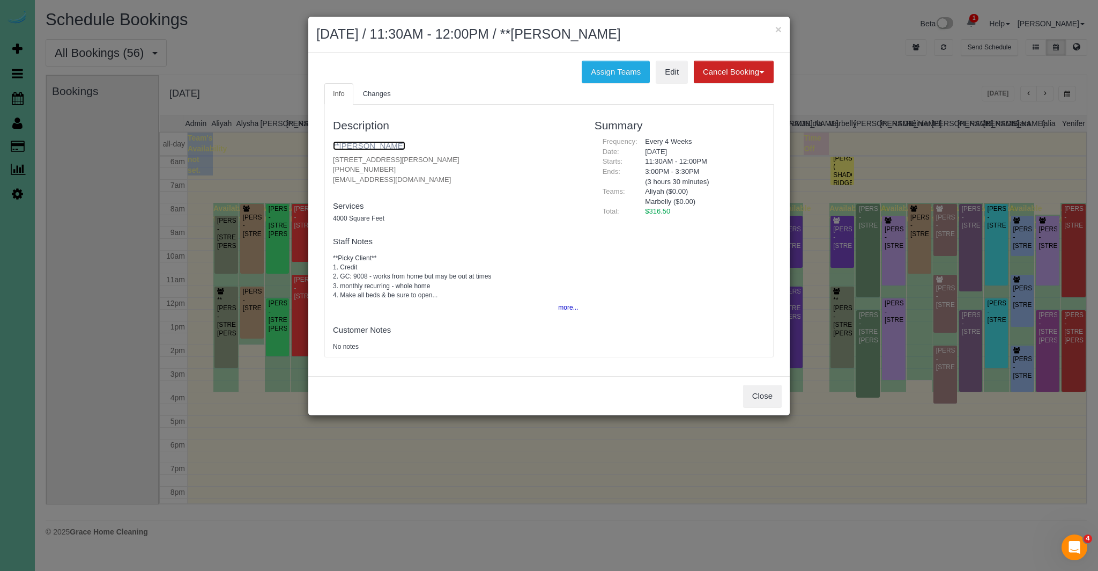
click at [342, 143] on link "**Amber Swartz" at bounding box center [369, 145] width 72 height 9
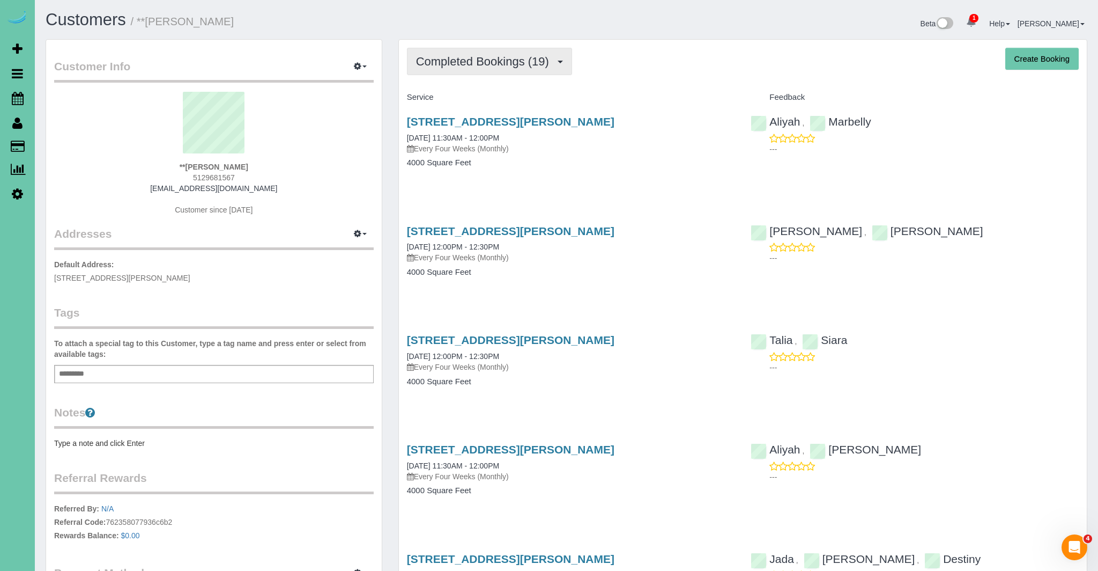
click at [525, 67] on span "Completed Bookings (19)" at bounding box center [485, 61] width 138 height 13
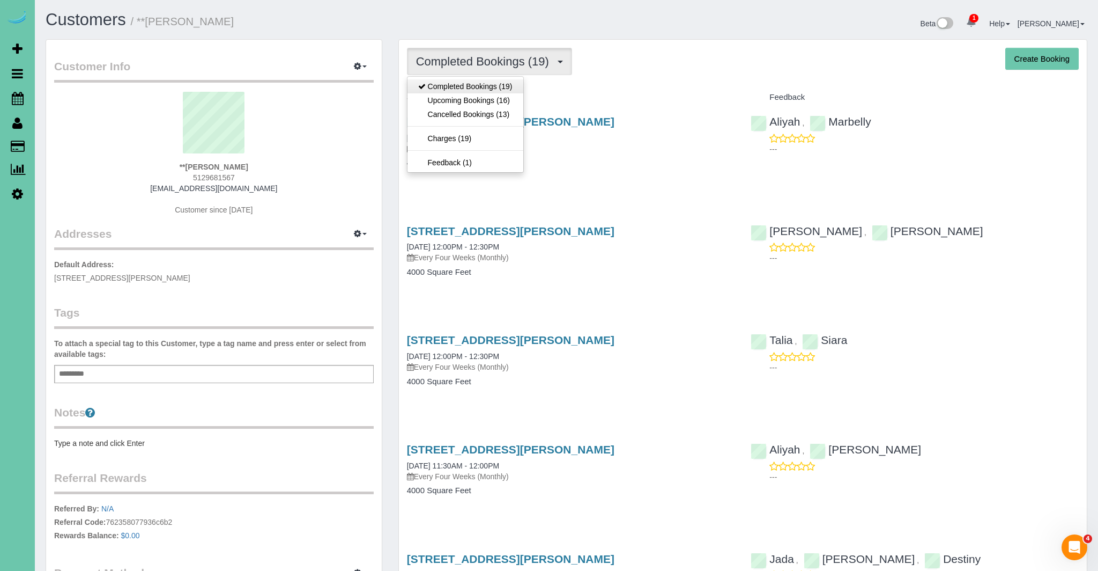
scroll to position [2, 0]
click at [492, 97] on link "Upcoming Bookings (16)" at bounding box center [466, 99] width 116 height 14
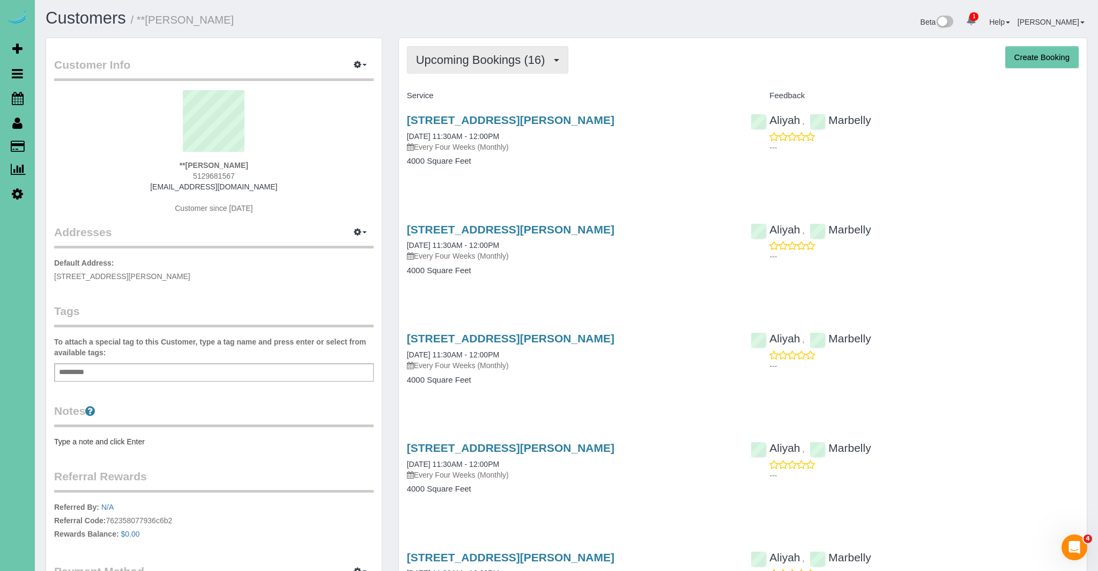
click at [511, 64] on span "Upcoming Bookings (16)" at bounding box center [483, 59] width 135 height 13
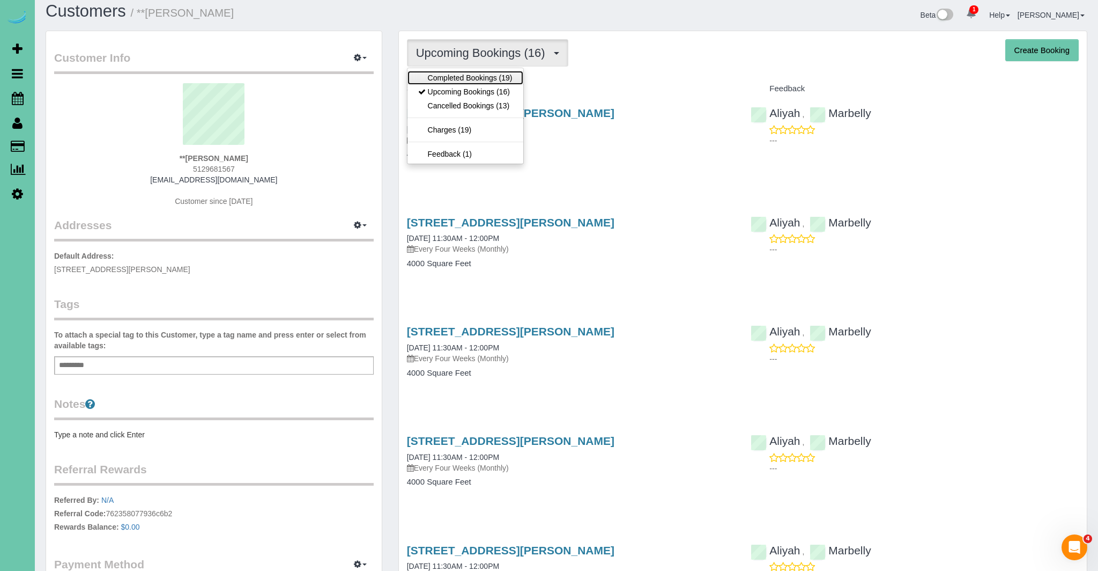
click at [488, 78] on link "Completed Bookings (19)" at bounding box center [466, 78] width 116 height 14
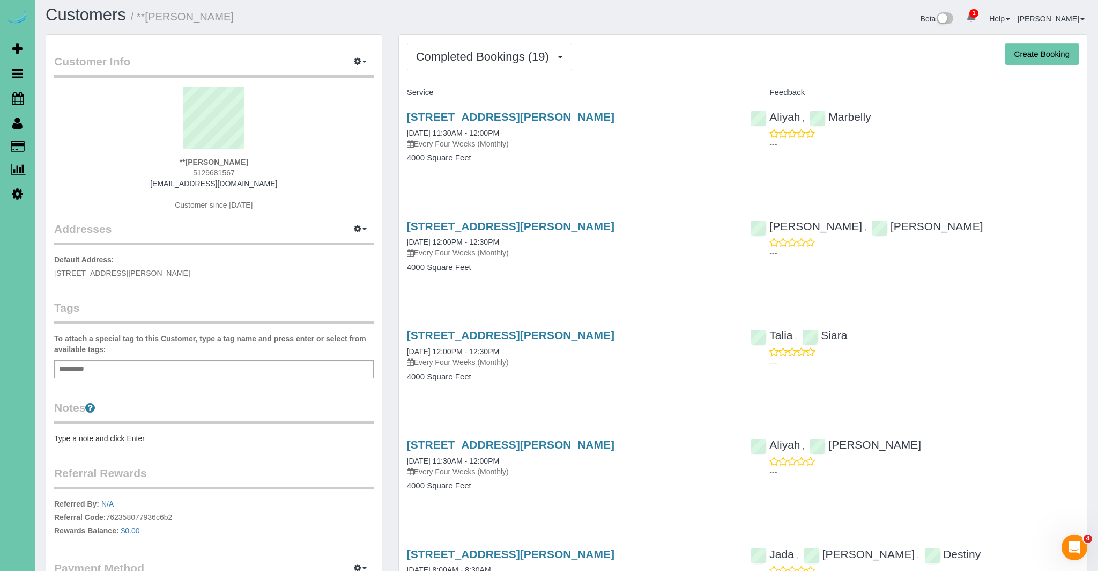
scroll to position [11, 0]
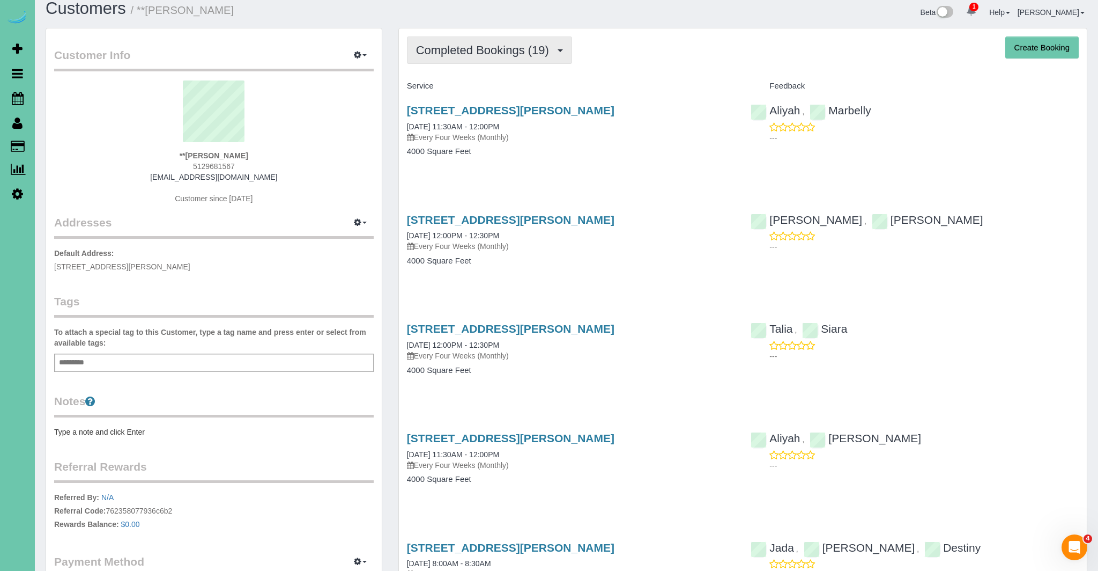
click at [504, 46] on span "Completed Bookings (19)" at bounding box center [485, 49] width 138 height 13
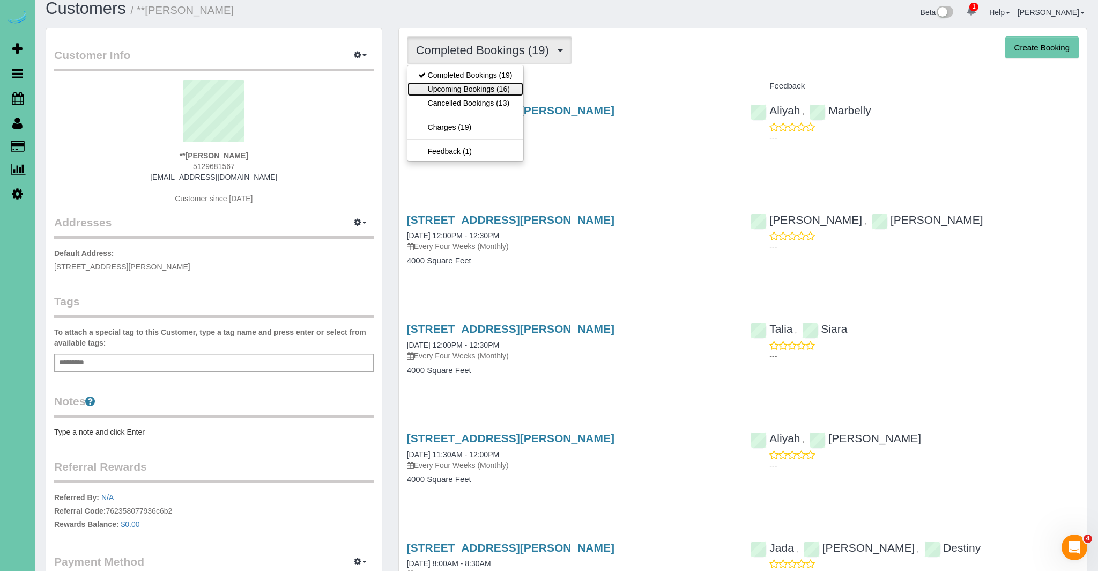
click at [477, 87] on link "Upcoming Bookings (16)" at bounding box center [466, 89] width 116 height 14
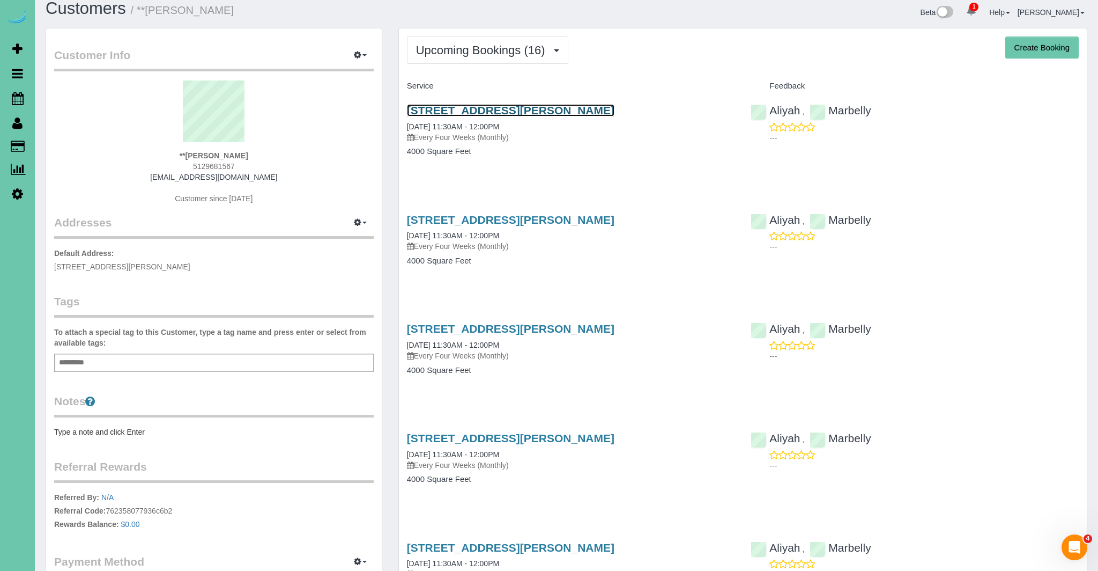
click at [467, 108] on link "17102 Craig Street, Bennington, NE 68007" at bounding box center [511, 110] width 208 height 12
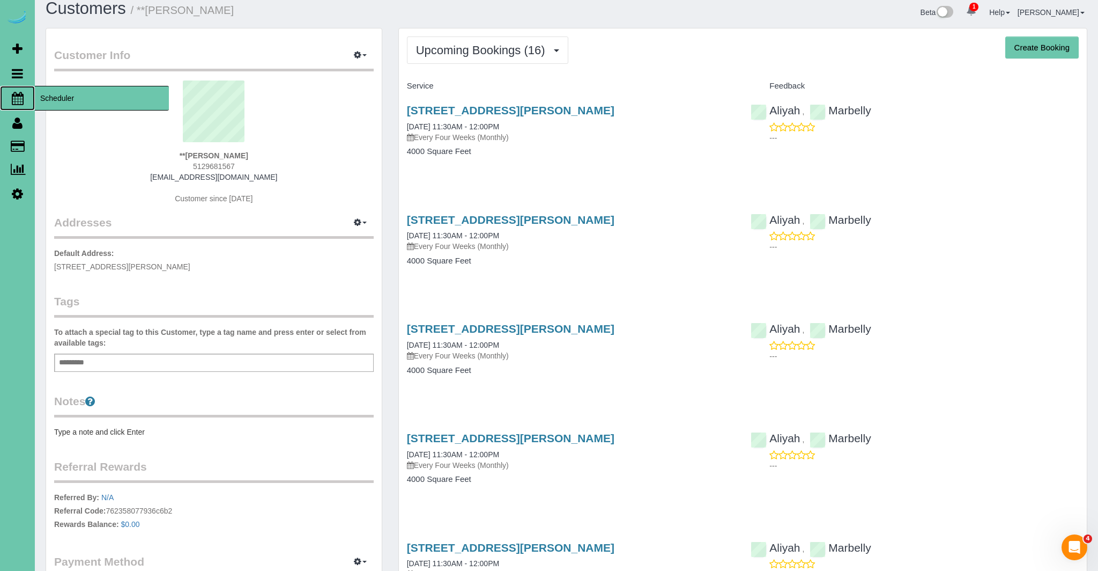
click at [24, 99] on link "Scheduler" at bounding box center [17, 98] width 35 height 25
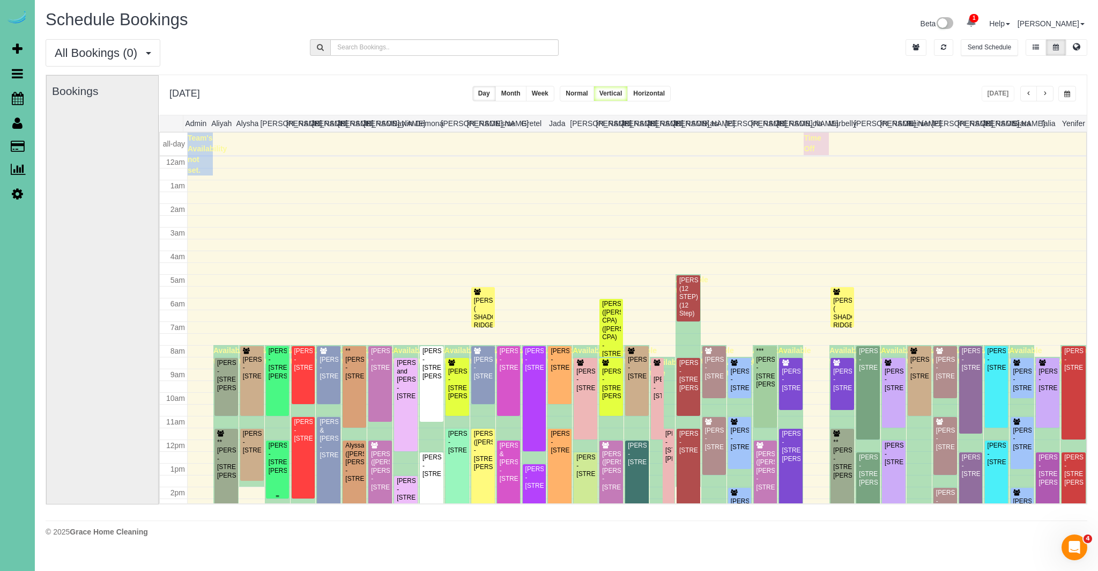
scroll to position [142, 0]
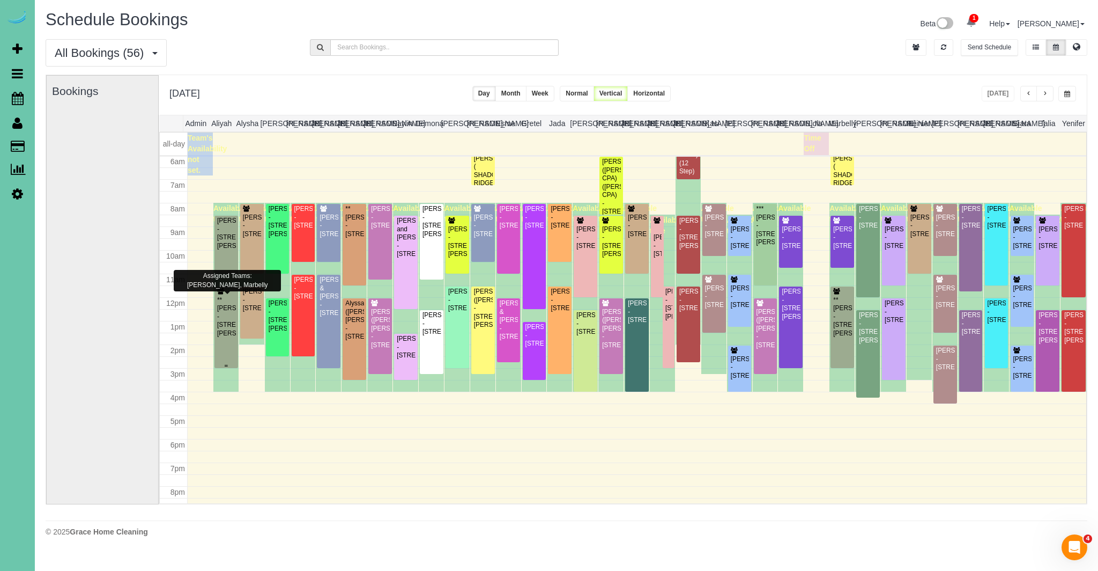
click at [237, 331] on div at bounding box center [227, 327] width 24 height 82
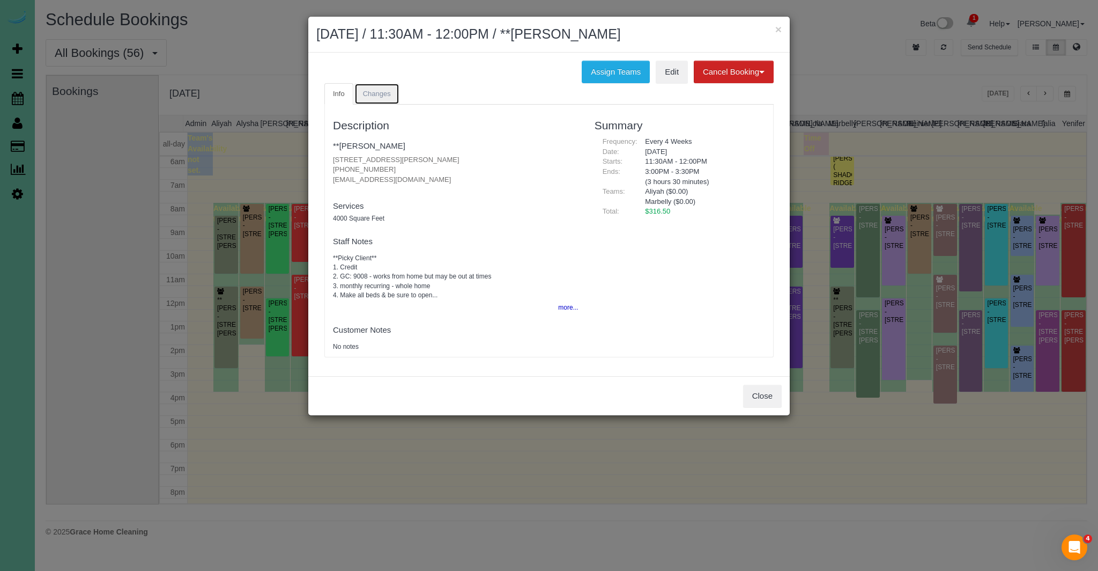
click at [374, 99] on link "Changes" at bounding box center [377, 94] width 45 height 22
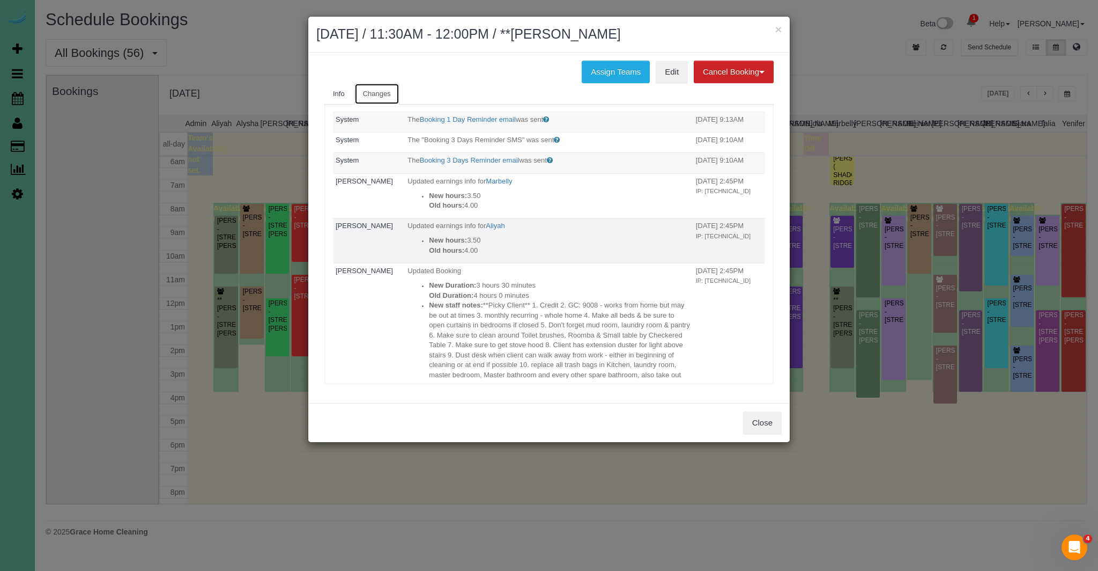
scroll to position [0, 0]
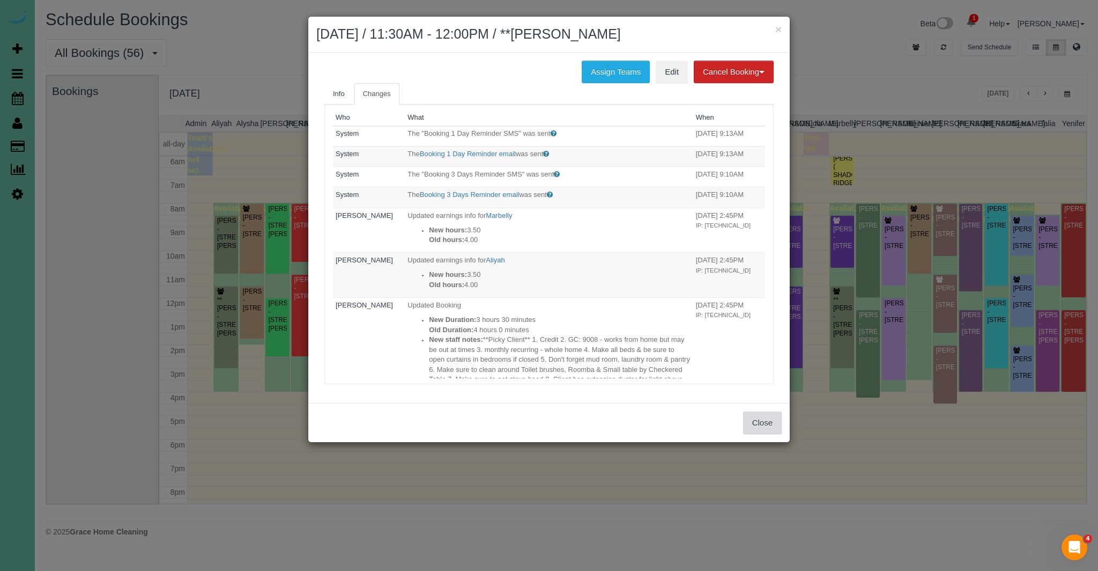
click at [770, 431] on button "Close" at bounding box center [762, 422] width 39 height 23
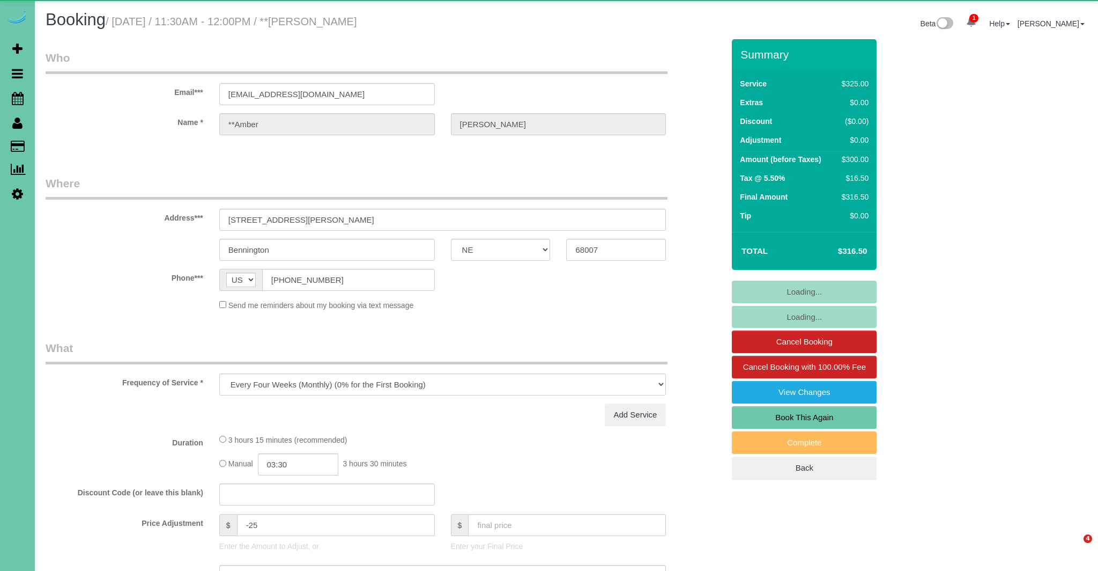
select select "NE"
select select "object:852"
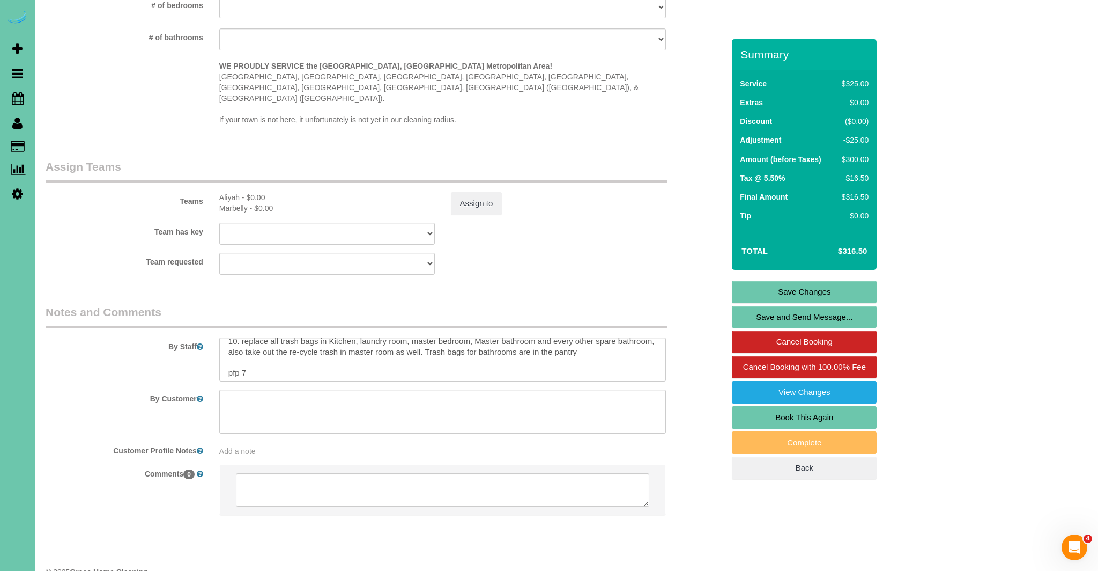
scroll to position [117, 0]
